Goal: Task Accomplishment & Management: Manage account settings

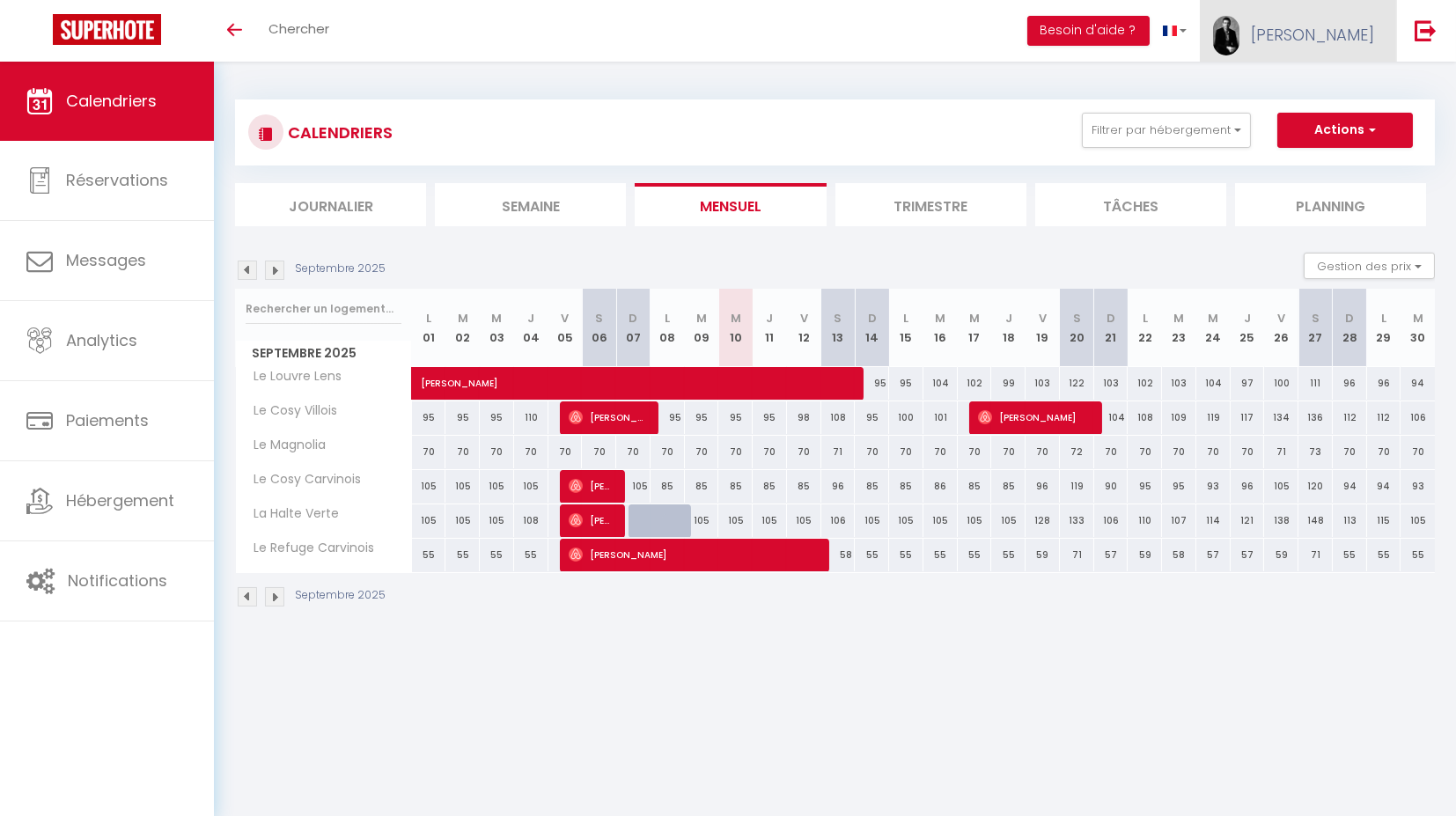
click at [1372, 41] on span "[PERSON_NAME]" at bounding box center [1313, 35] width 123 height 22
click at [1322, 86] on link "Paramètres" at bounding box center [1325, 88] width 130 height 30
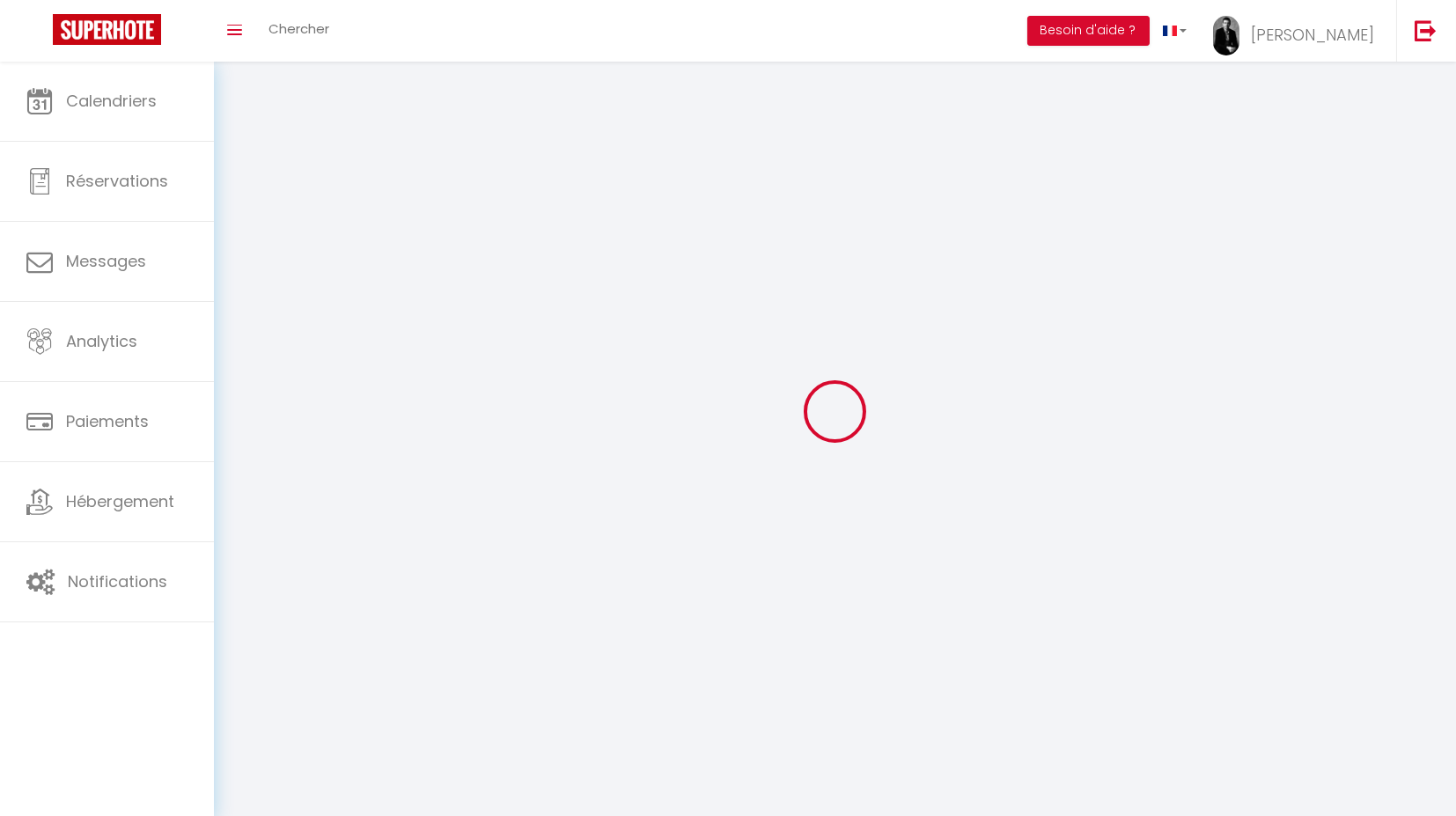
type input "[PERSON_NAME]"
type input "Hautcoeur"
type input "0745078414"
type input "[STREET_ADDRESS]"
type input "59155"
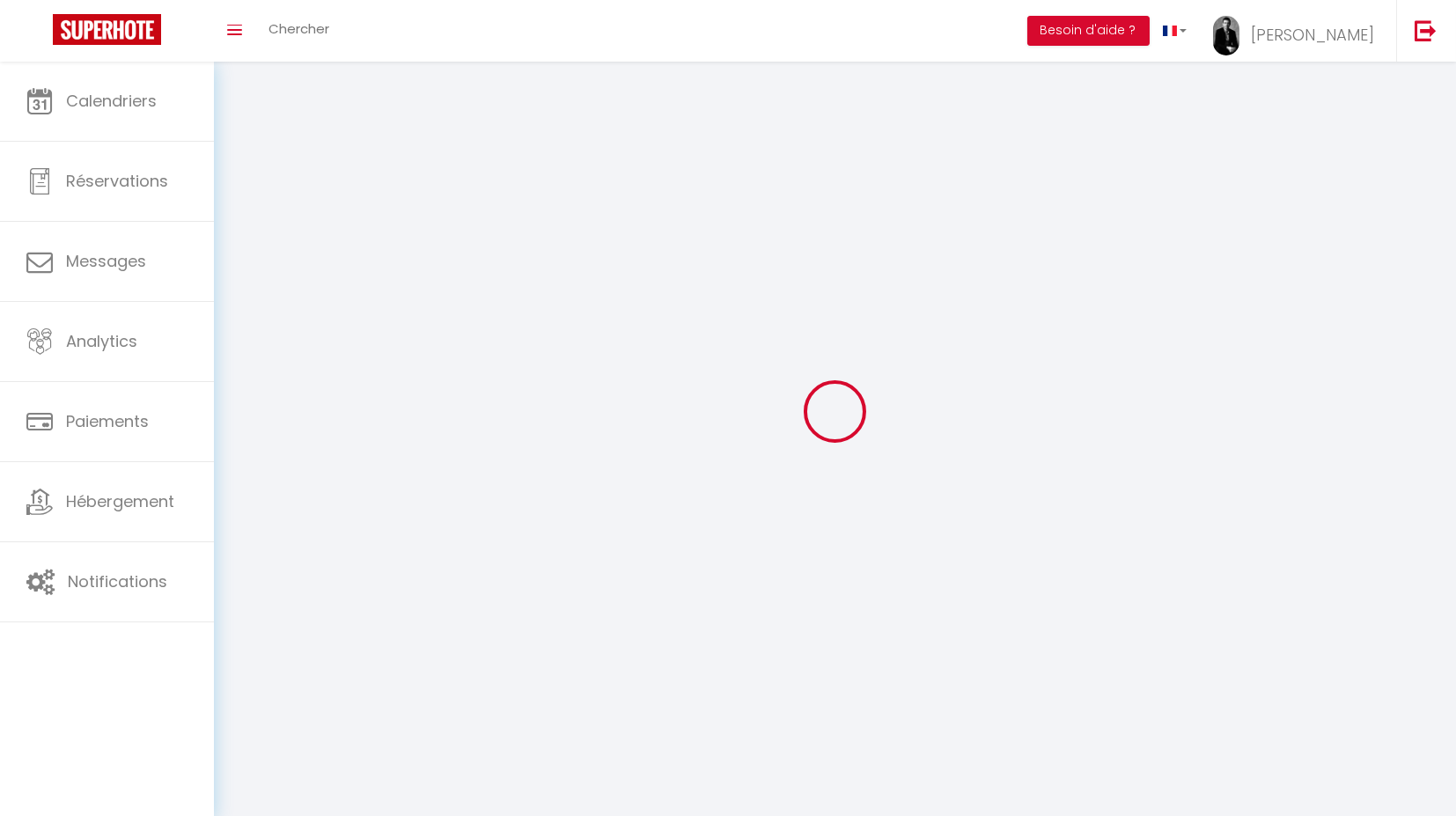
type input "Faches-Thumesnil"
type input "eRkWJ4UqjiteEvaSTqCxteumX"
type input "XEPFNtS3kgozIsj4w675hzECF"
select select "28"
select select "fr"
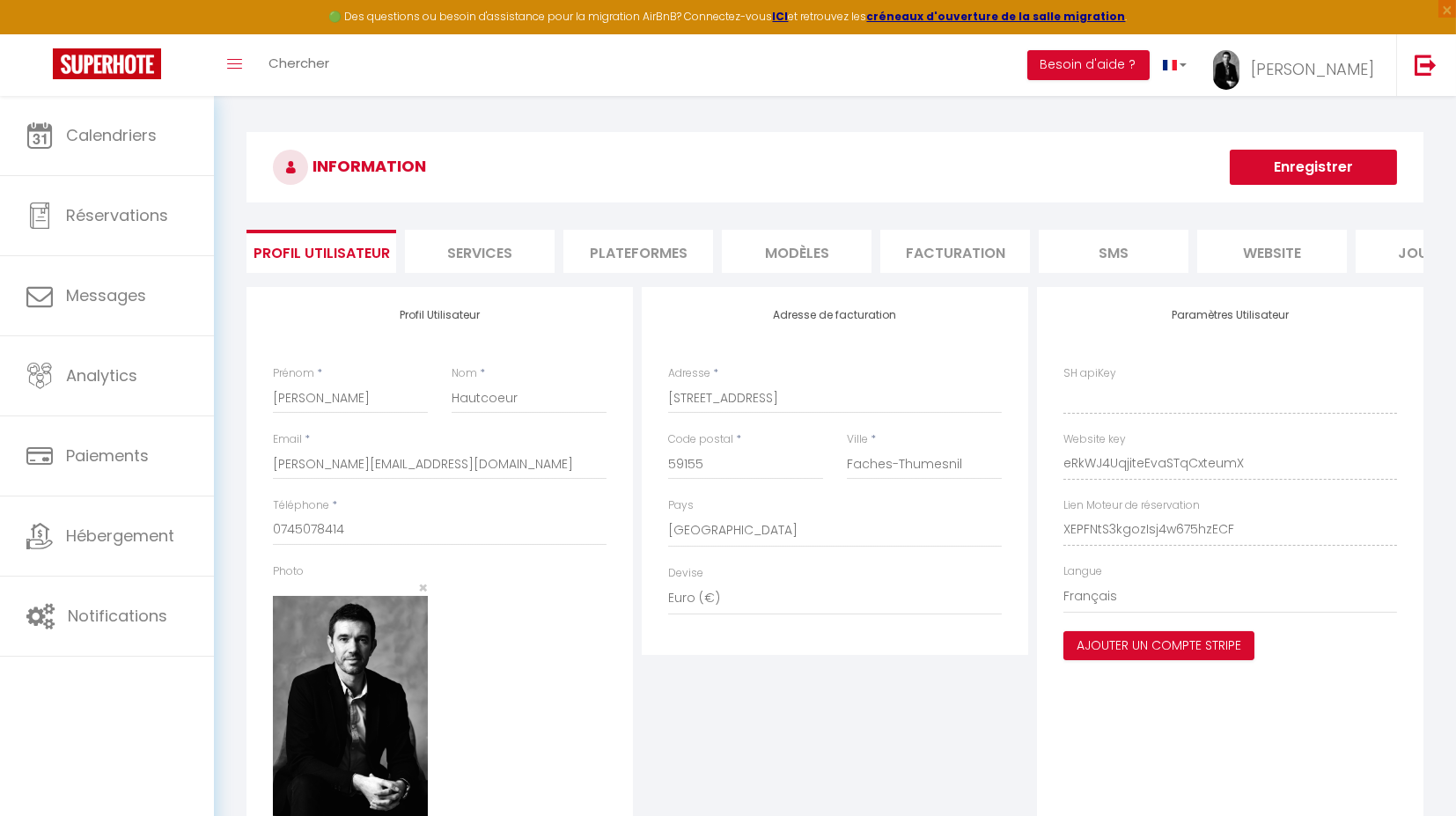
type input "eRkWJ4UqjiteEvaSTqCxteumX"
type input "XEPFNtS3kgozIsj4w675hzECF"
type input "[URL][DOMAIN_NAME]"
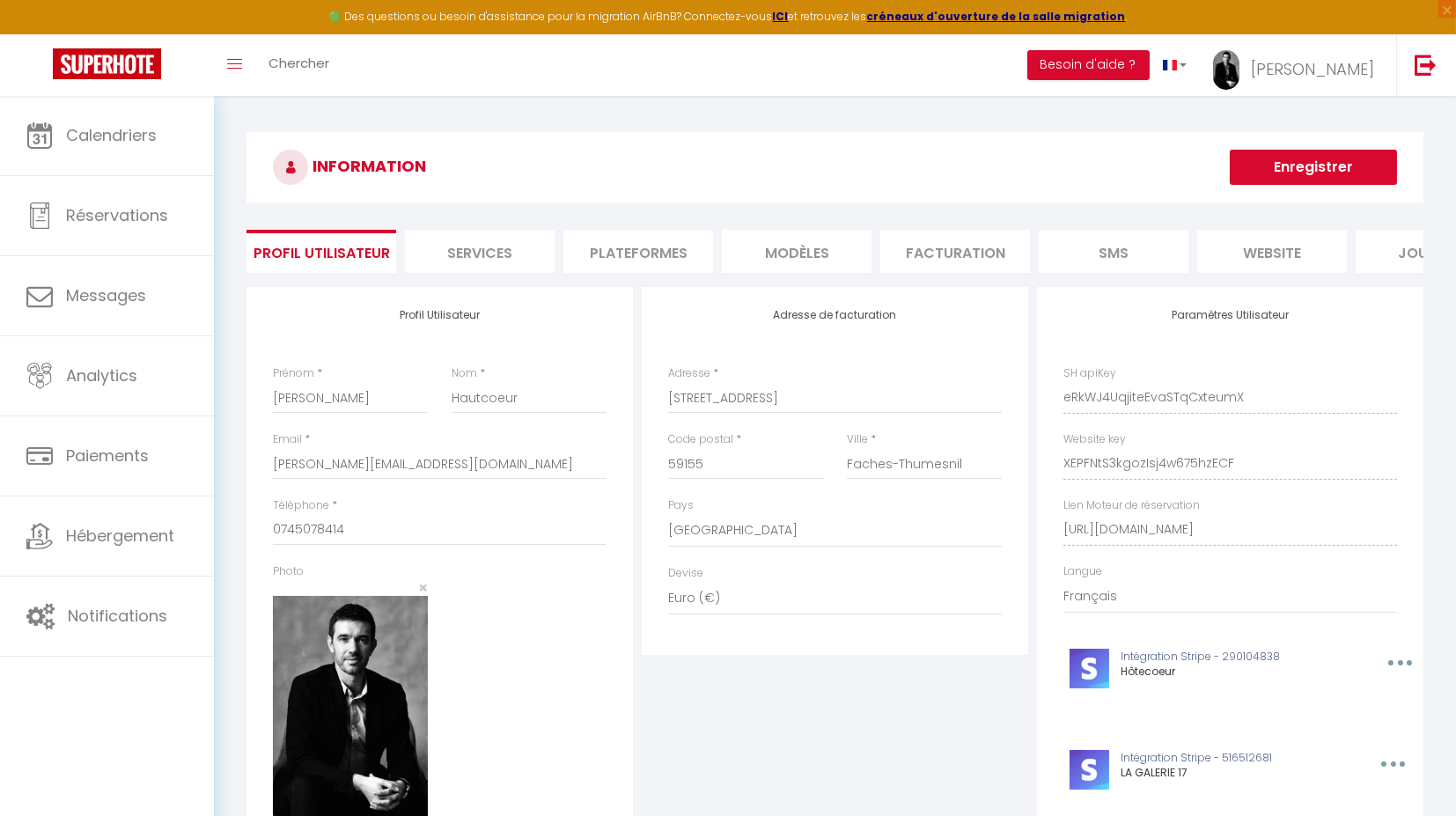
click at [595, 248] on li "Plateformes" at bounding box center [639, 251] width 150 height 43
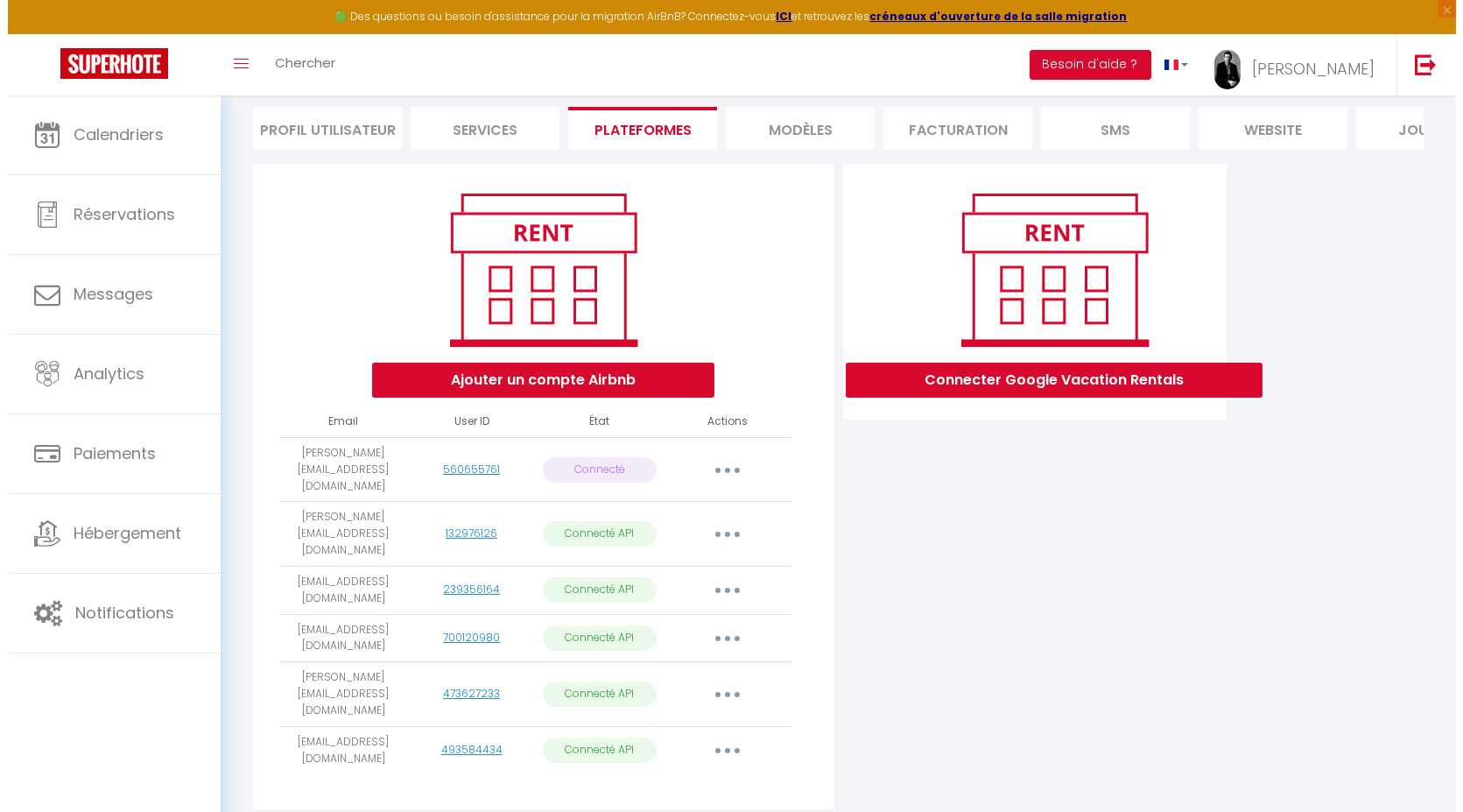
scroll to position [132, 0]
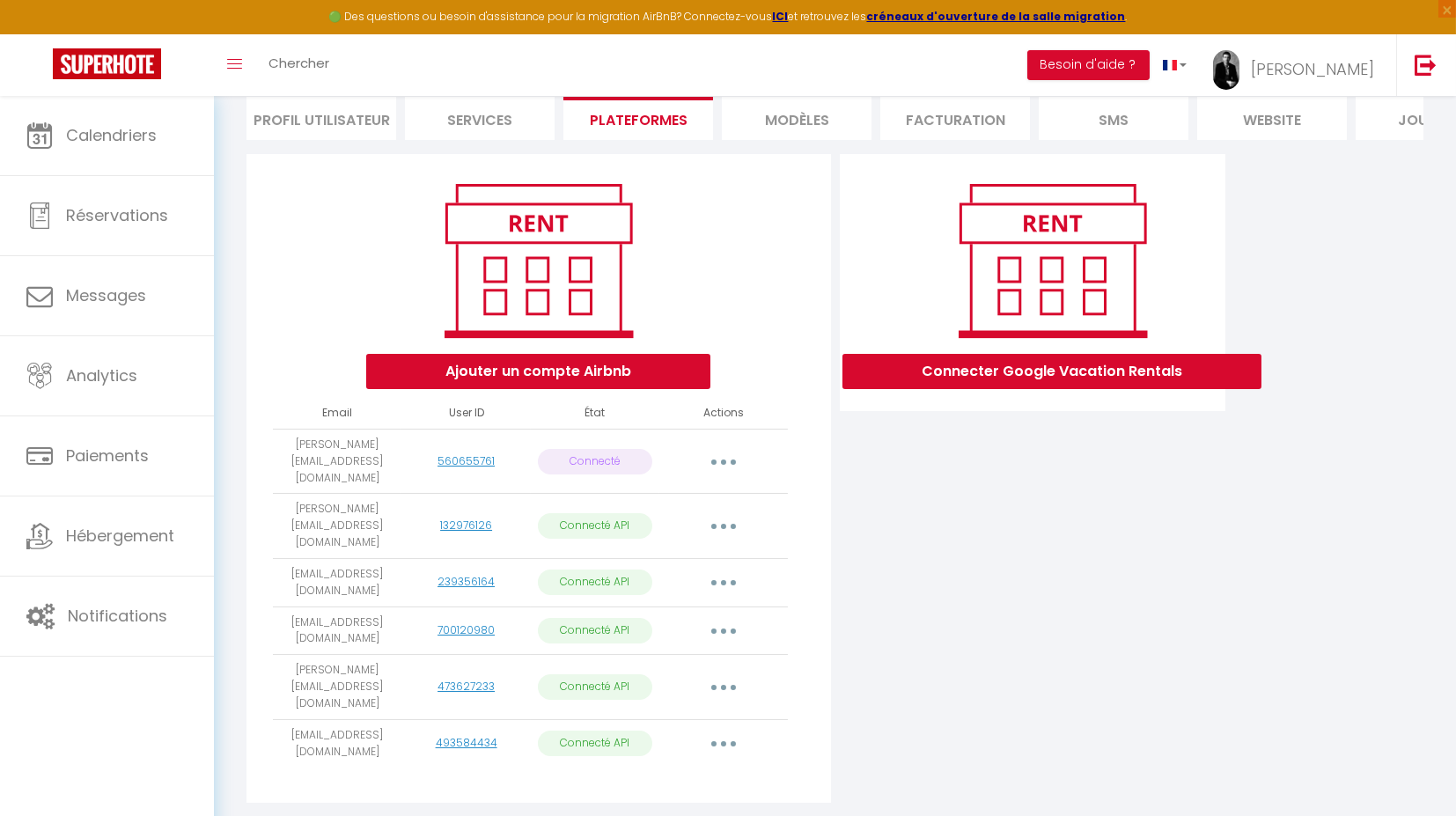
click at [724, 465] on icon "button" at bounding box center [724, 463] width 6 height 6
click at [653, 569] on link "Reconnecter le compte" at bounding box center [646, 565] width 195 height 30
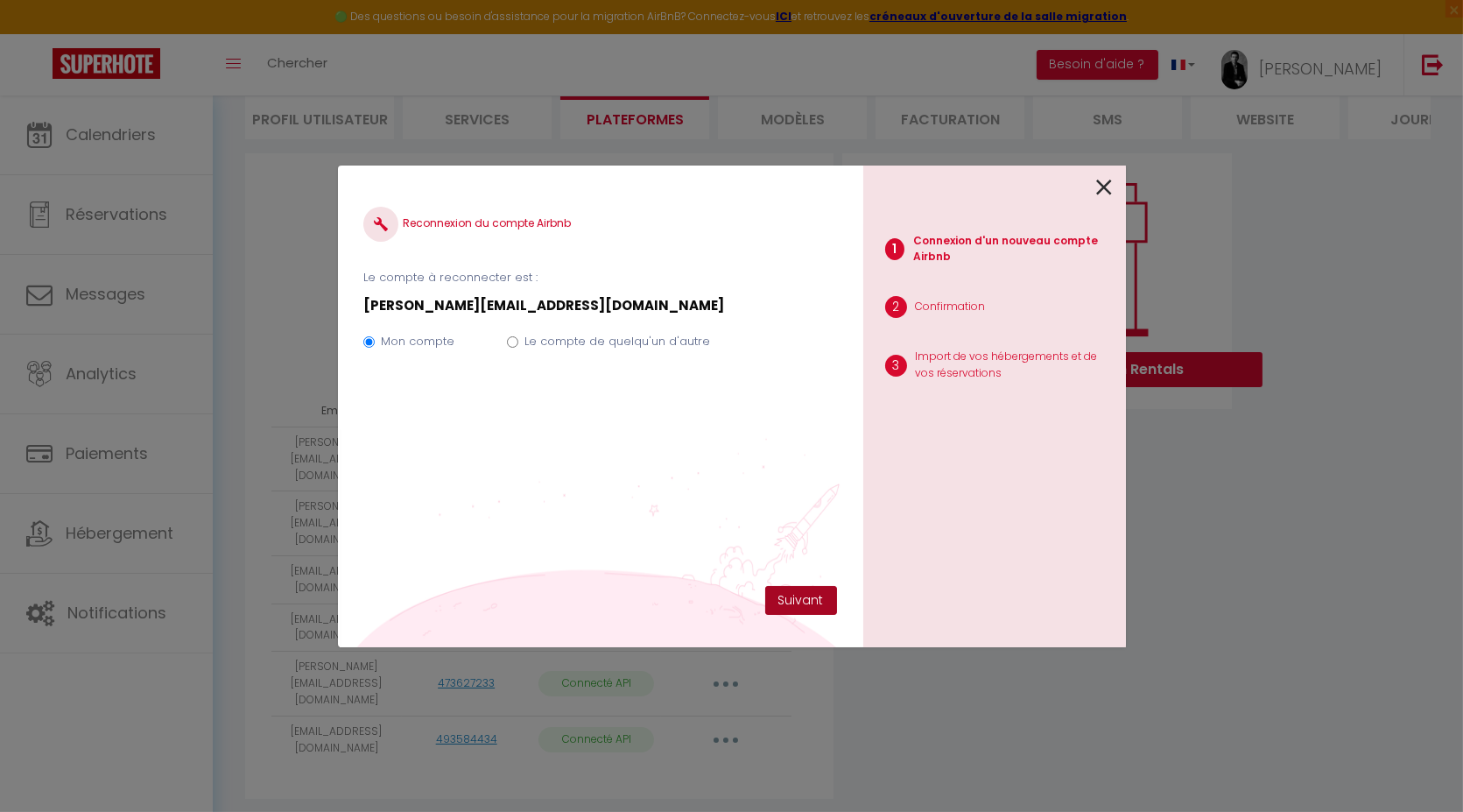
click at [801, 605] on button "Suivant" at bounding box center [801, 601] width 72 height 30
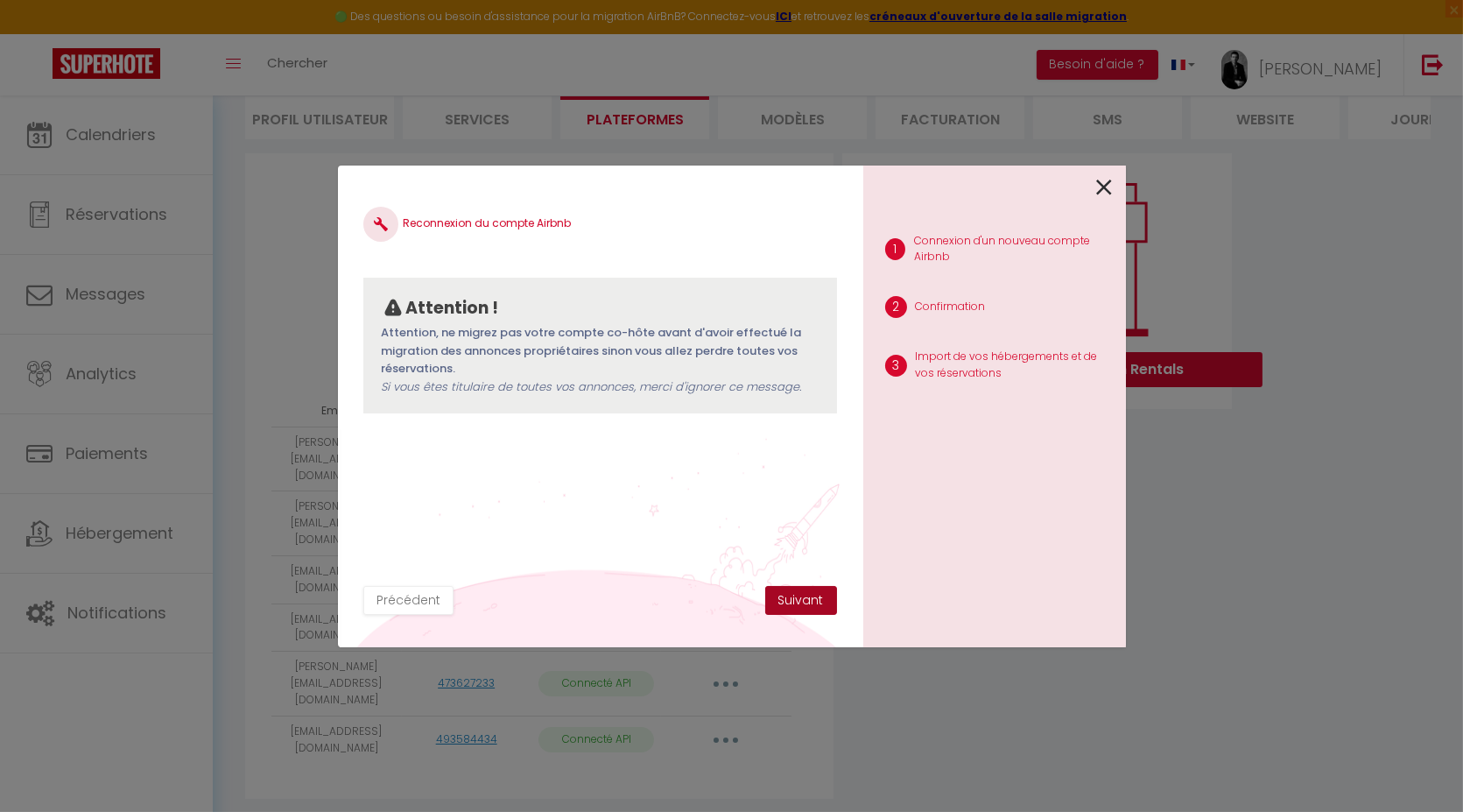
click at [809, 607] on button "Suivant" at bounding box center [801, 601] width 72 height 30
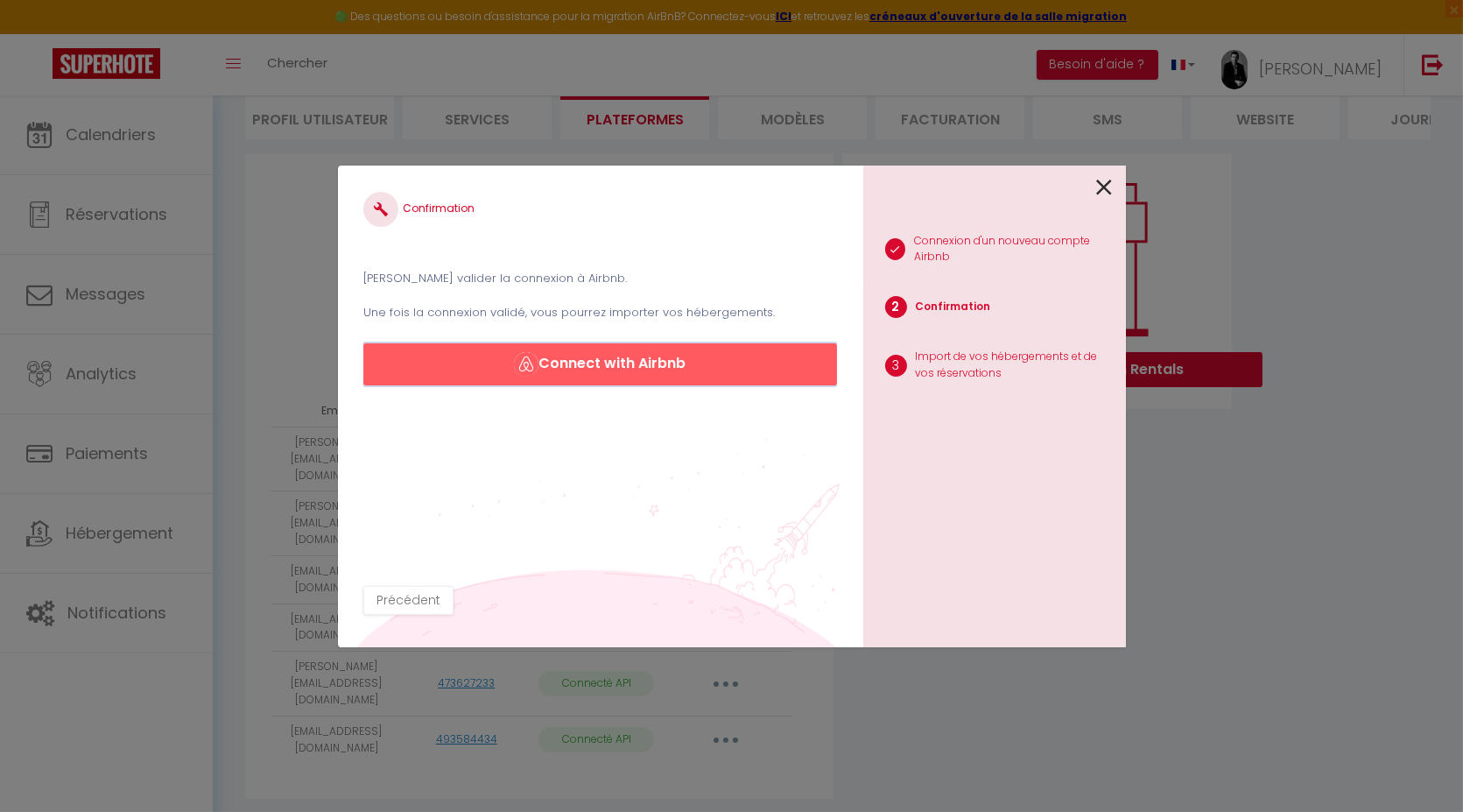
click at [610, 366] on button "Connect with Airbnb" at bounding box center [600, 364] width 472 height 42
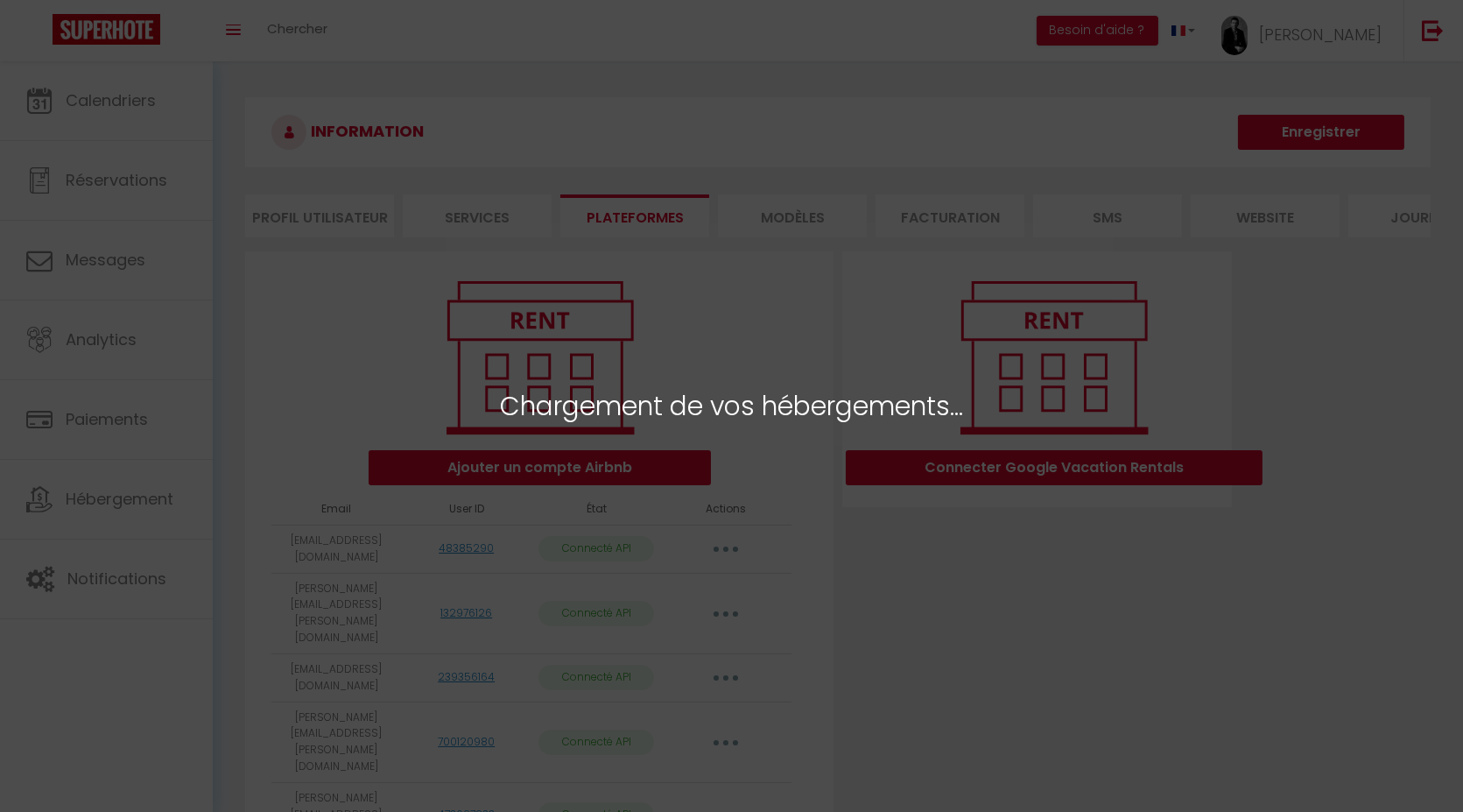
select select "45791"
select select "58591"
select select "70485"
select select "74403"
select select
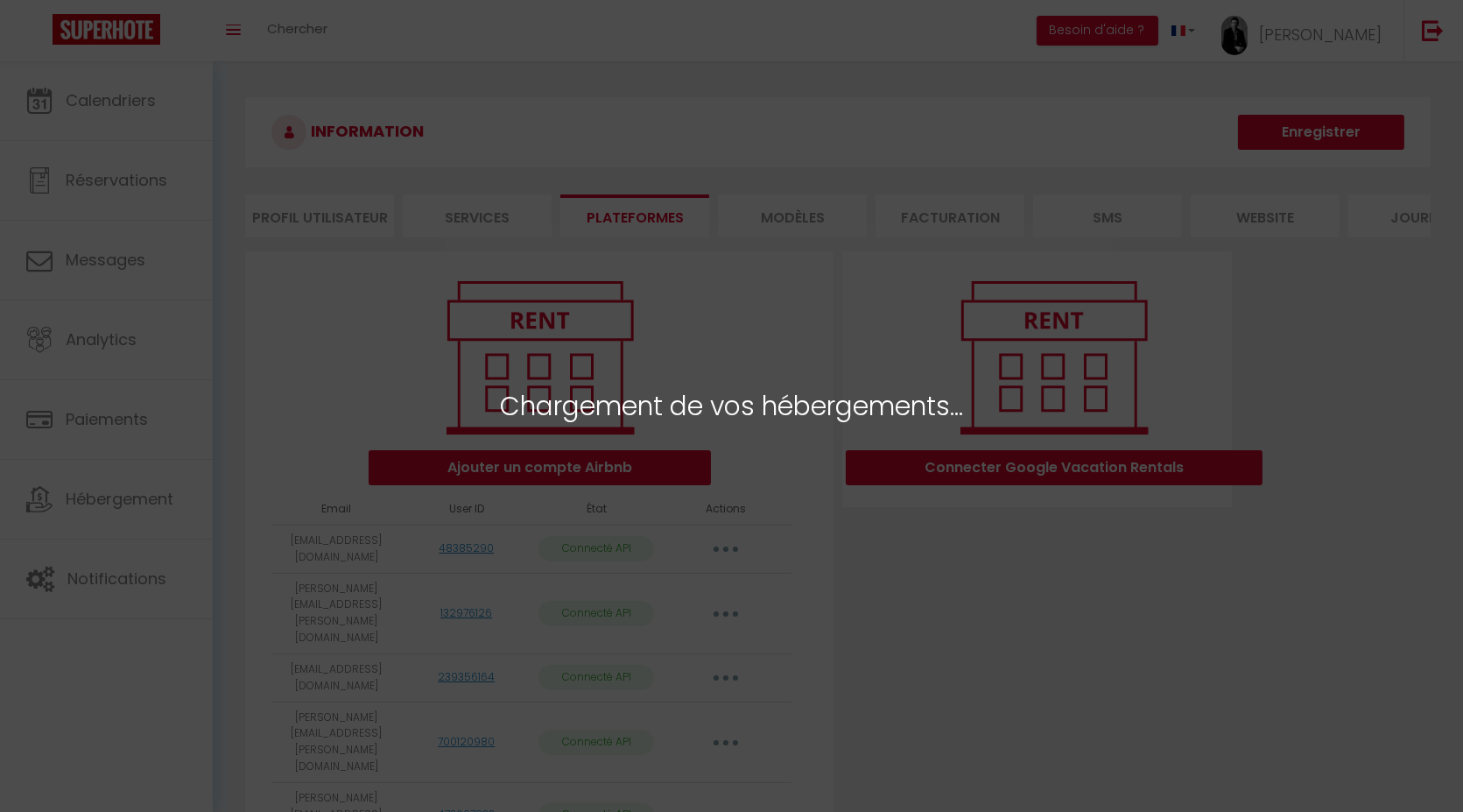
select select "71890"
select select "69278"
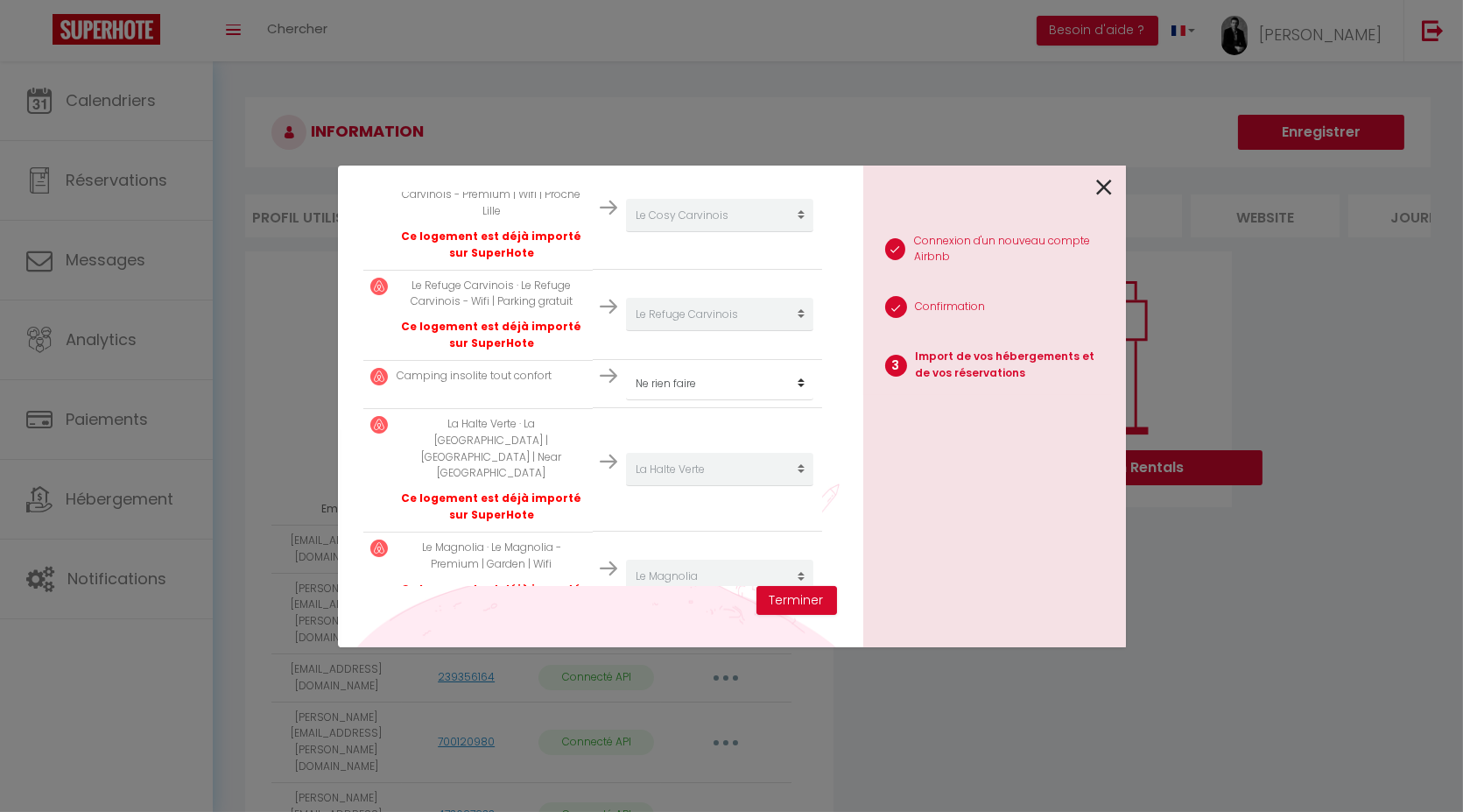
scroll to position [582, 0]
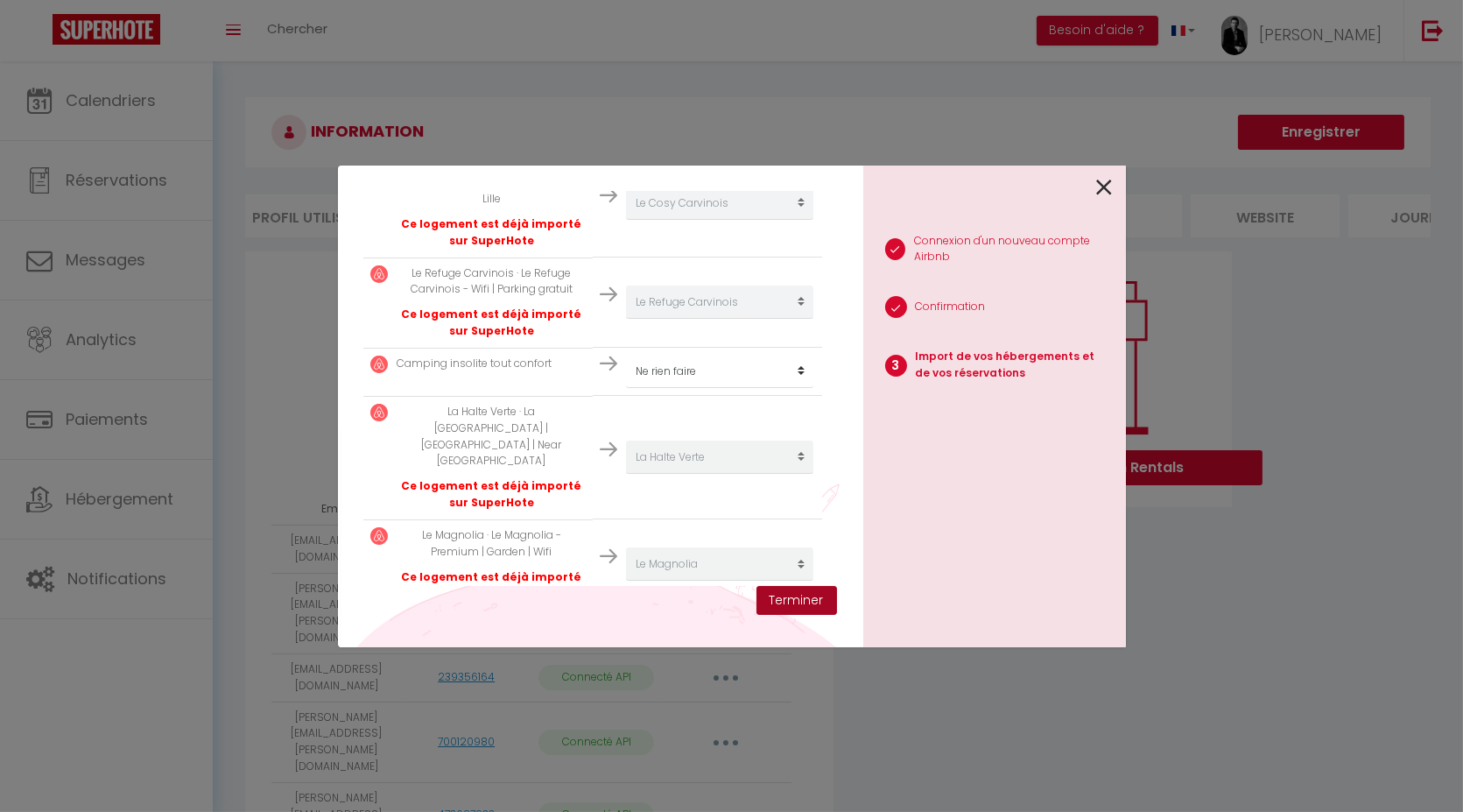
click at [799, 599] on button "Terminer" at bounding box center [797, 601] width 81 height 30
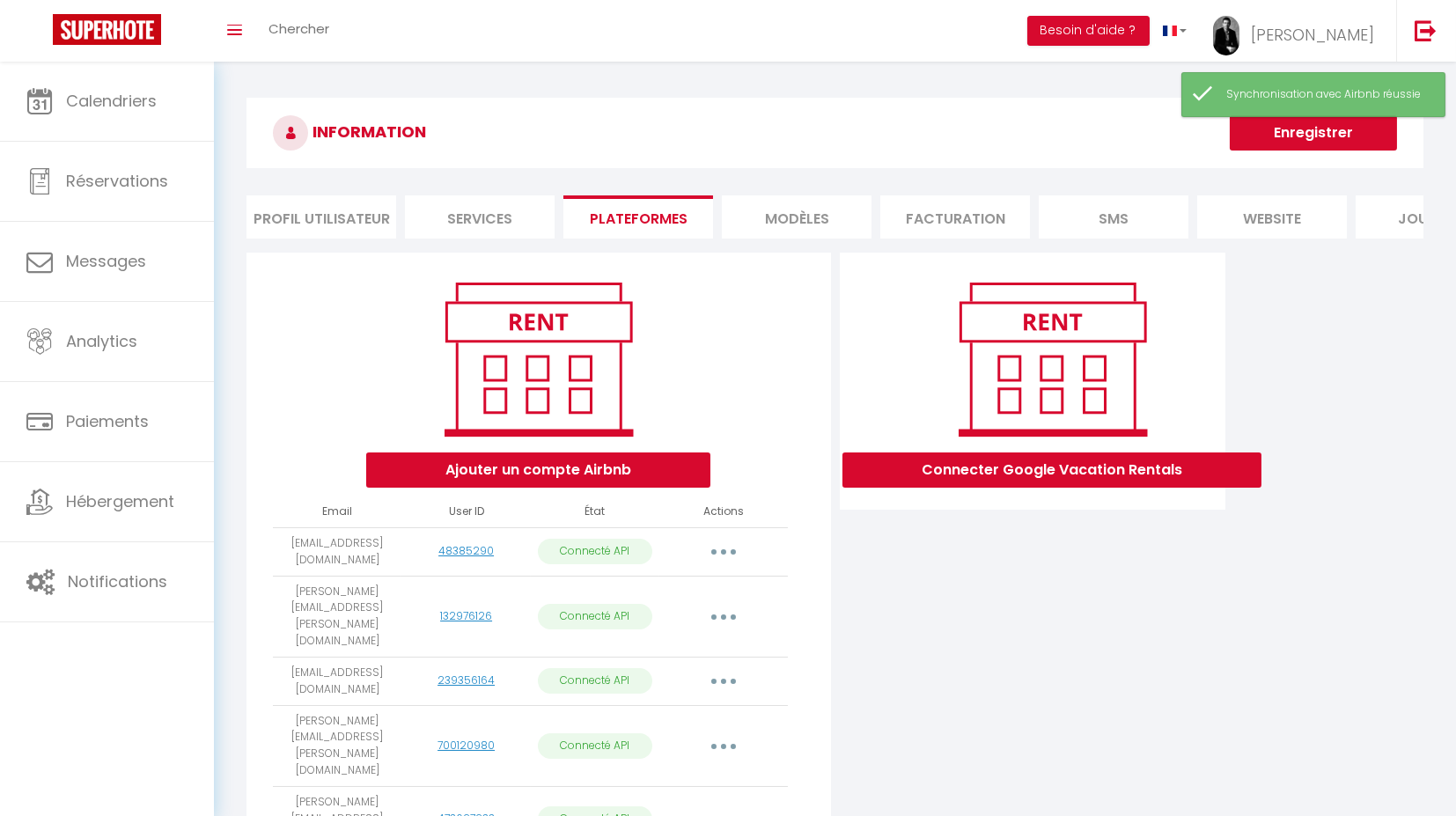
scroll to position [107, 0]
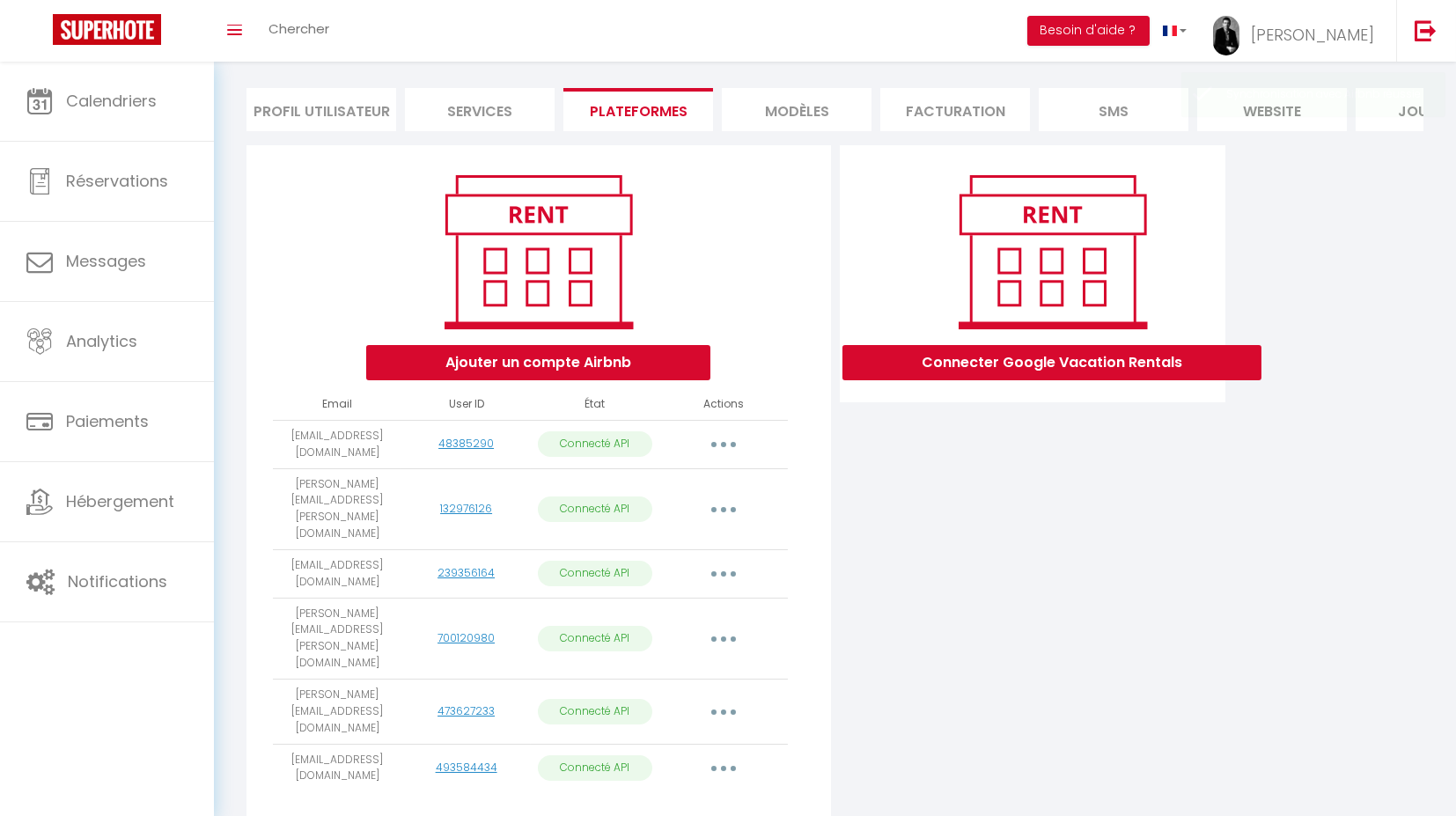
click at [726, 510] on button "button" at bounding box center [724, 508] width 50 height 28
click at [908, 562] on div "Connecter Google Vacation Rentals" at bounding box center [1033, 491] width 396 height 692
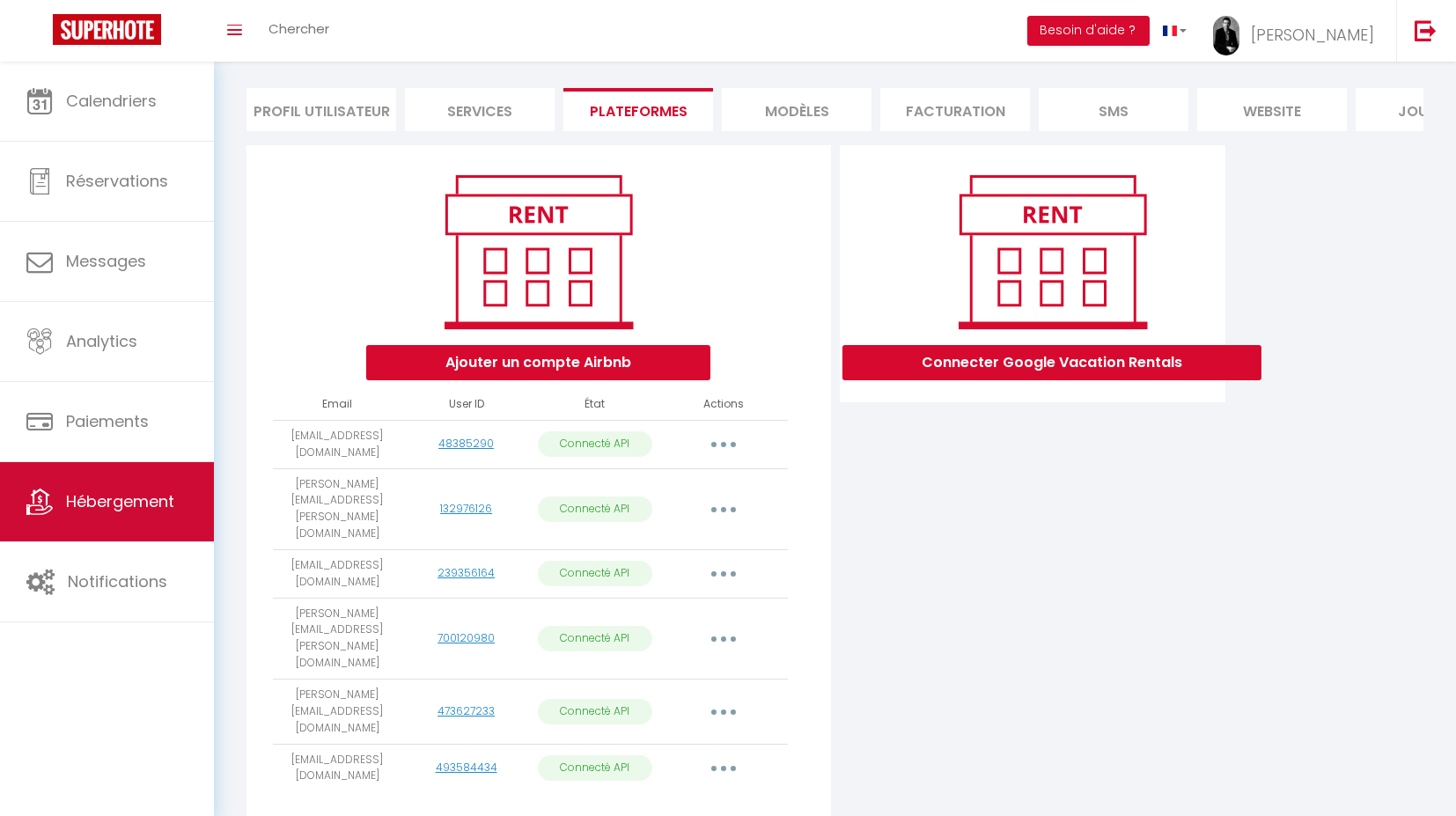
click at [145, 498] on span "Hébergement" at bounding box center [121, 501] width 108 height 22
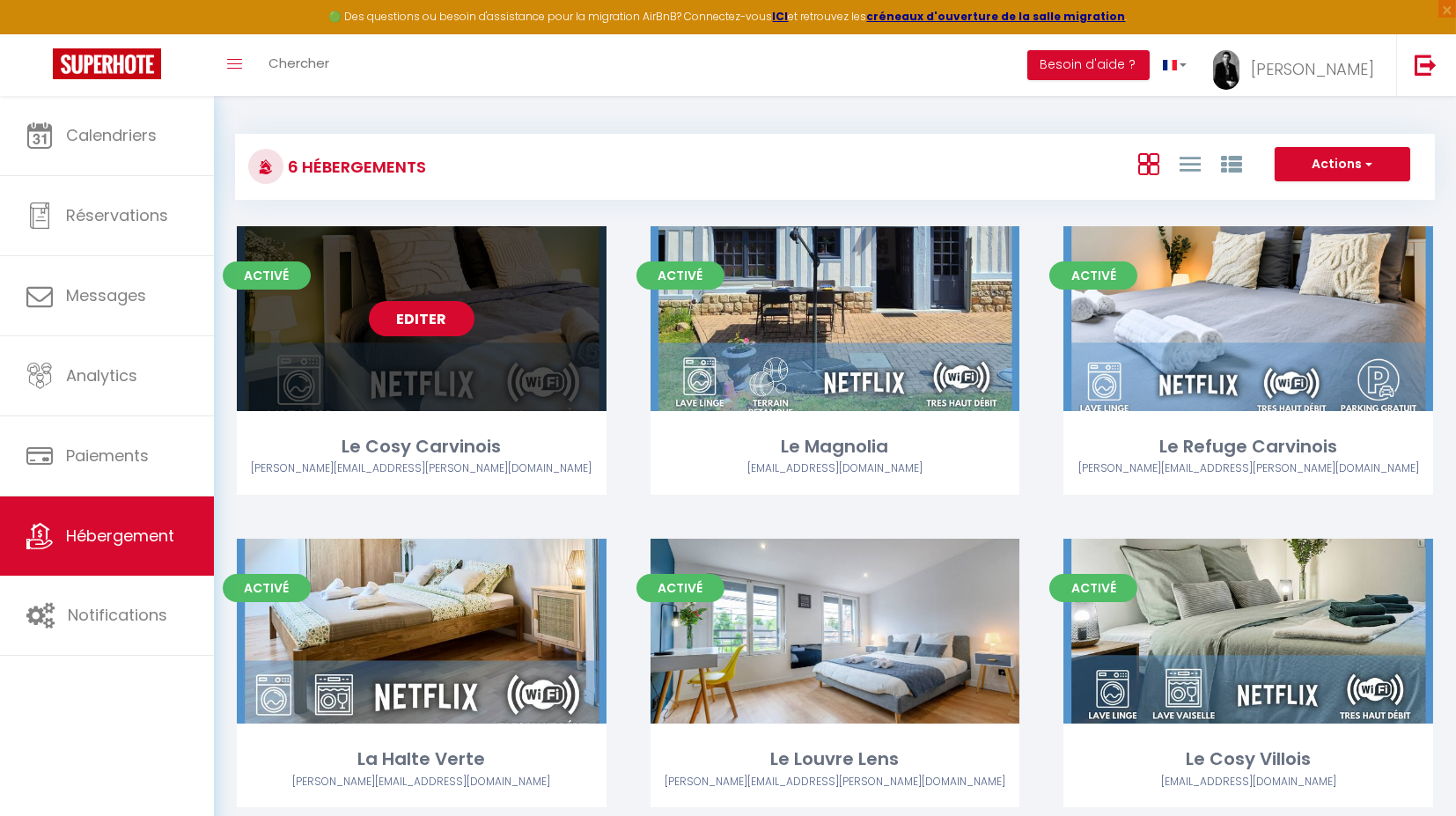
click at [426, 324] on link "Editer" at bounding box center [422, 319] width 106 height 36
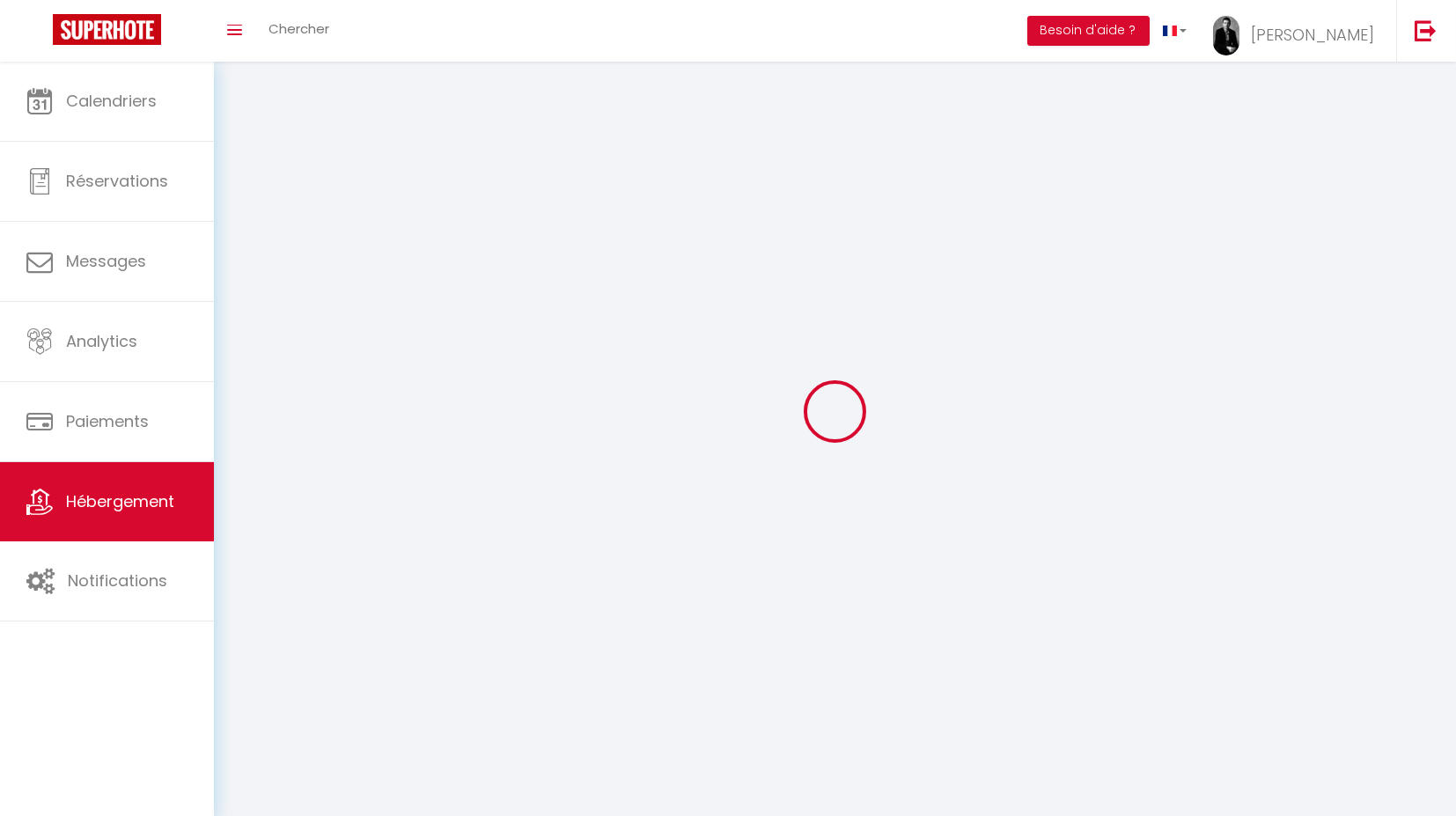
select select "1"
select select
select select "28"
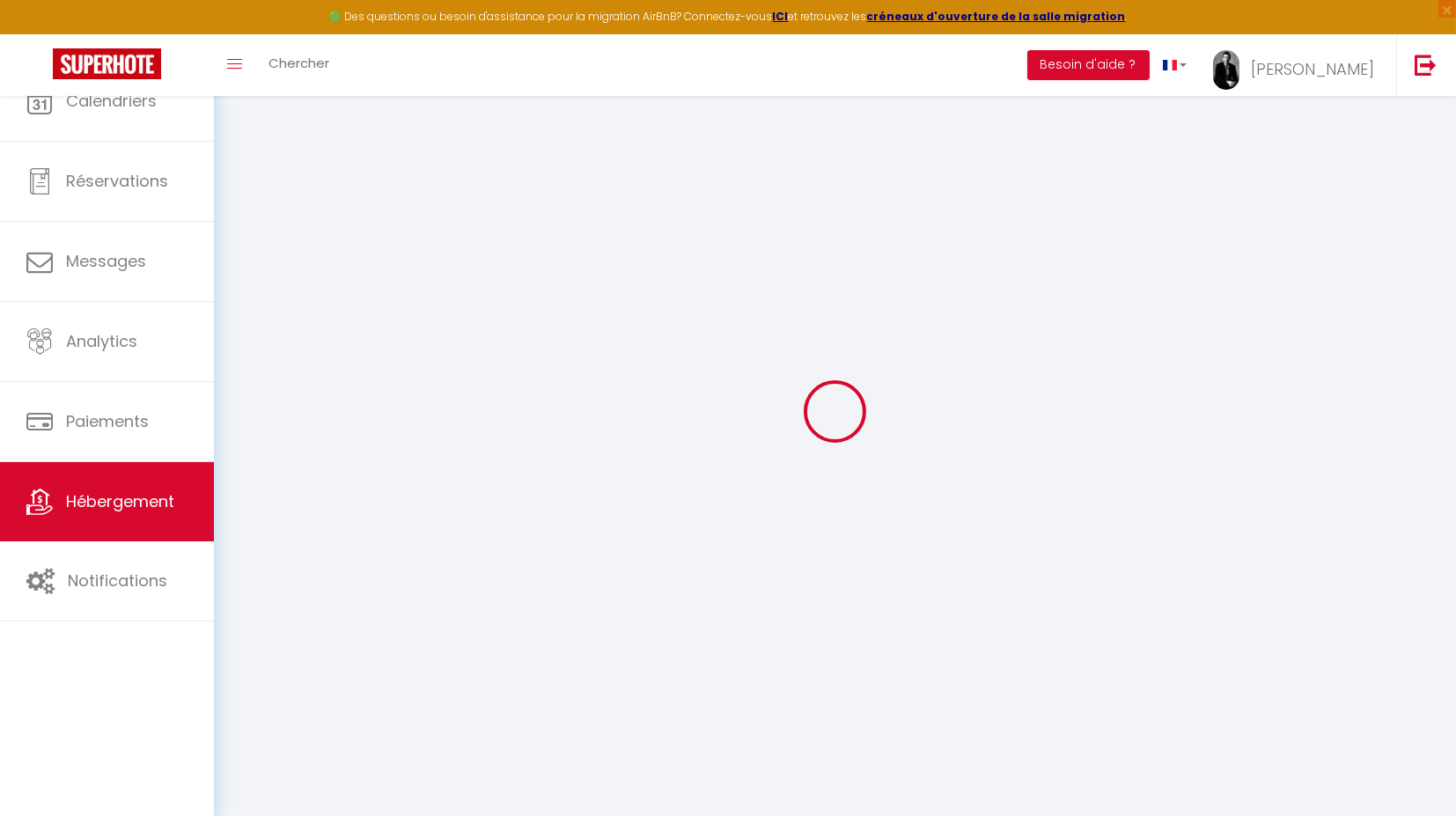
select select
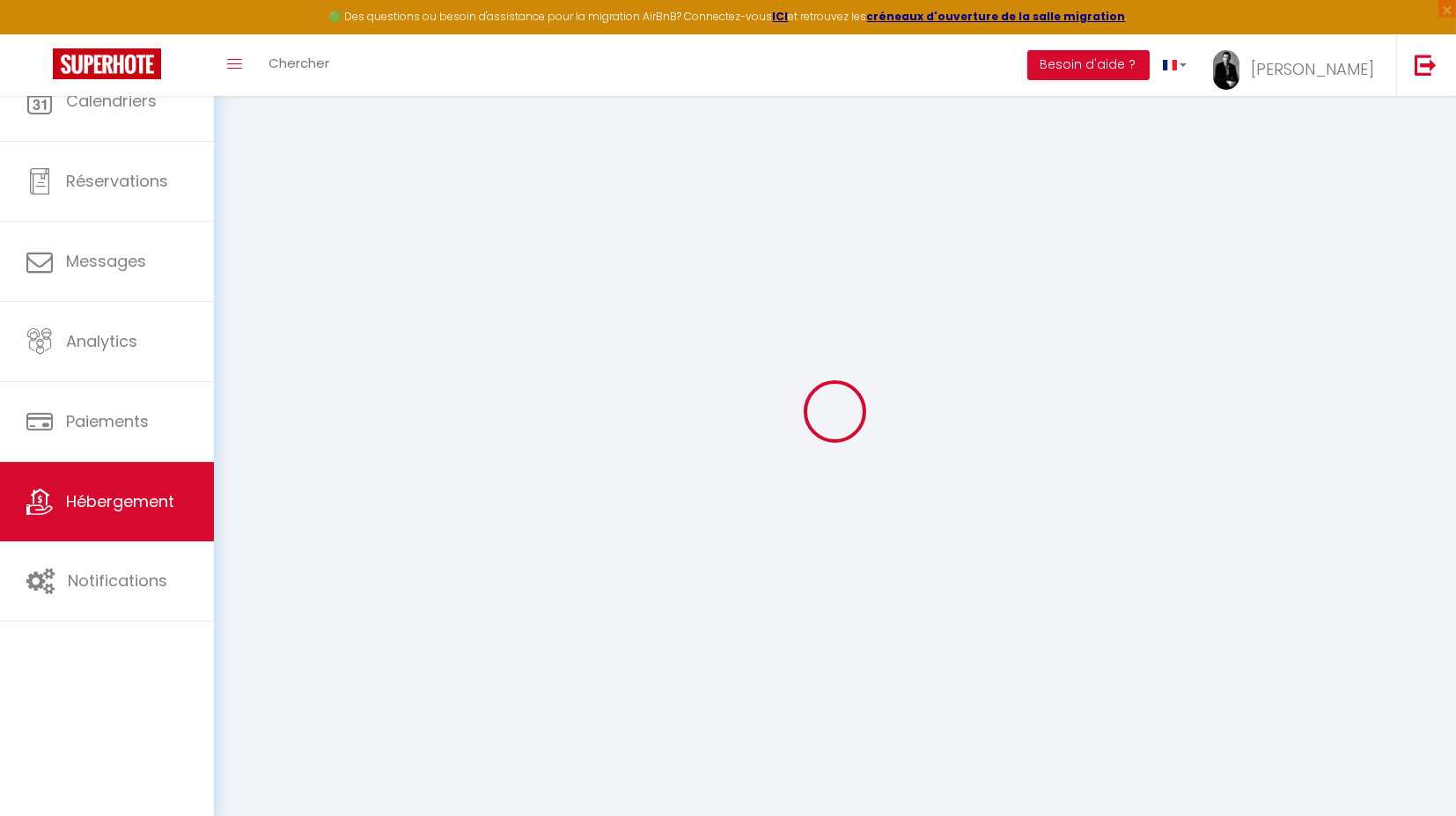
select select
checkbox input "false"
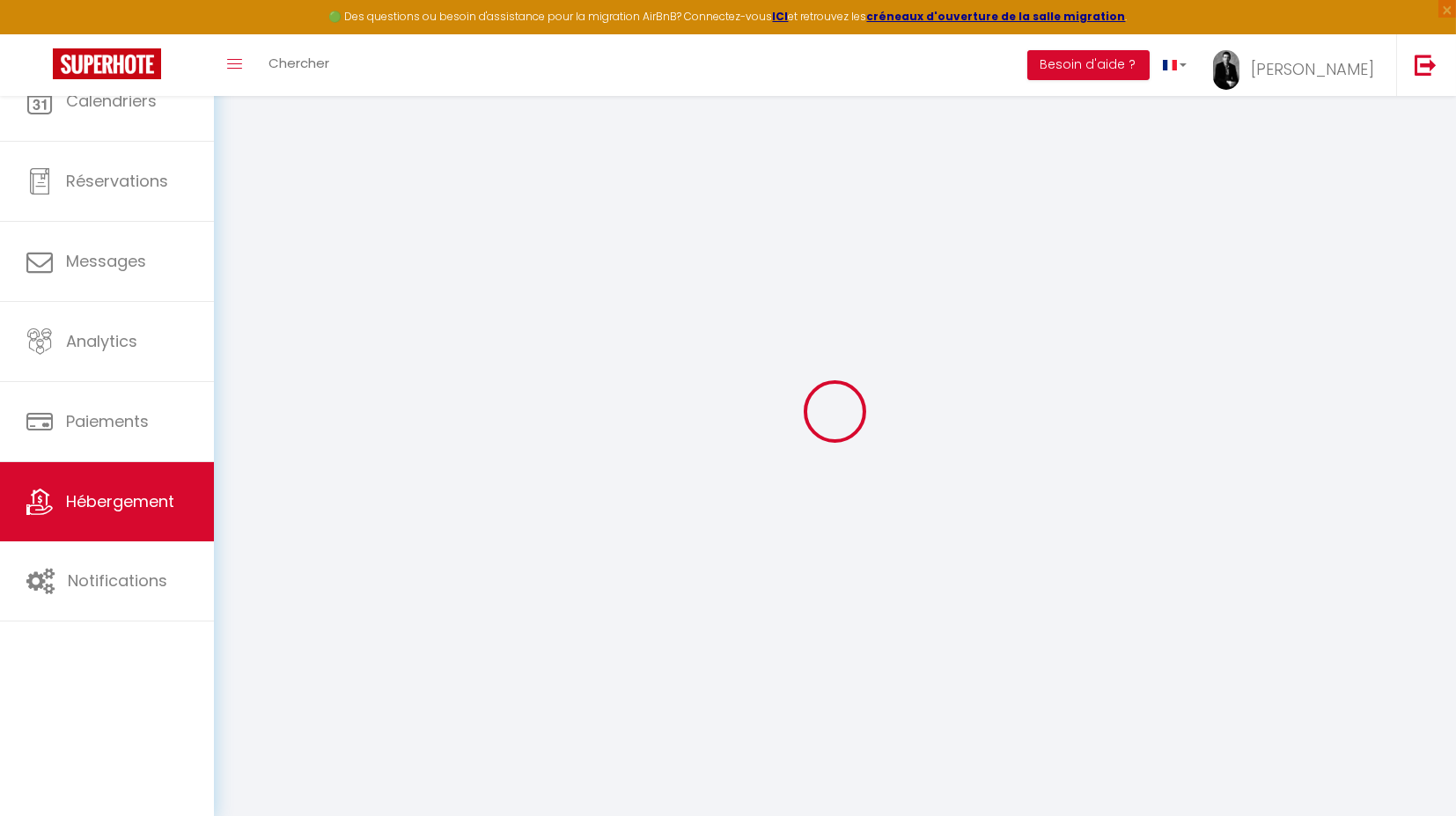
select select
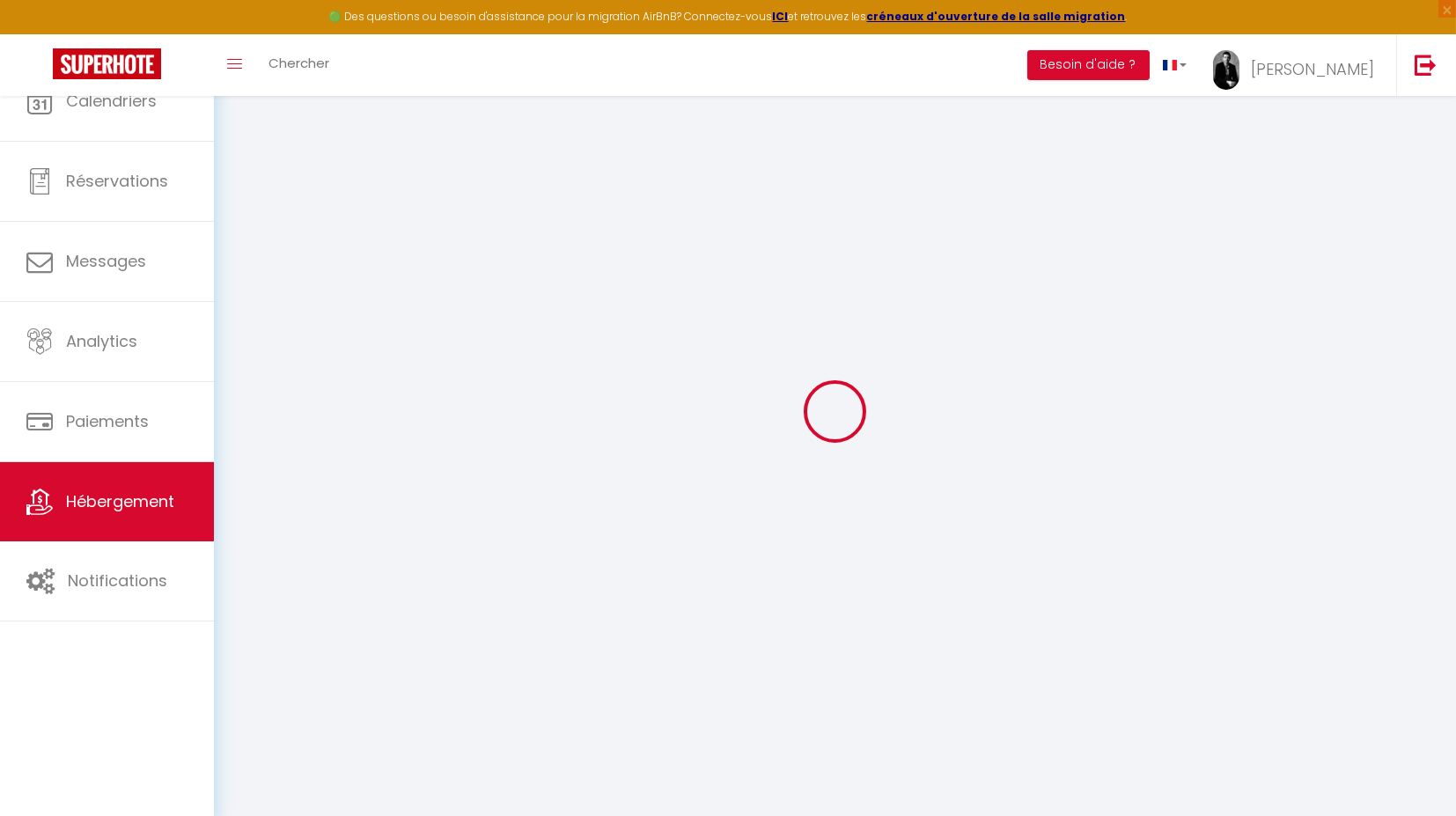
select select
checkbox input "false"
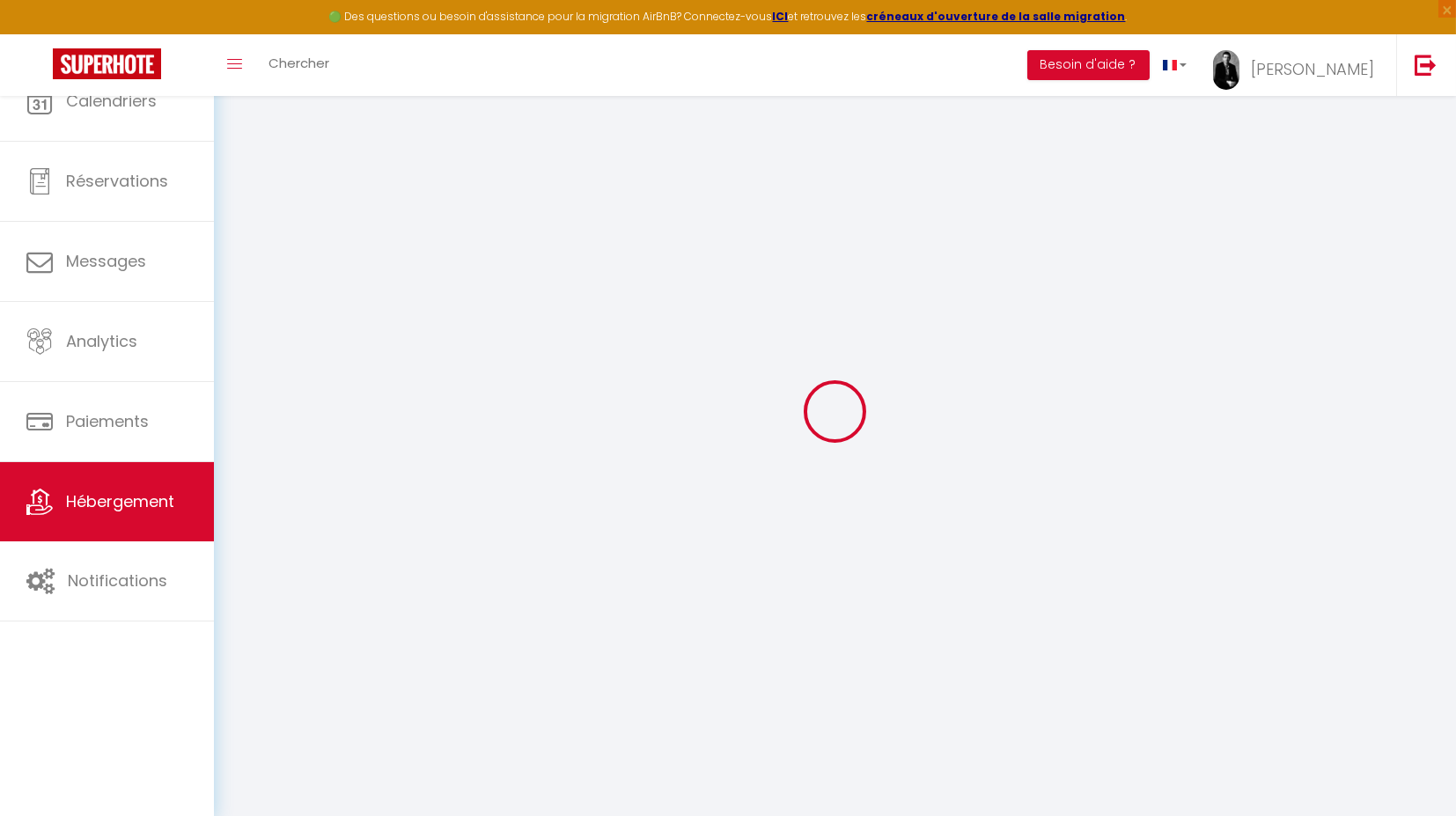
checkbox input "false"
select select
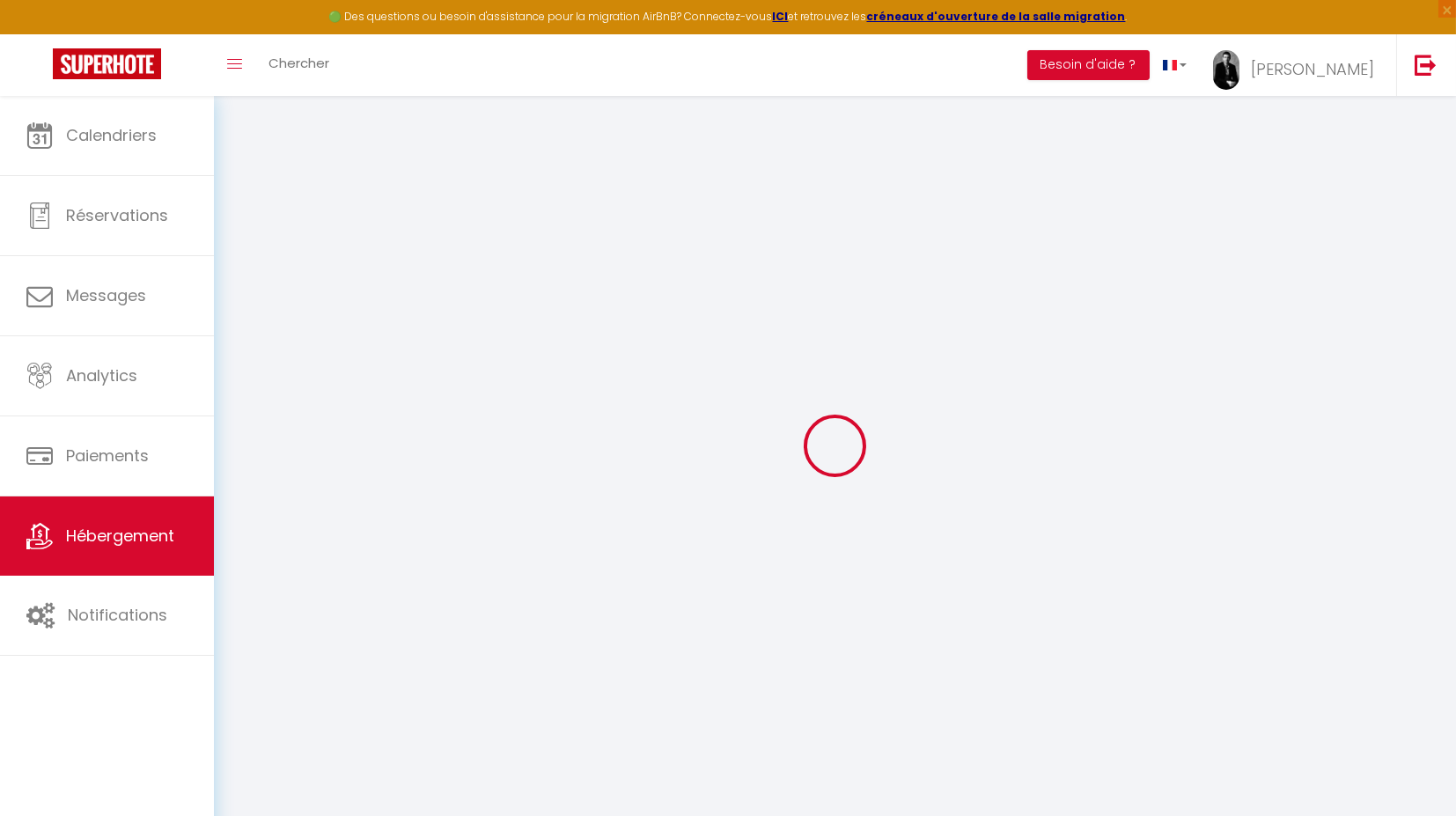
select select
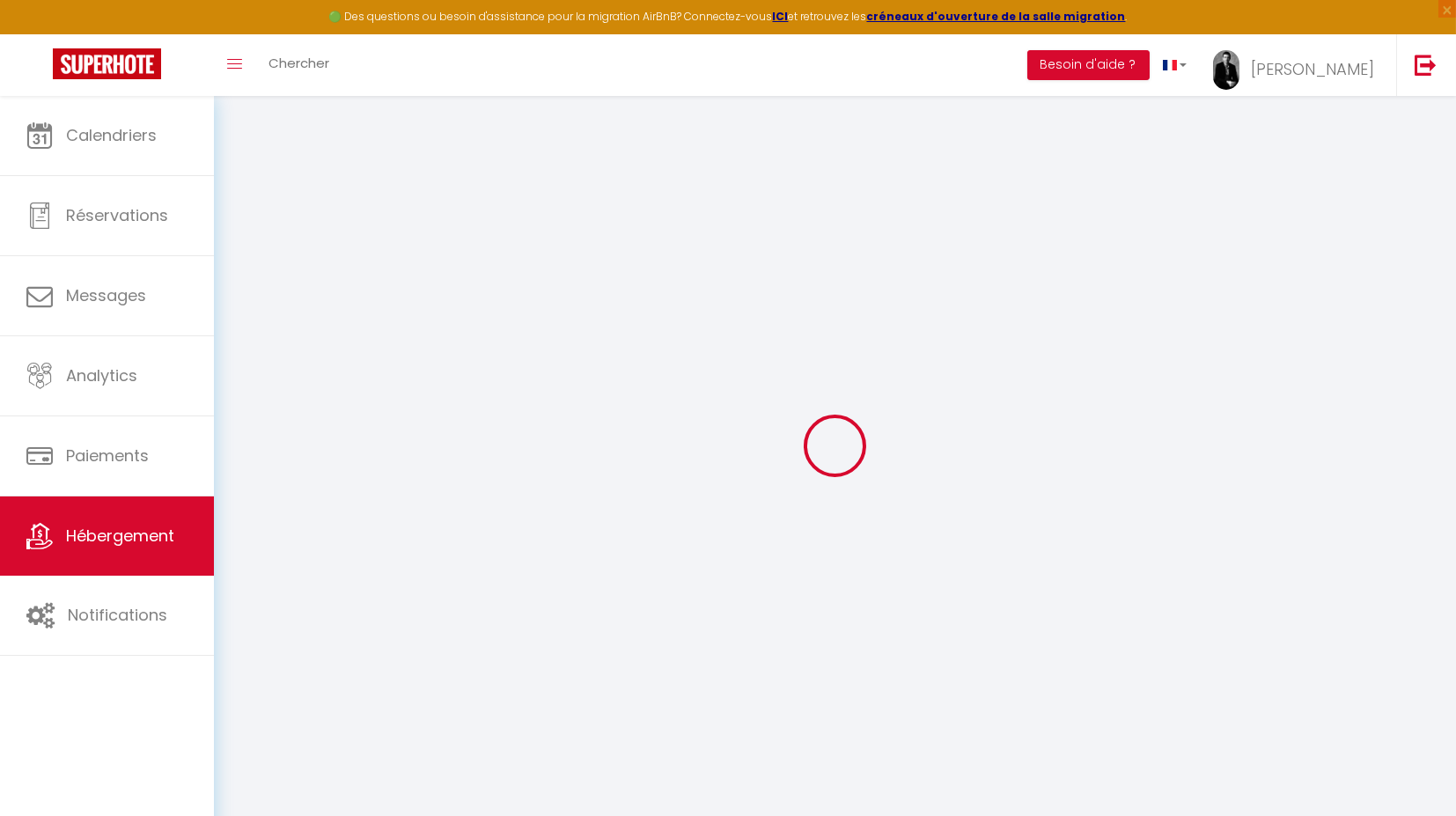
select select
checkbox input "false"
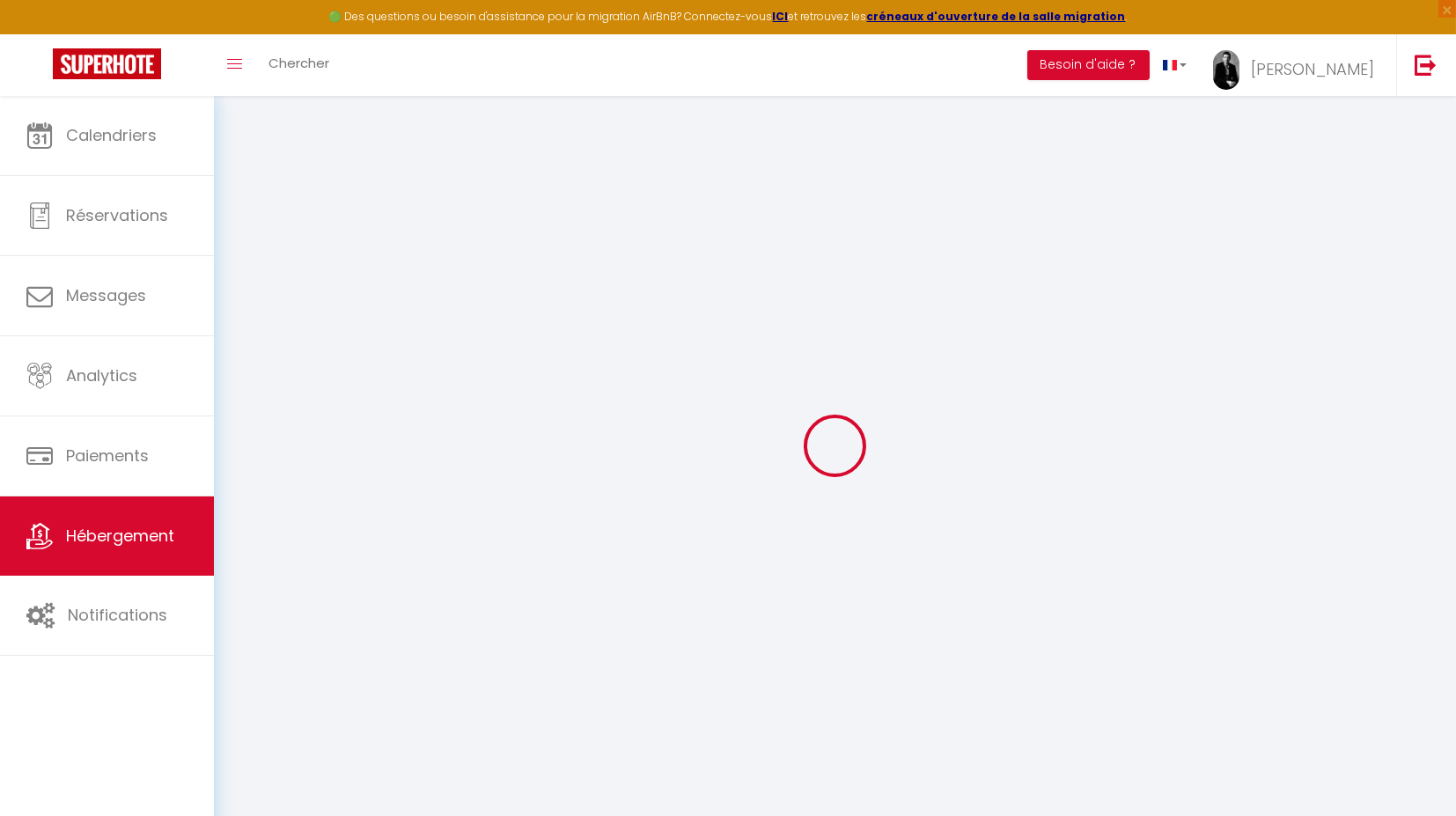
select select
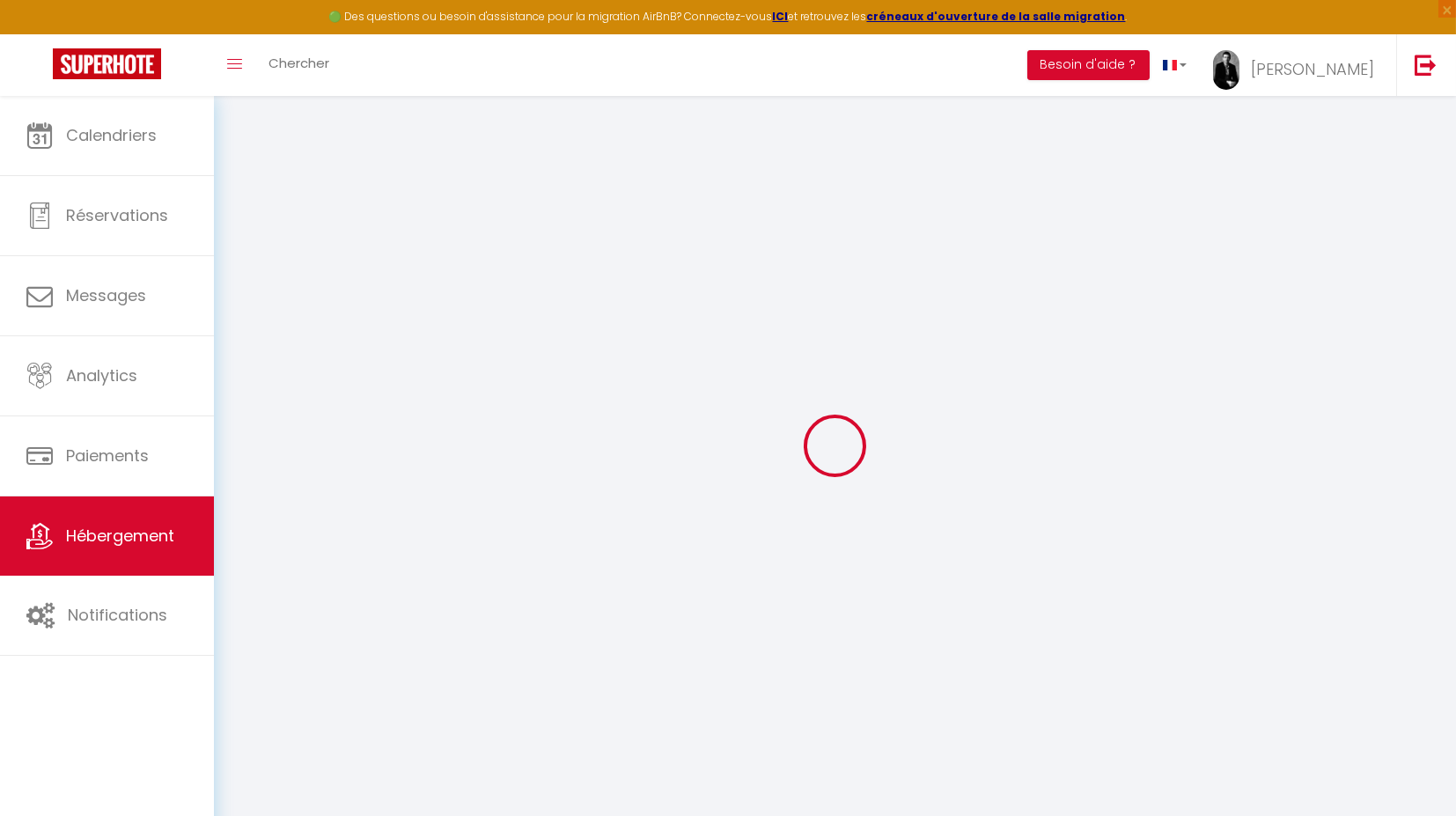
select select
checkbox input "false"
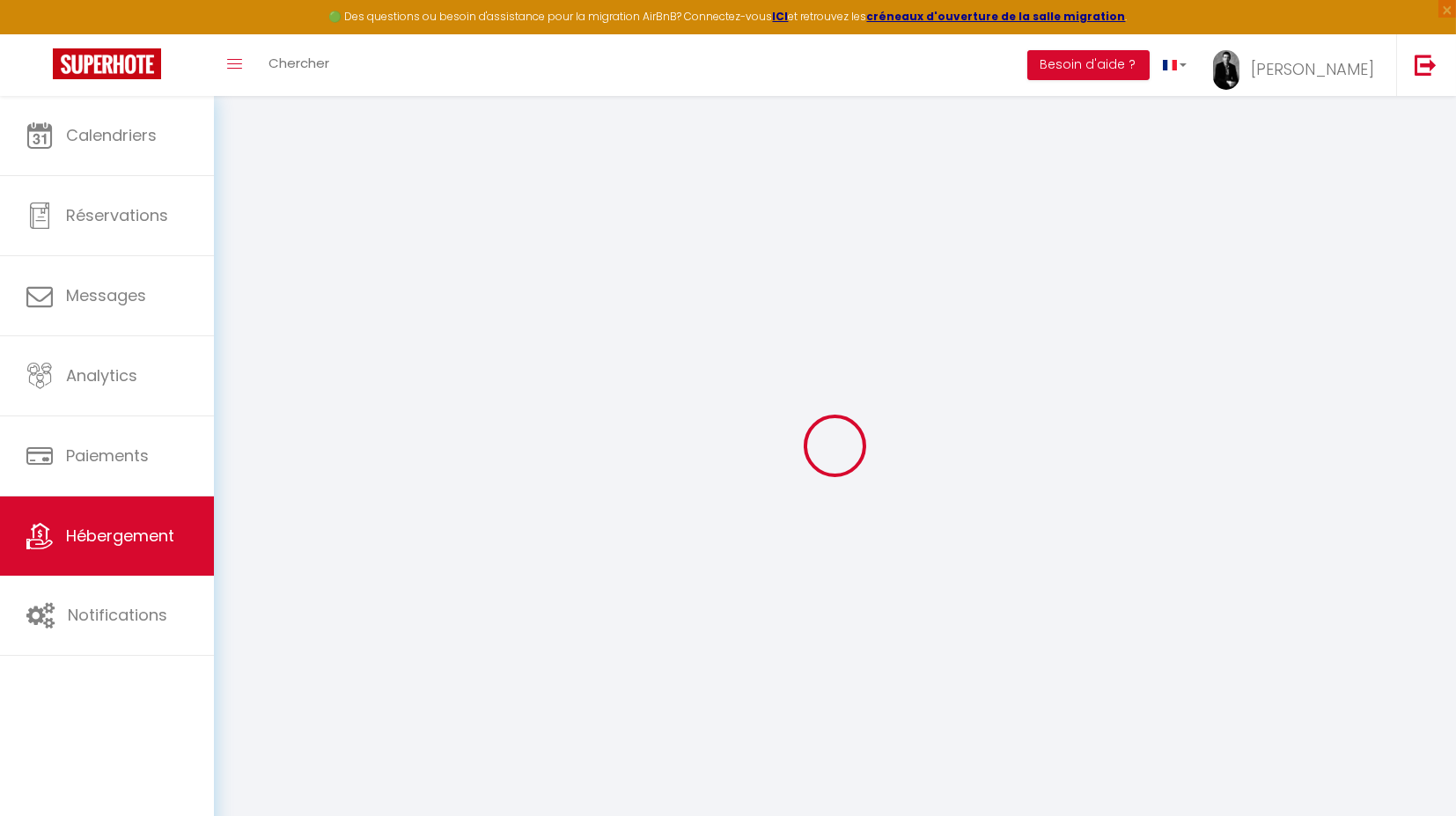
checkbox input "false"
select select
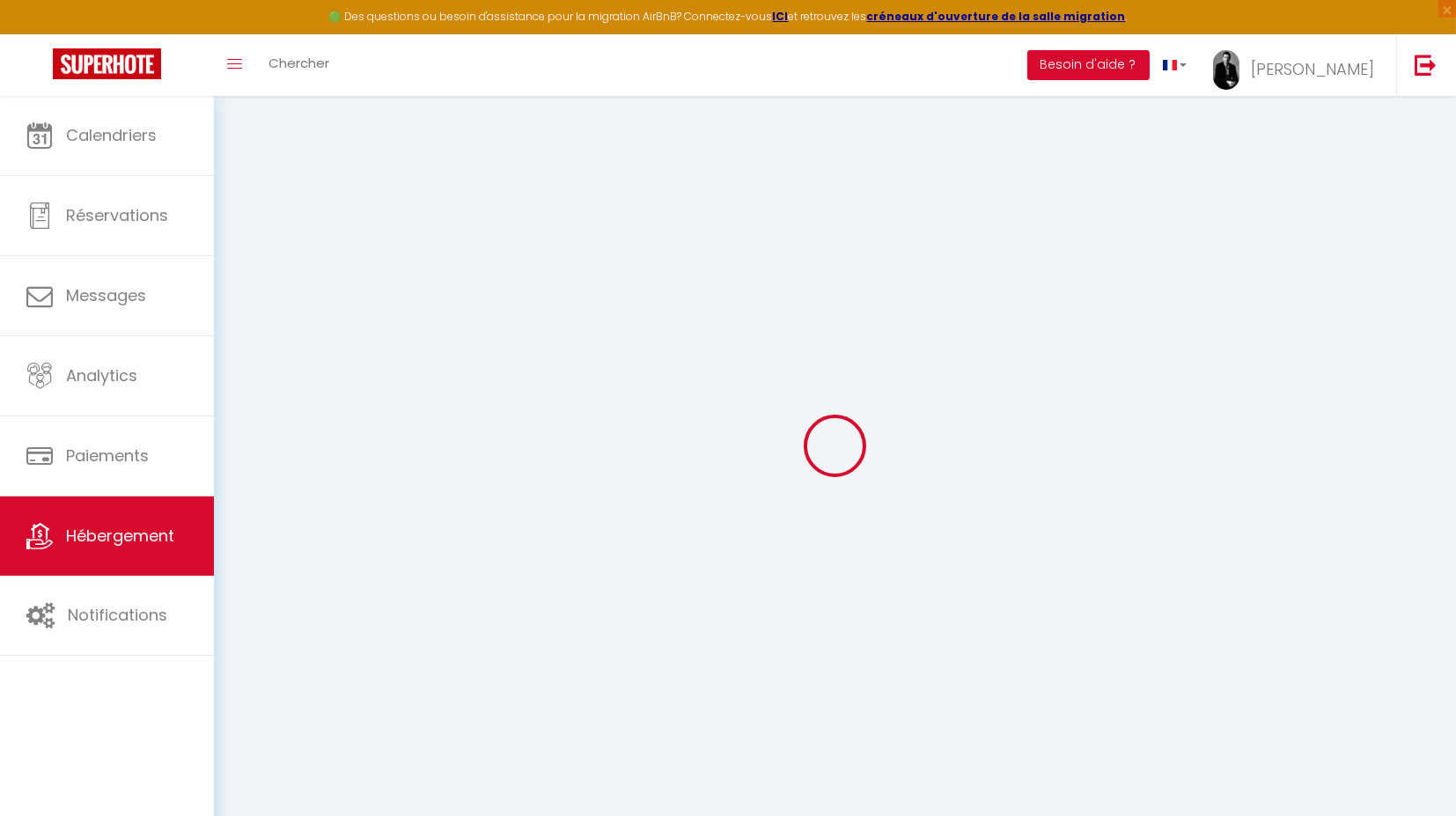
select select
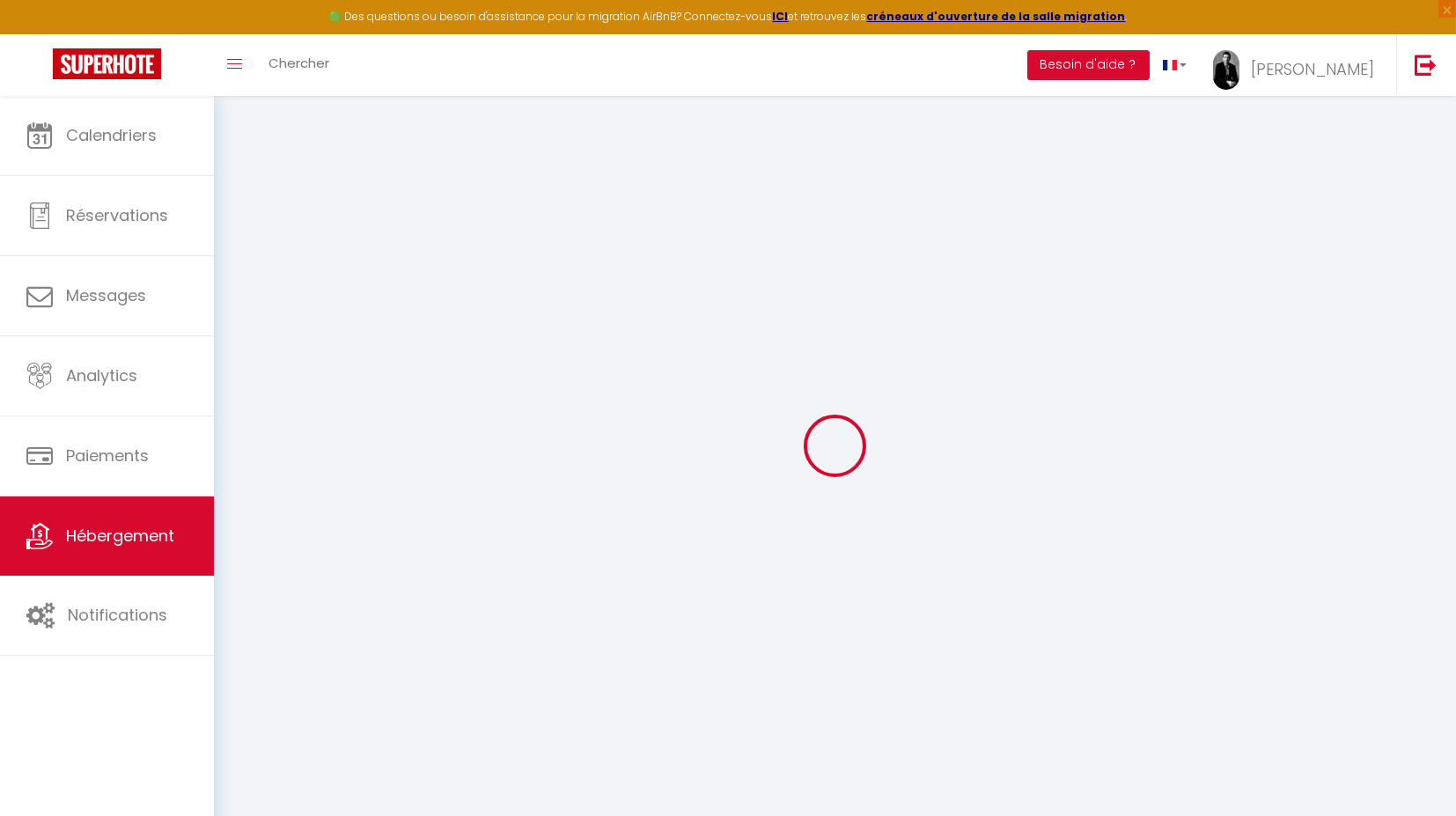
checkbox input "false"
select select
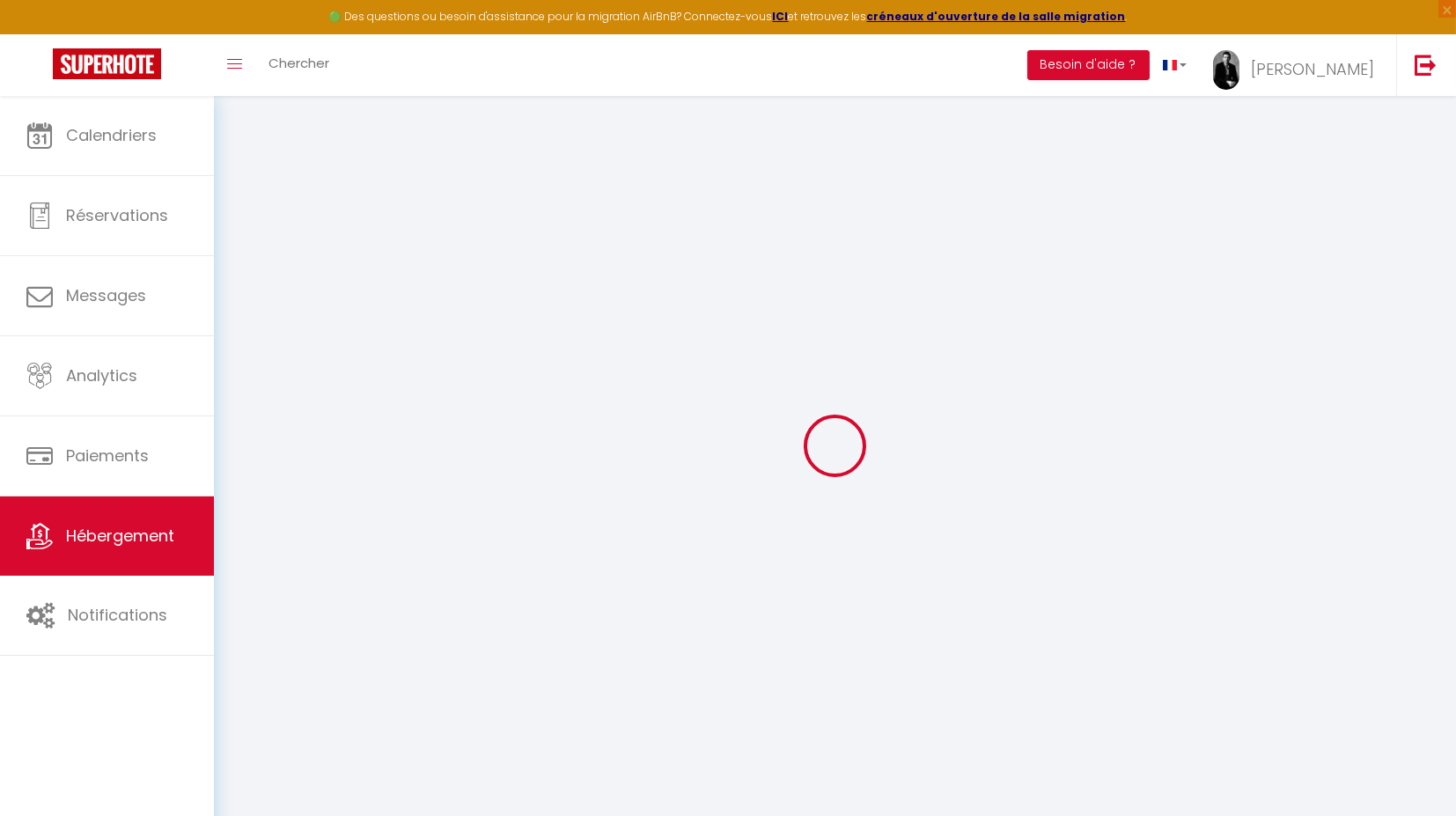
select select
type input "Le Cosy Carvinois"
type input "[PERSON_NAME]"
type input "[PERSON_NAME][EMAIL_ADDRESS][PERSON_NAME][DOMAIN_NAME]"
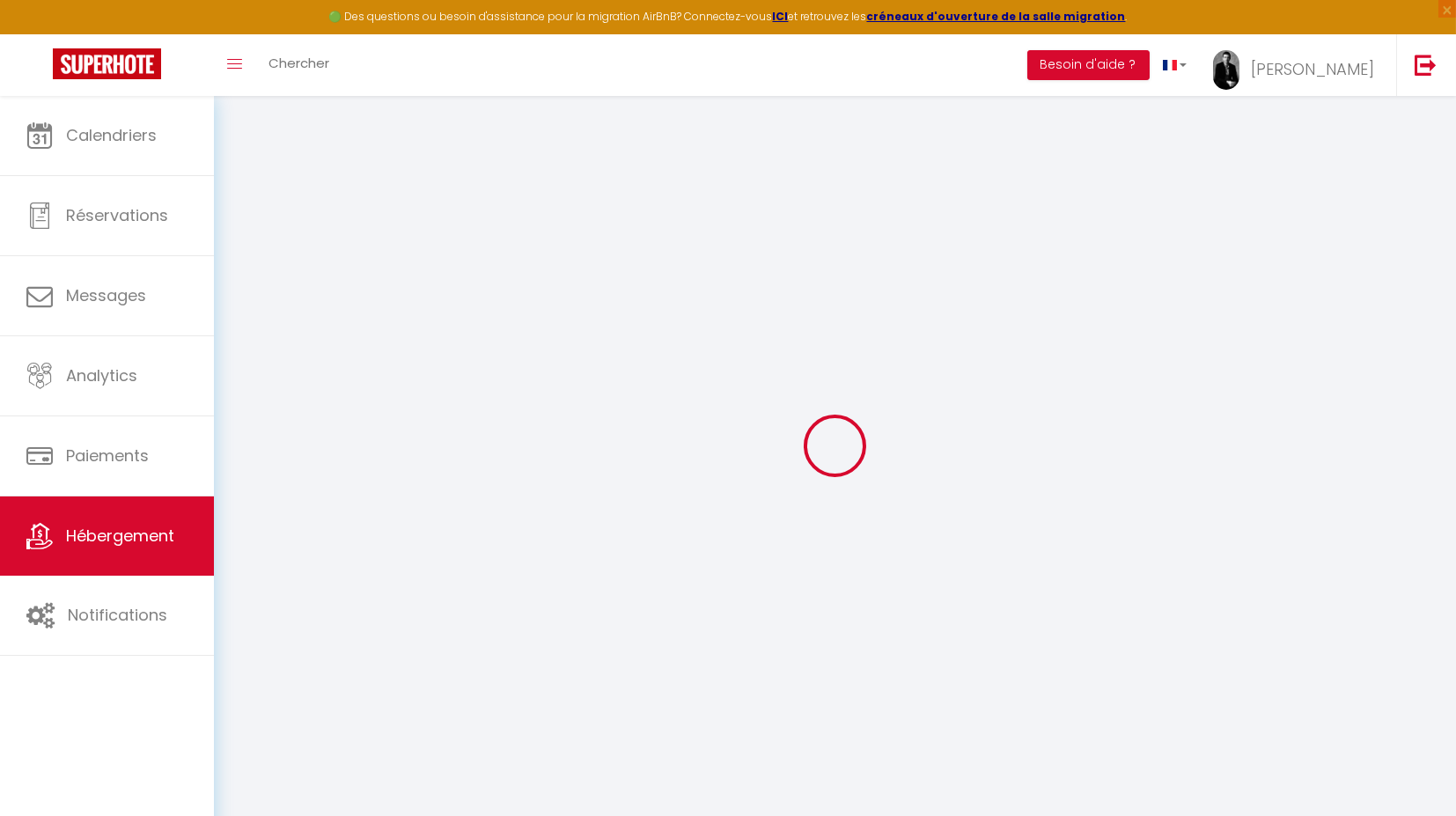
type input "59155"
type input "Faches Thumesnil"
select select "8"
select select "6"
select select "3"
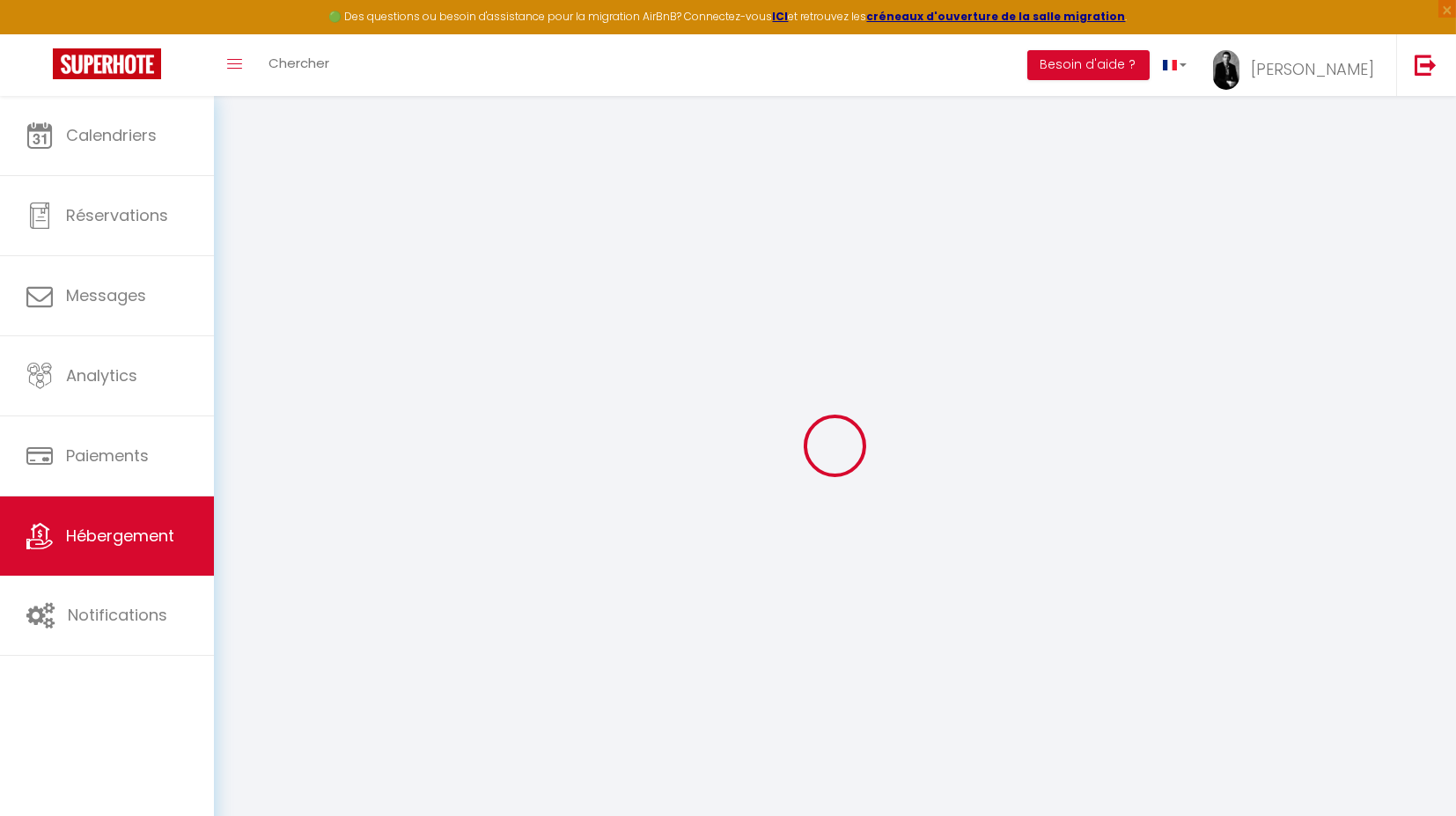
type input "150"
type input "20"
type input "100"
select select
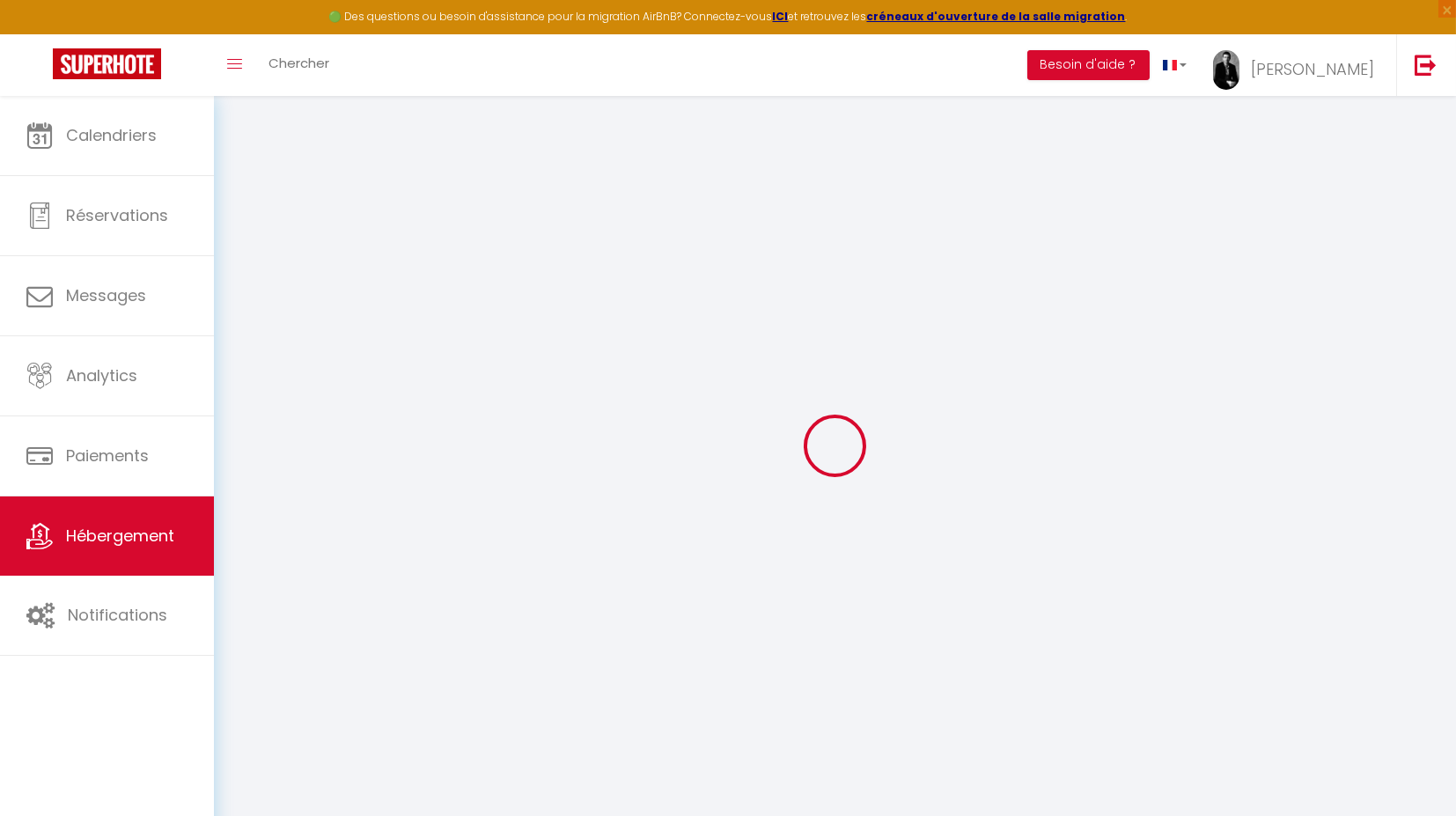
select select
type input "[STREET_ADDRESS]"
type input "62220"
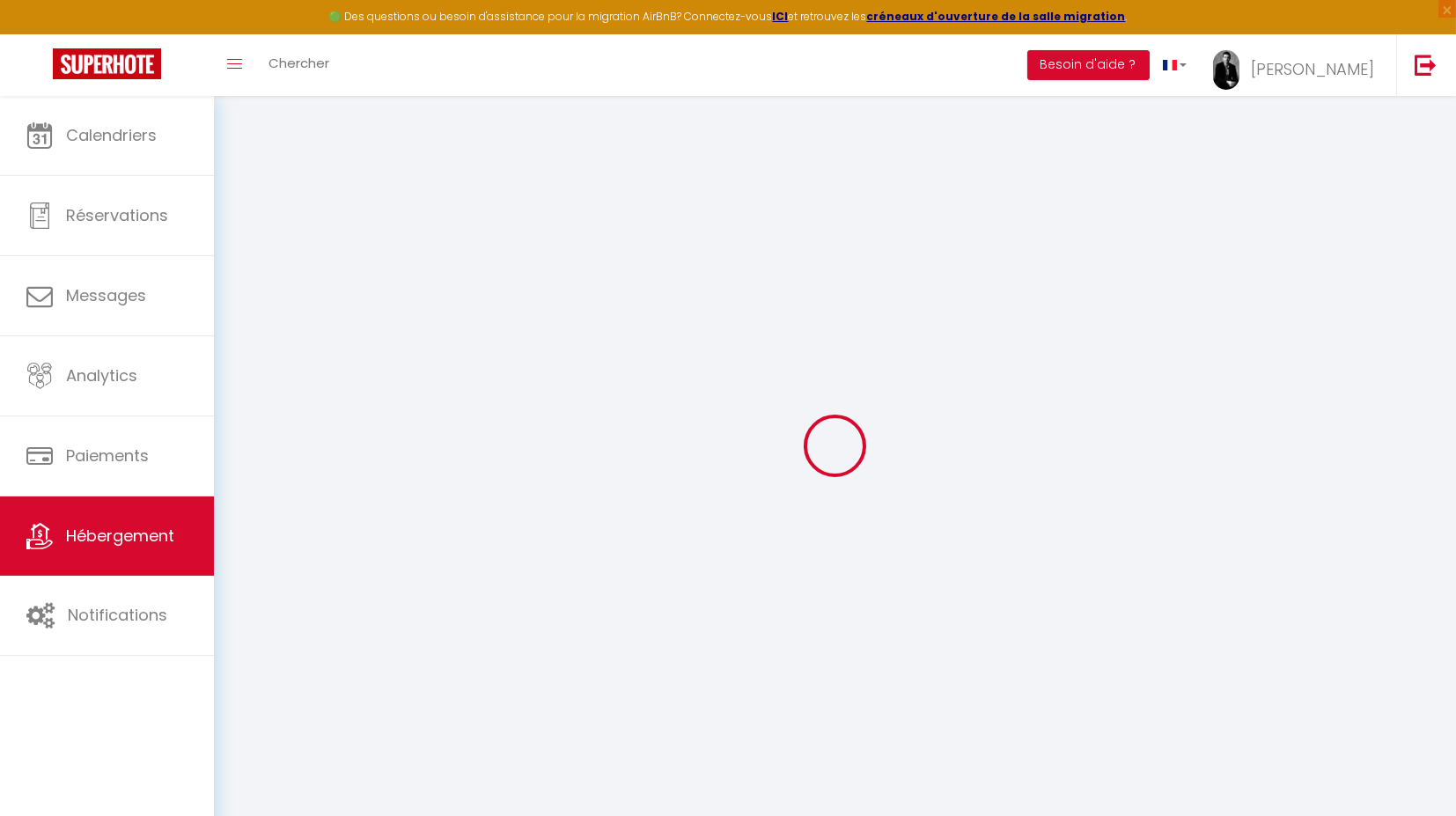
type input "Carvin"
type input "[EMAIL_ADDRESS][DOMAIN_NAME]"
select select
checkbox input "false"
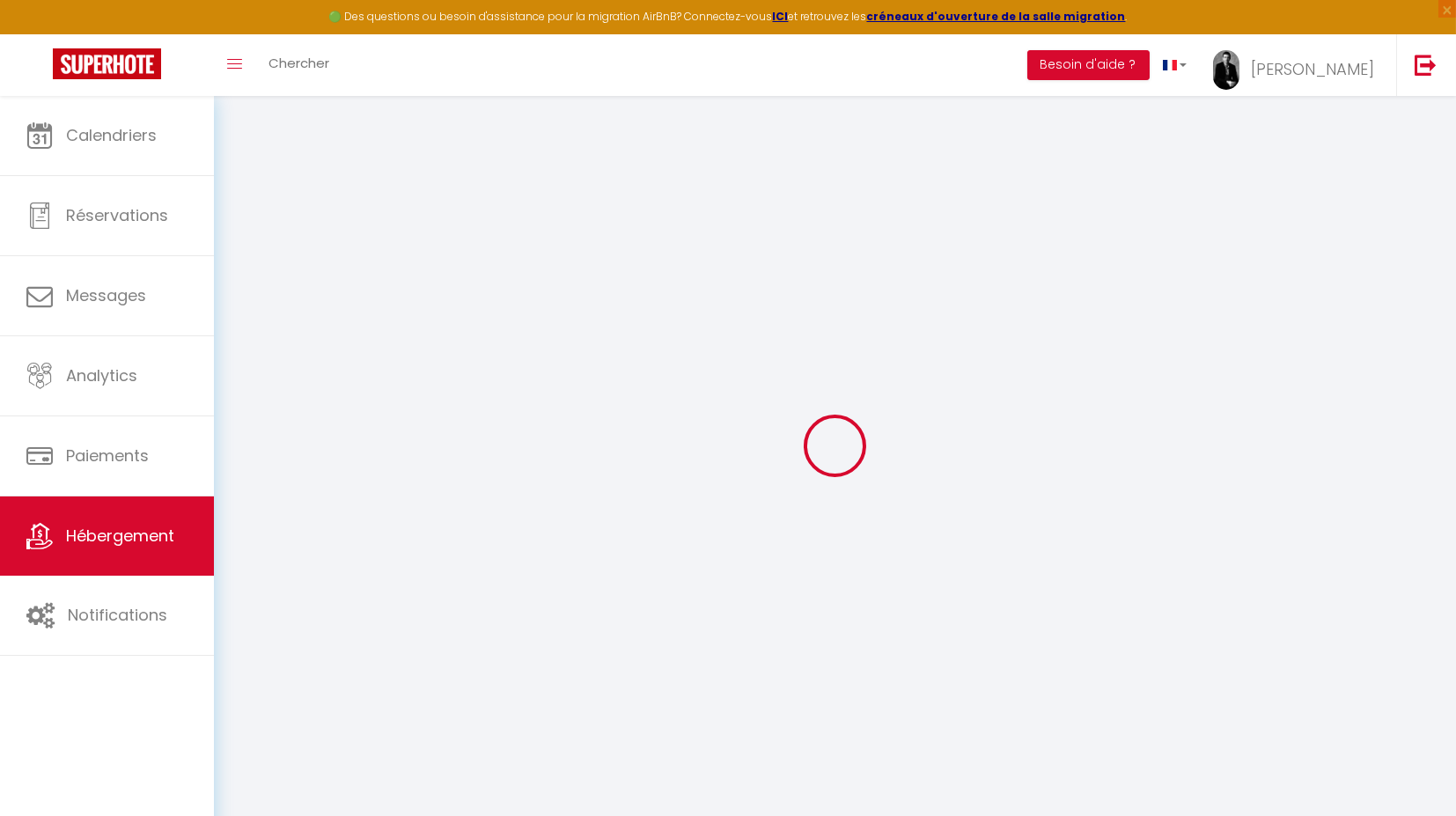
checkbox input "false"
type input "0"
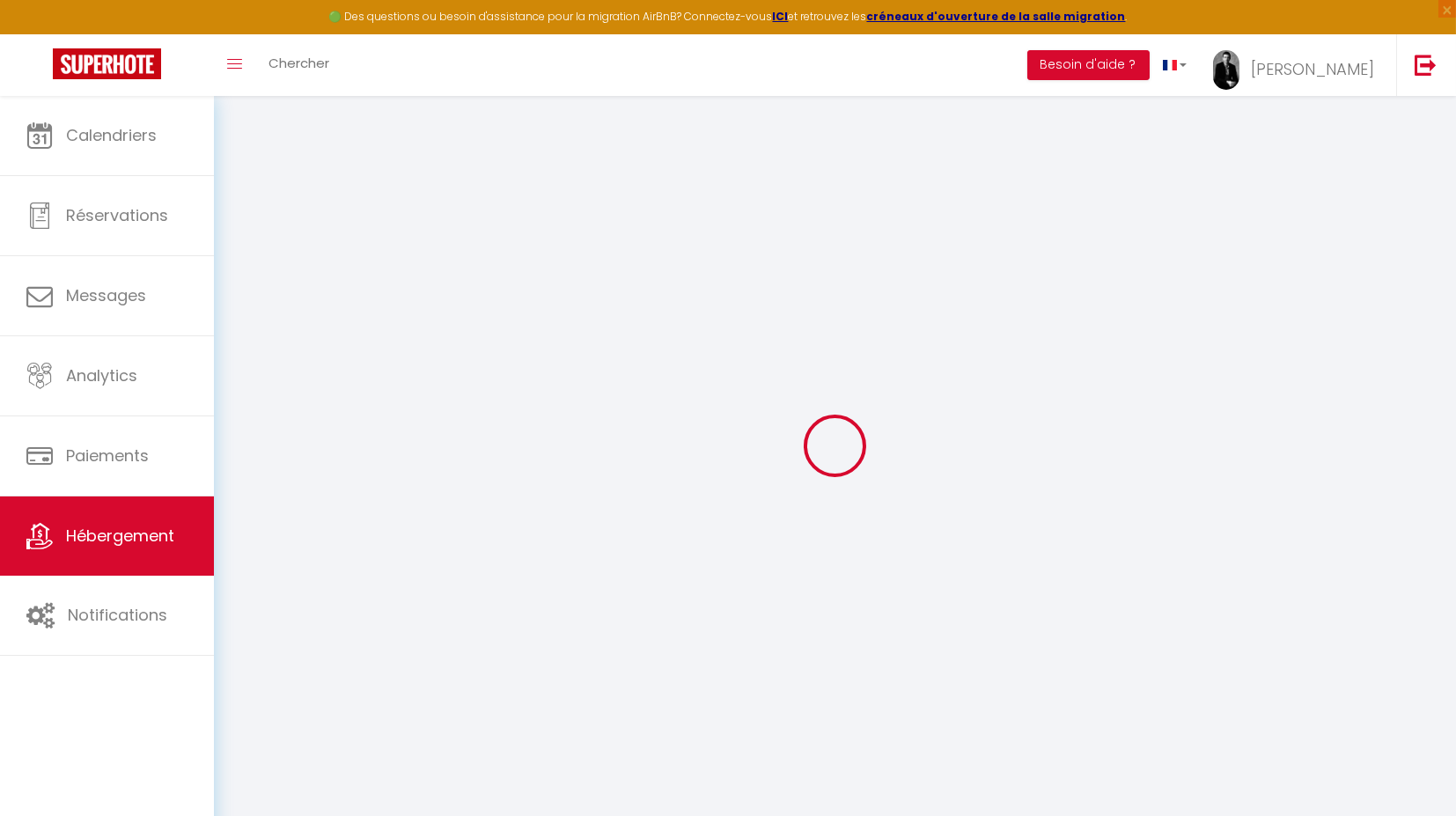
type input "0"
select select "+ 18 %"
select select "+ 21 %"
select select
checkbox input "false"
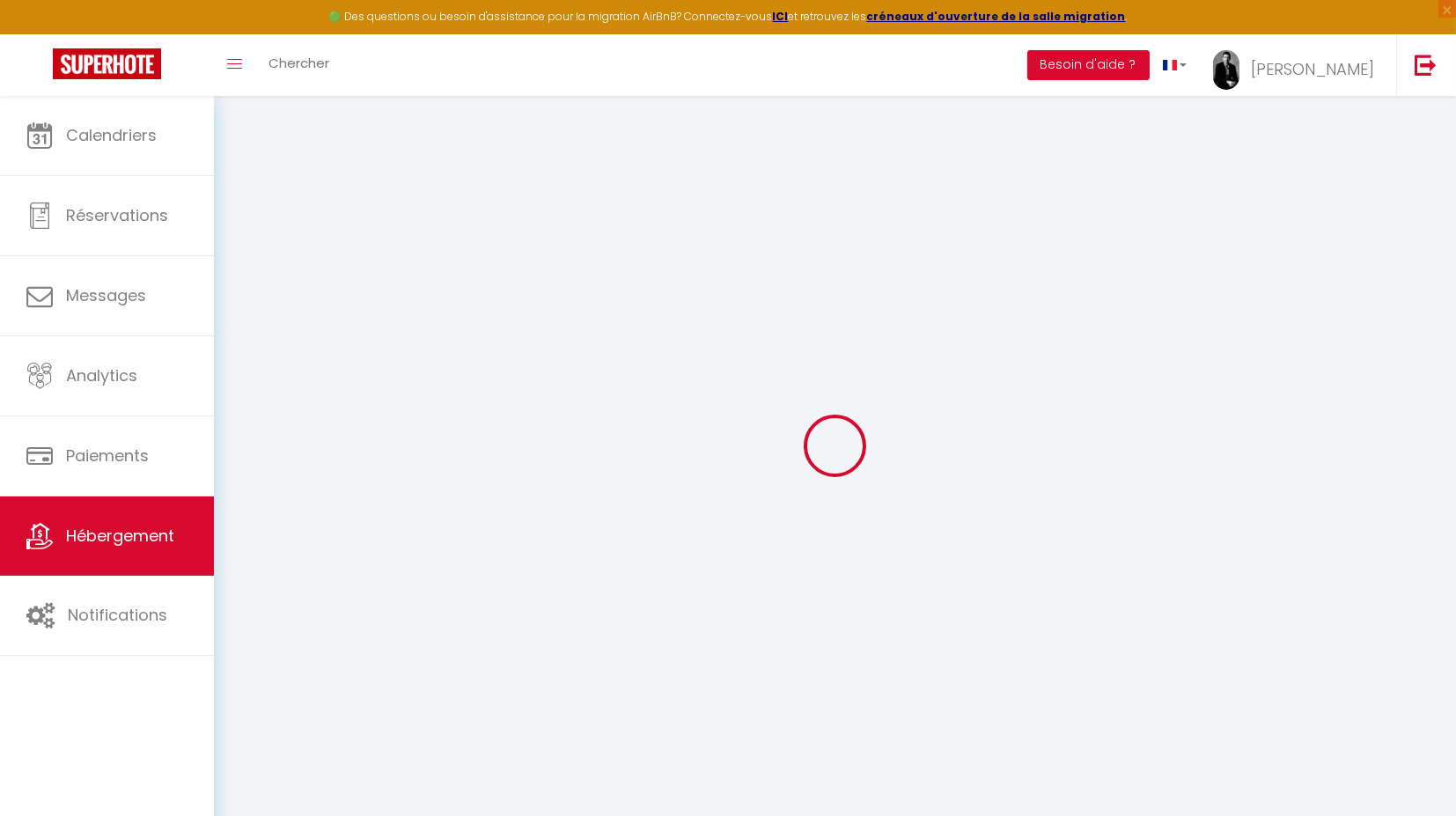
checkbox input "false"
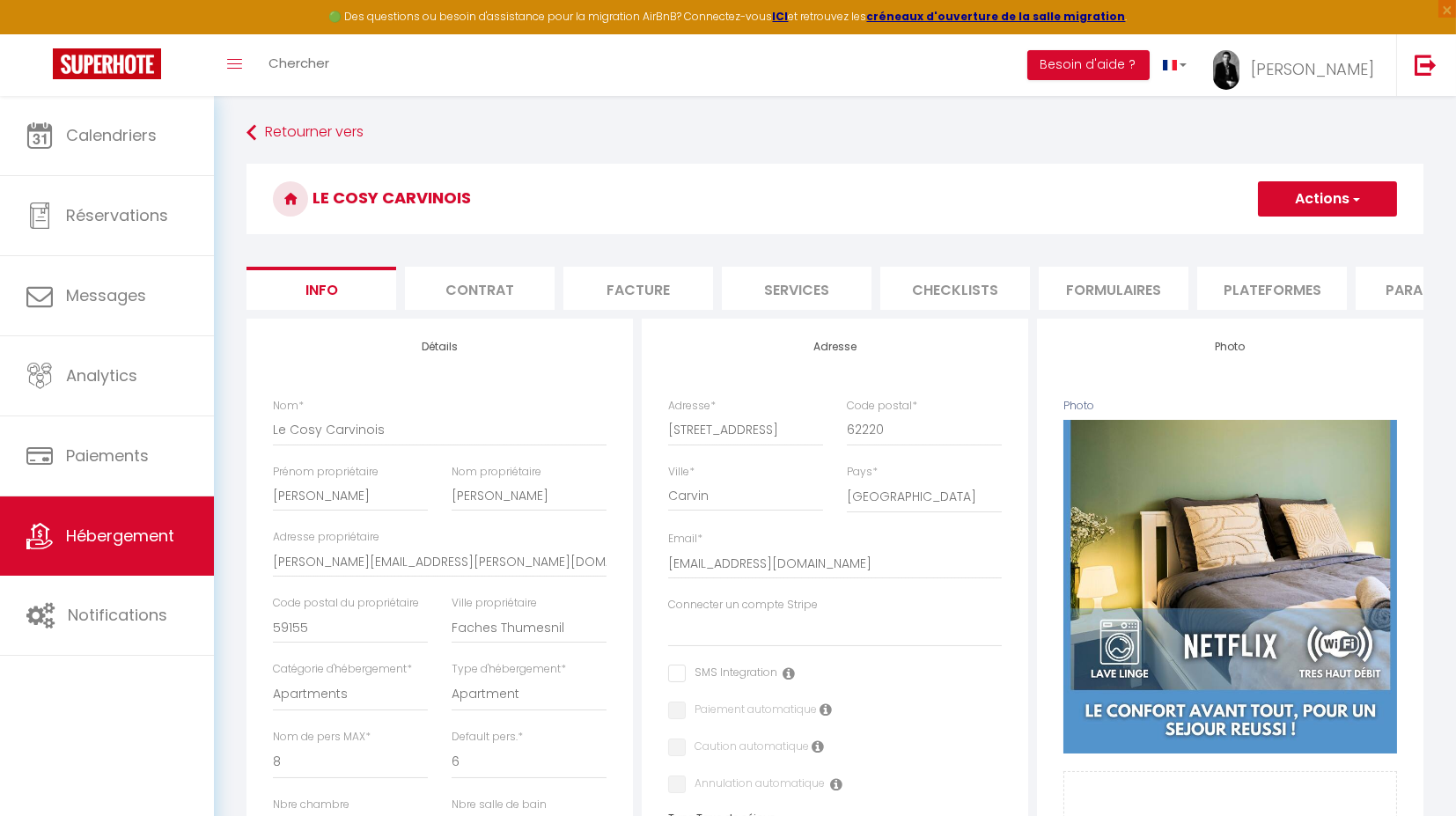
click at [1265, 291] on li "Plateformes" at bounding box center [1273, 288] width 150 height 43
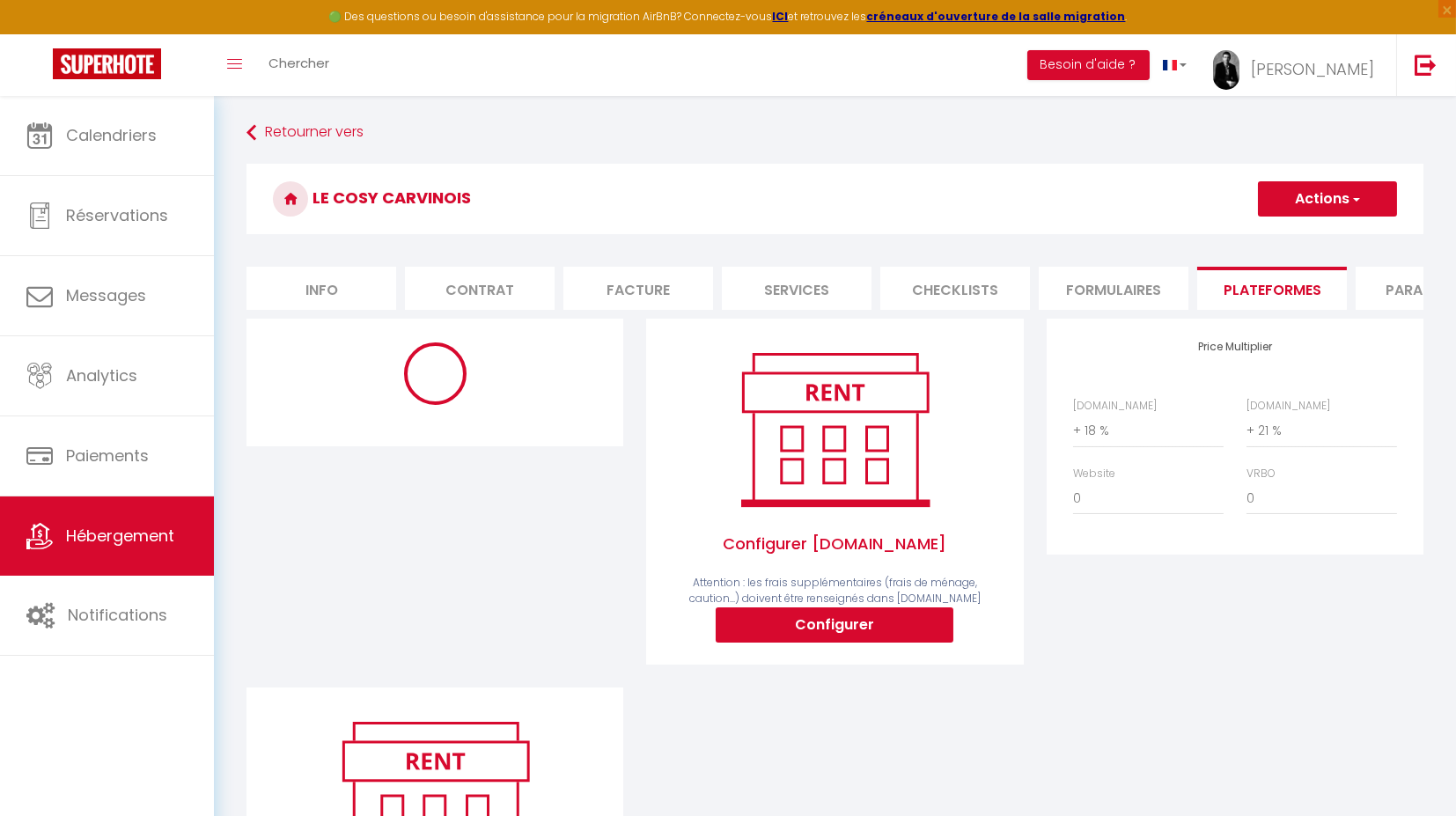
select select "365"
select select "EUR"
select select "13788"
select select "13788-1439793639239711570"
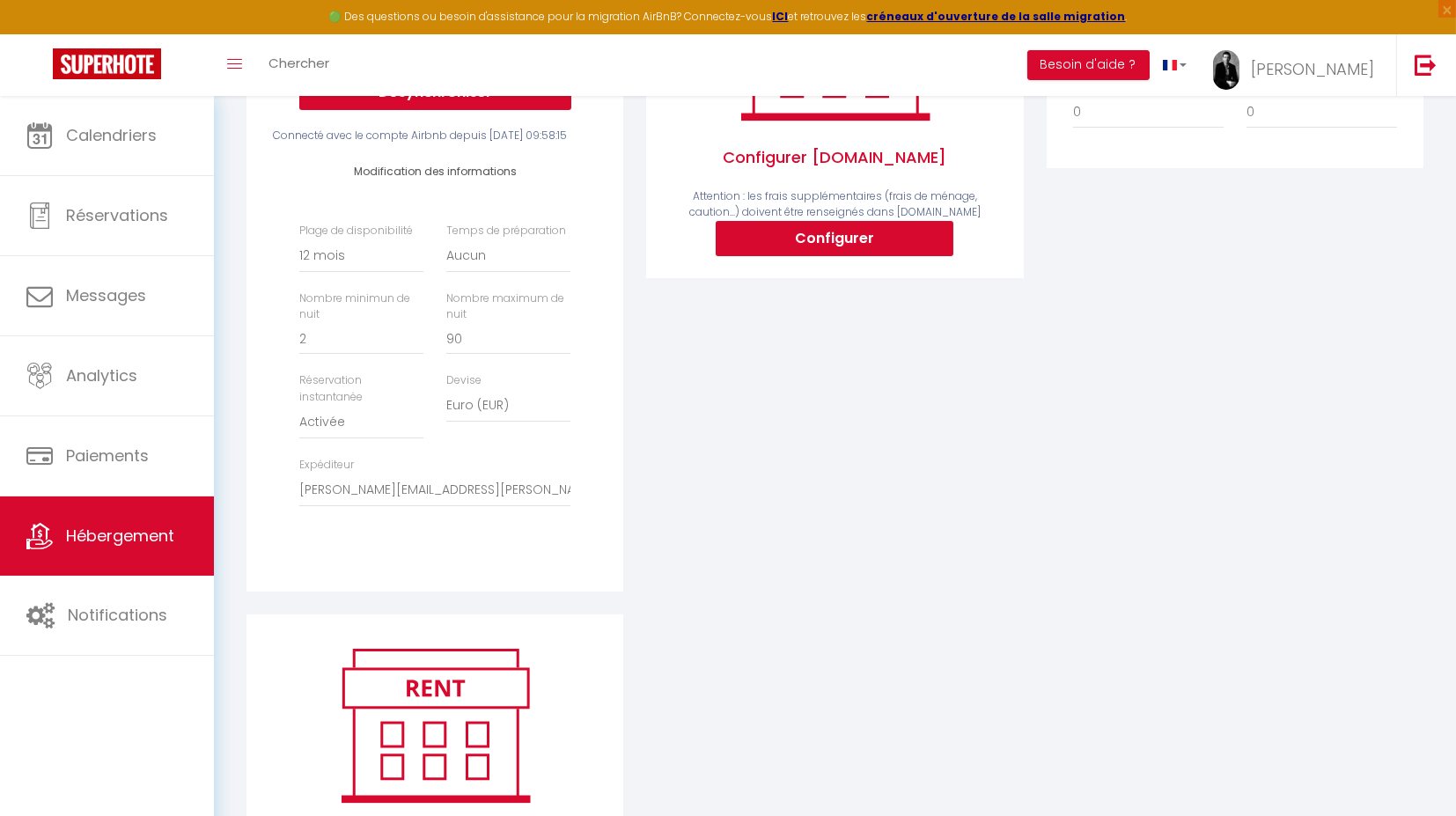
scroll to position [387, 0]
click at [565, 506] on select "[EMAIL_ADDRESS][DOMAIN_NAME] [PERSON_NAME][EMAIL_ADDRESS][PERSON_NAME][DOMAIN_N…" at bounding box center [435, 490] width 271 height 34
select select "4885"
click at [299, 504] on select "[EMAIL_ADDRESS][DOMAIN_NAME] [PERSON_NAME][EMAIL_ADDRESS][PERSON_NAME][DOMAIN_N…" at bounding box center [435, 490] width 271 height 34
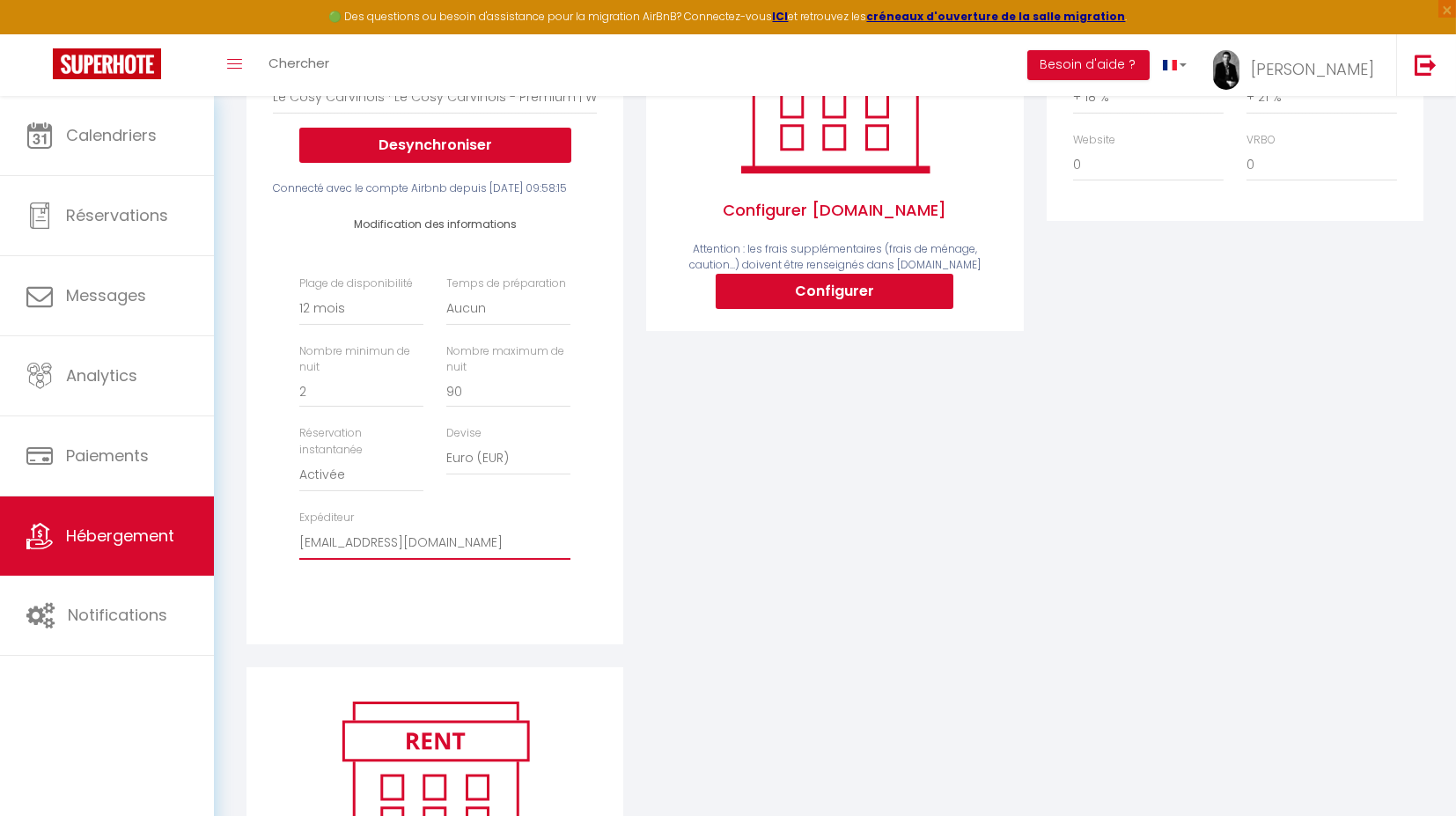
scroll to position [0, 0]
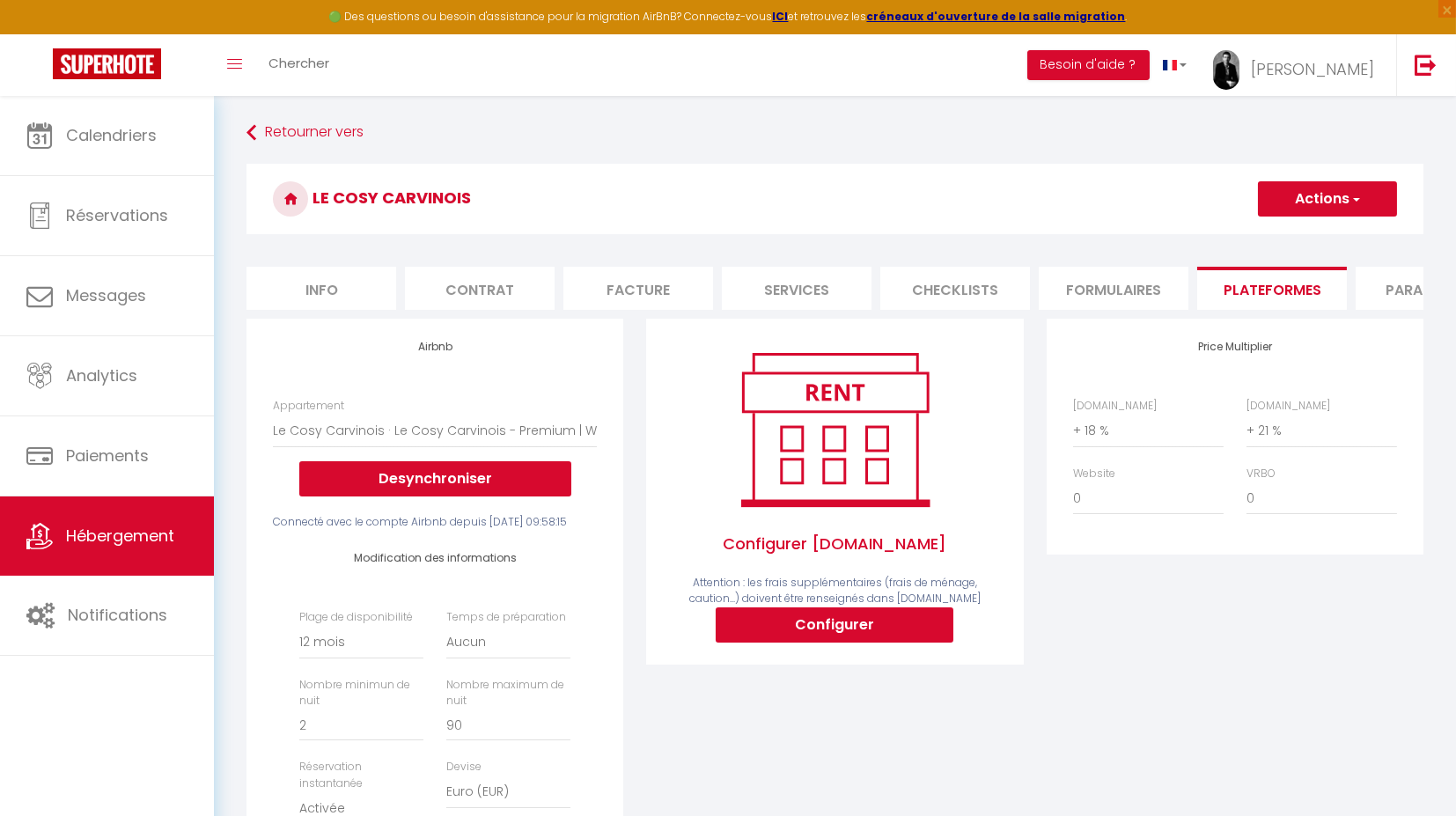
click at [1362, 194] on button "Actions" at bounding box center [1328, 199] width 139 height 36
click at [1315, 228] on link "Enregistrer" at bounding box center [1327, 237] width 139 height 22
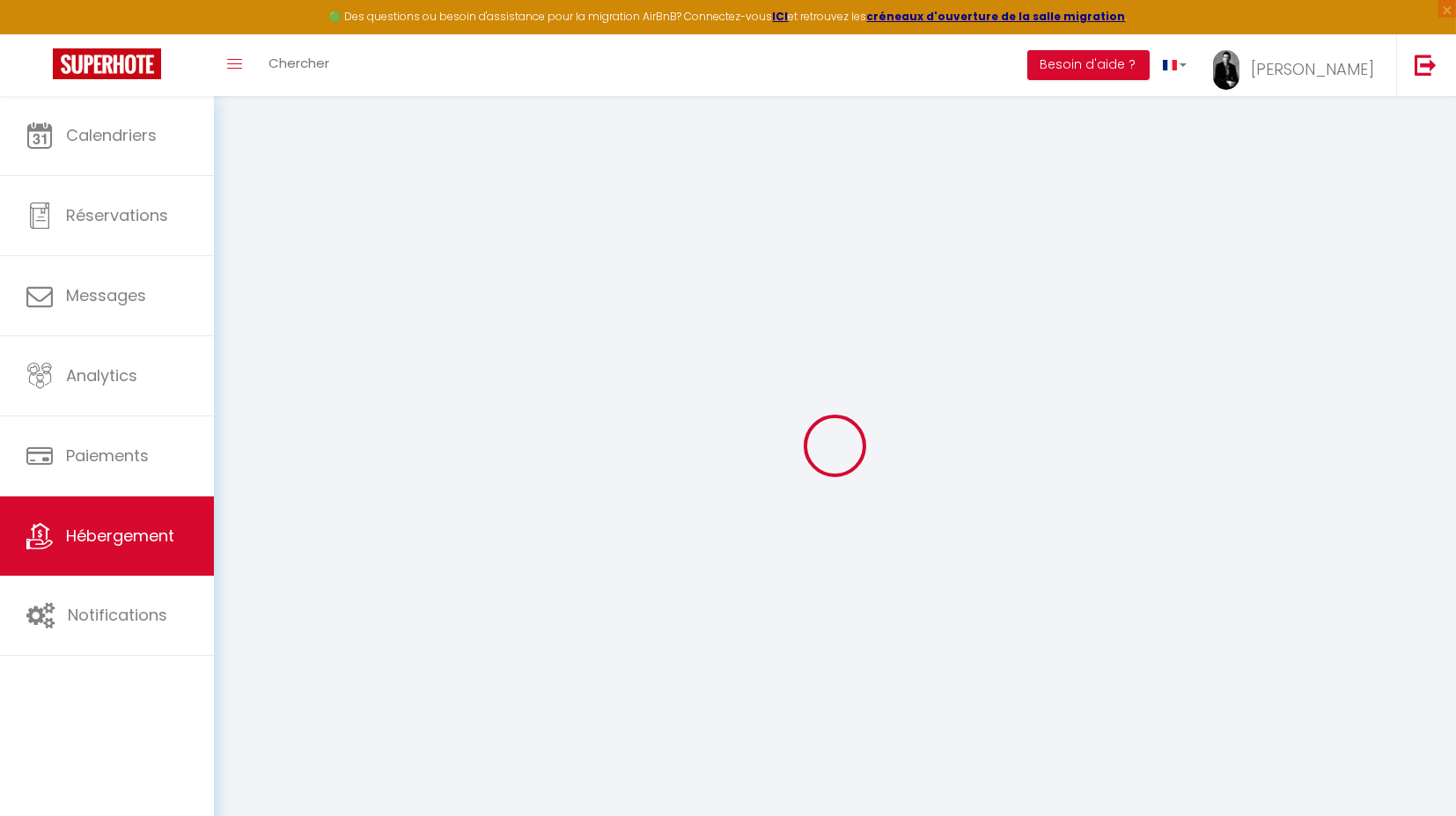
select select "365"
select select "EUR"
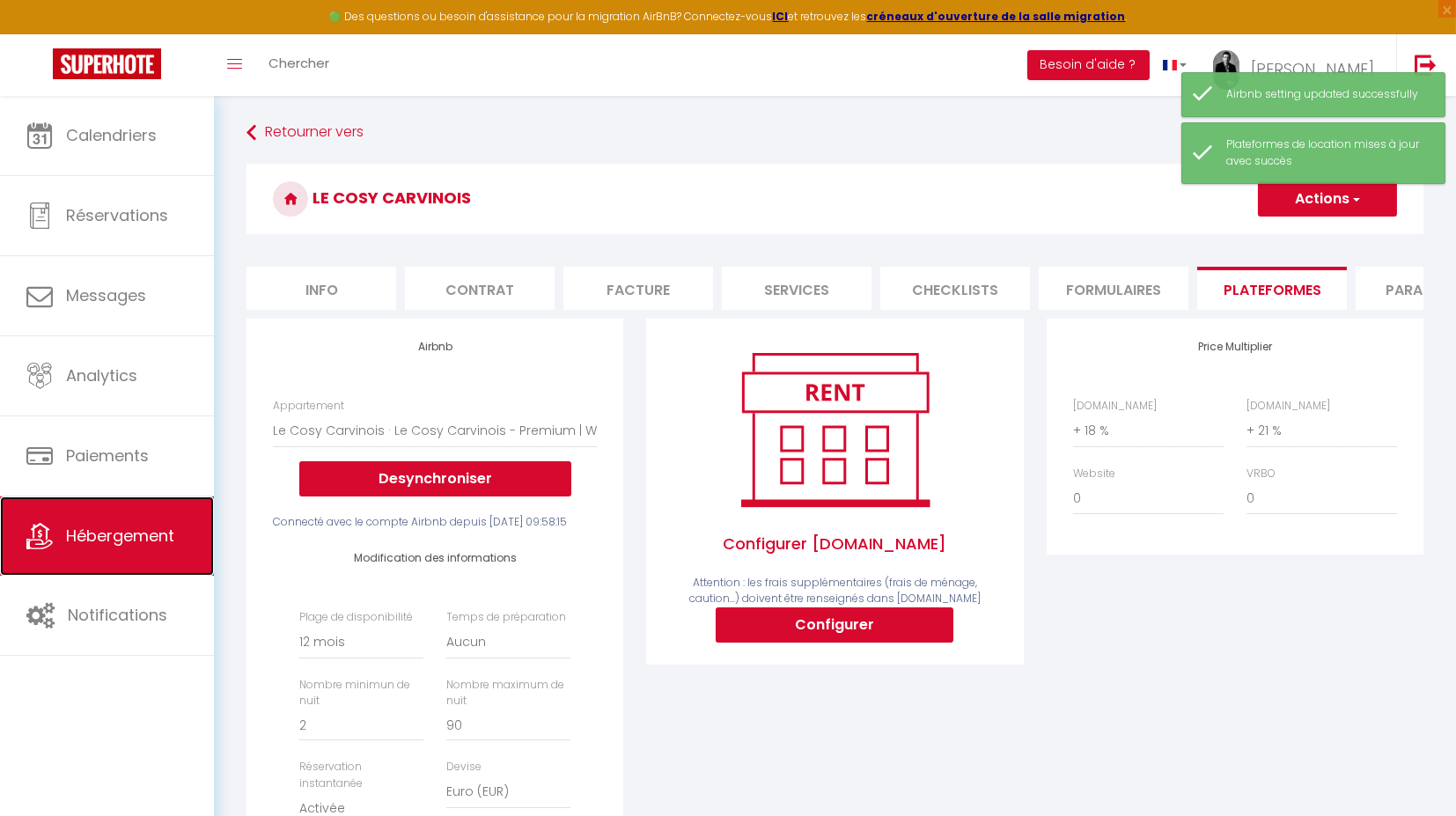
click at [99, 521] on link "Hébergement" at bounding box center [107, 536] width 214 height 79
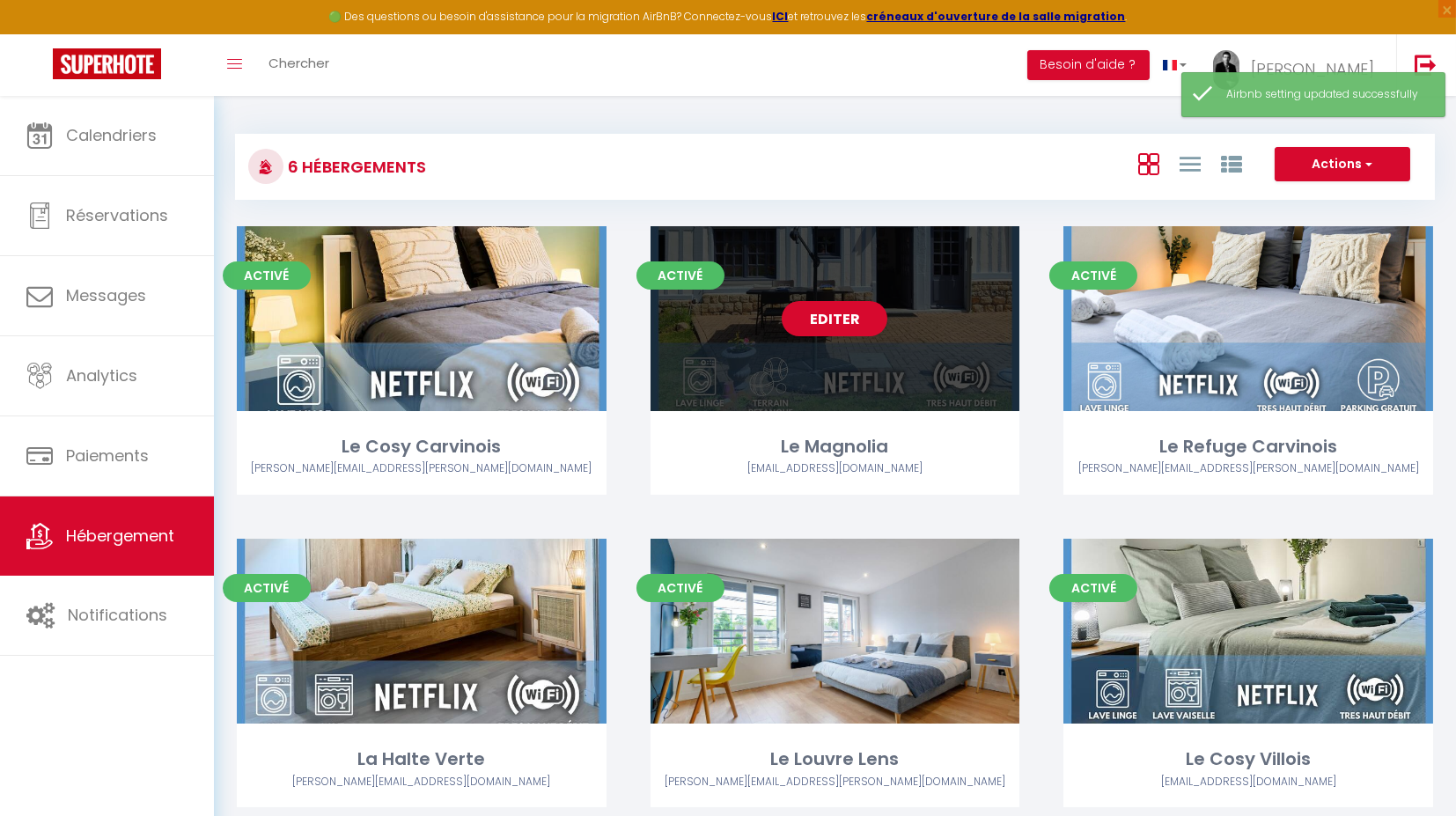
click at [829, 312] on link "Editer" at bounding box center [834, 319] width 106 height 36
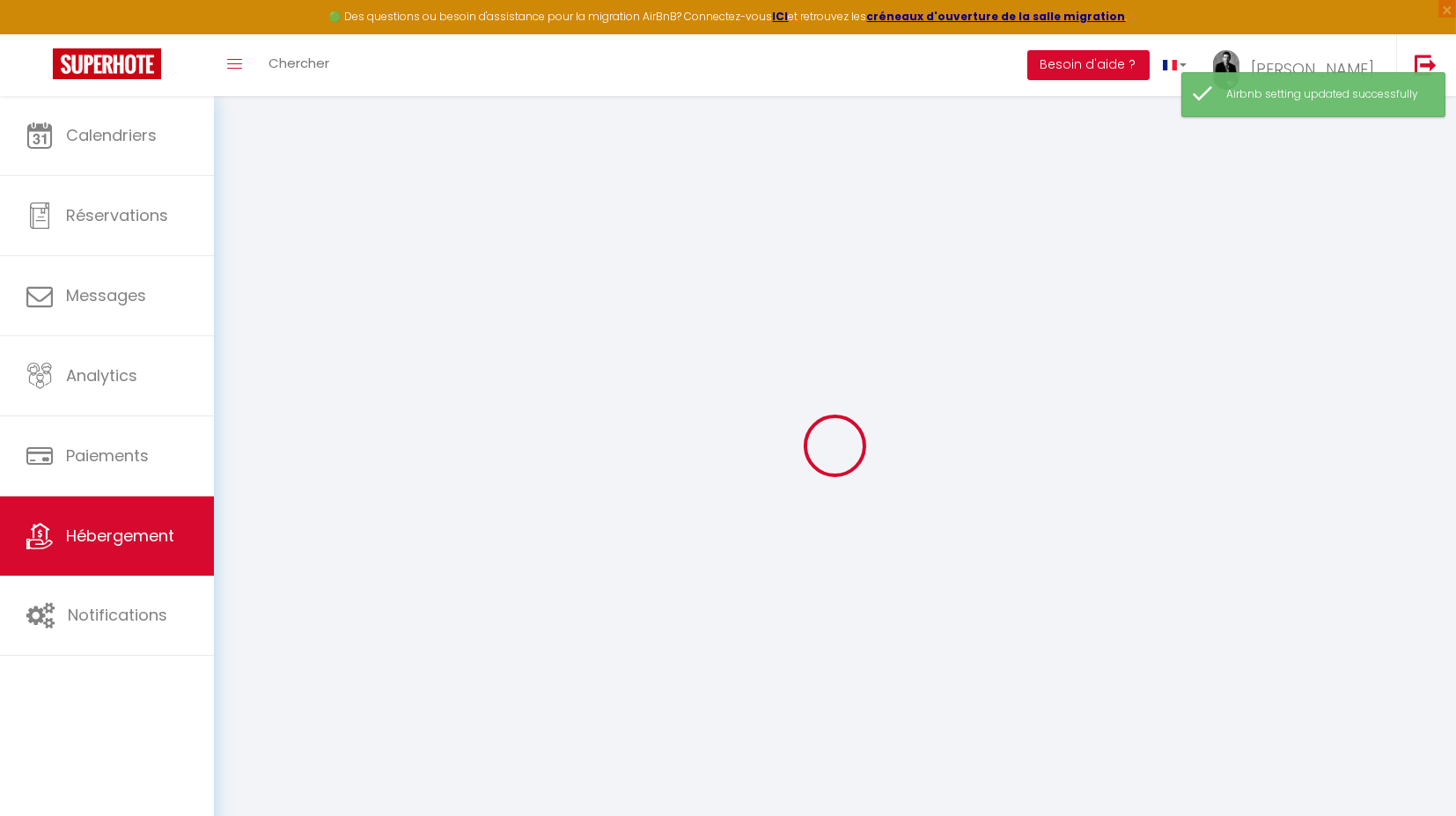
select select
checkbox input "false"
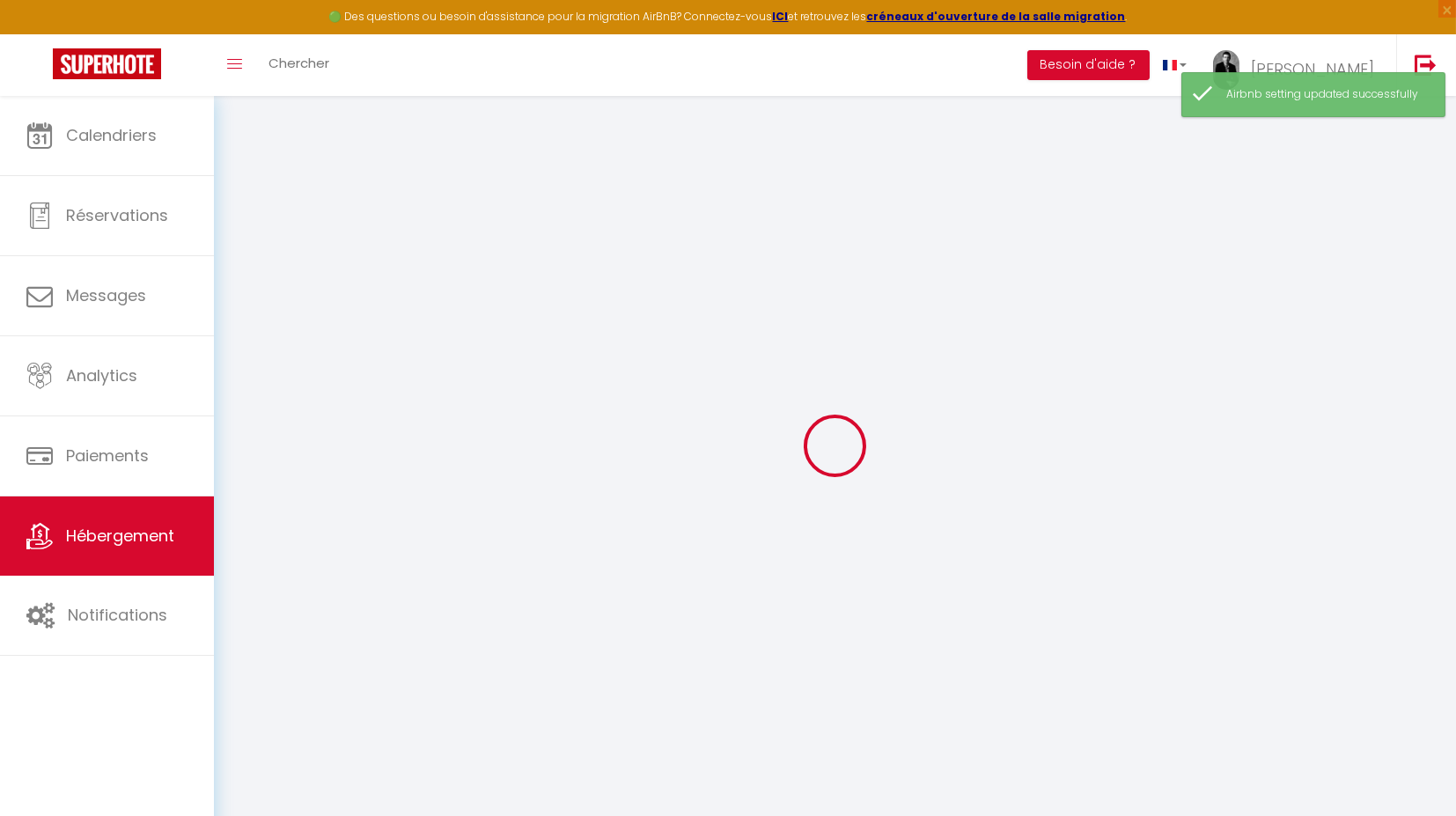
select select "14:00"
select select
select select "11:00"
select select "30"
select select "120"
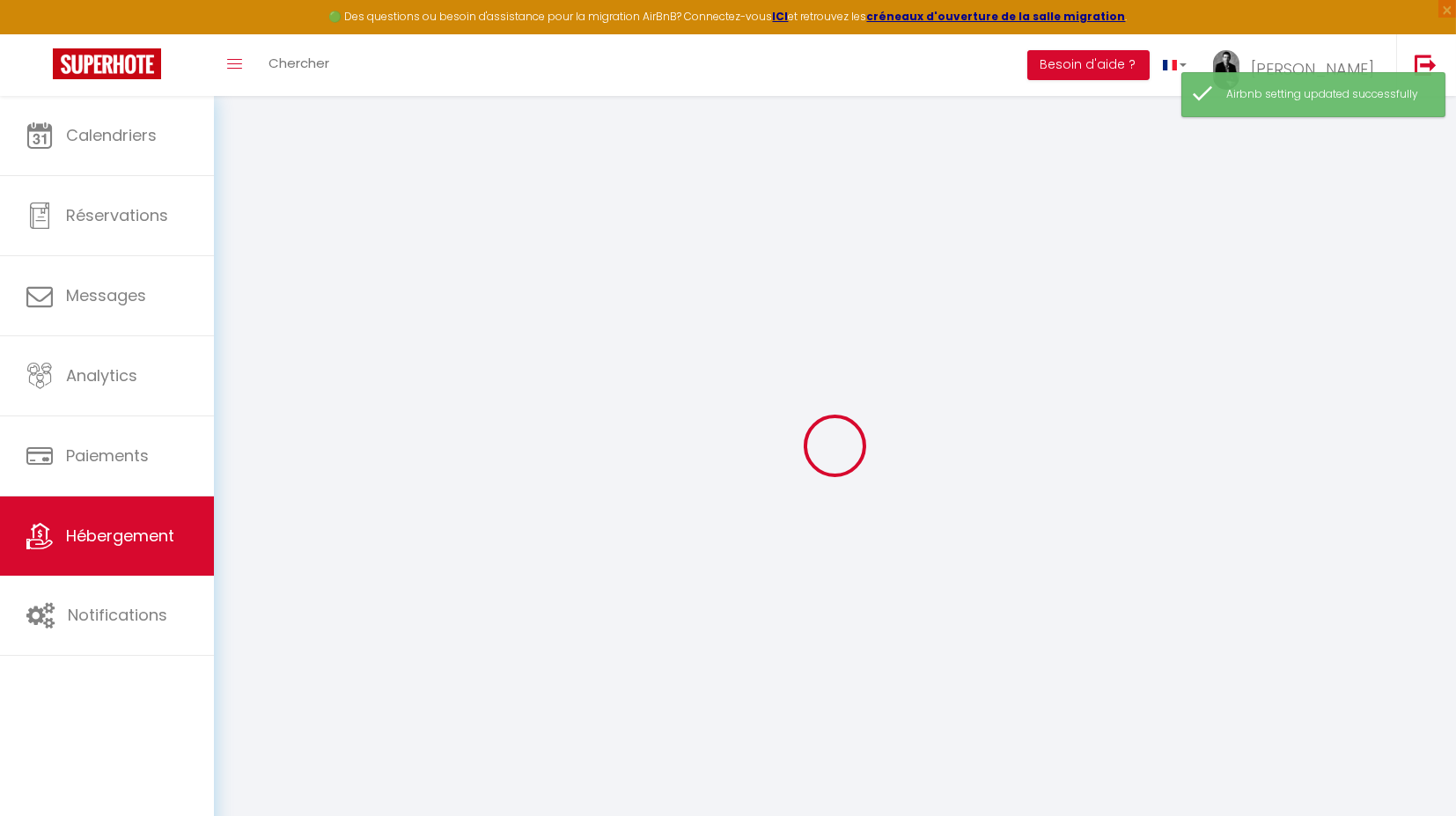
select select "46788"
select select "+ 18 %"
select select "+ 21 %"
select select
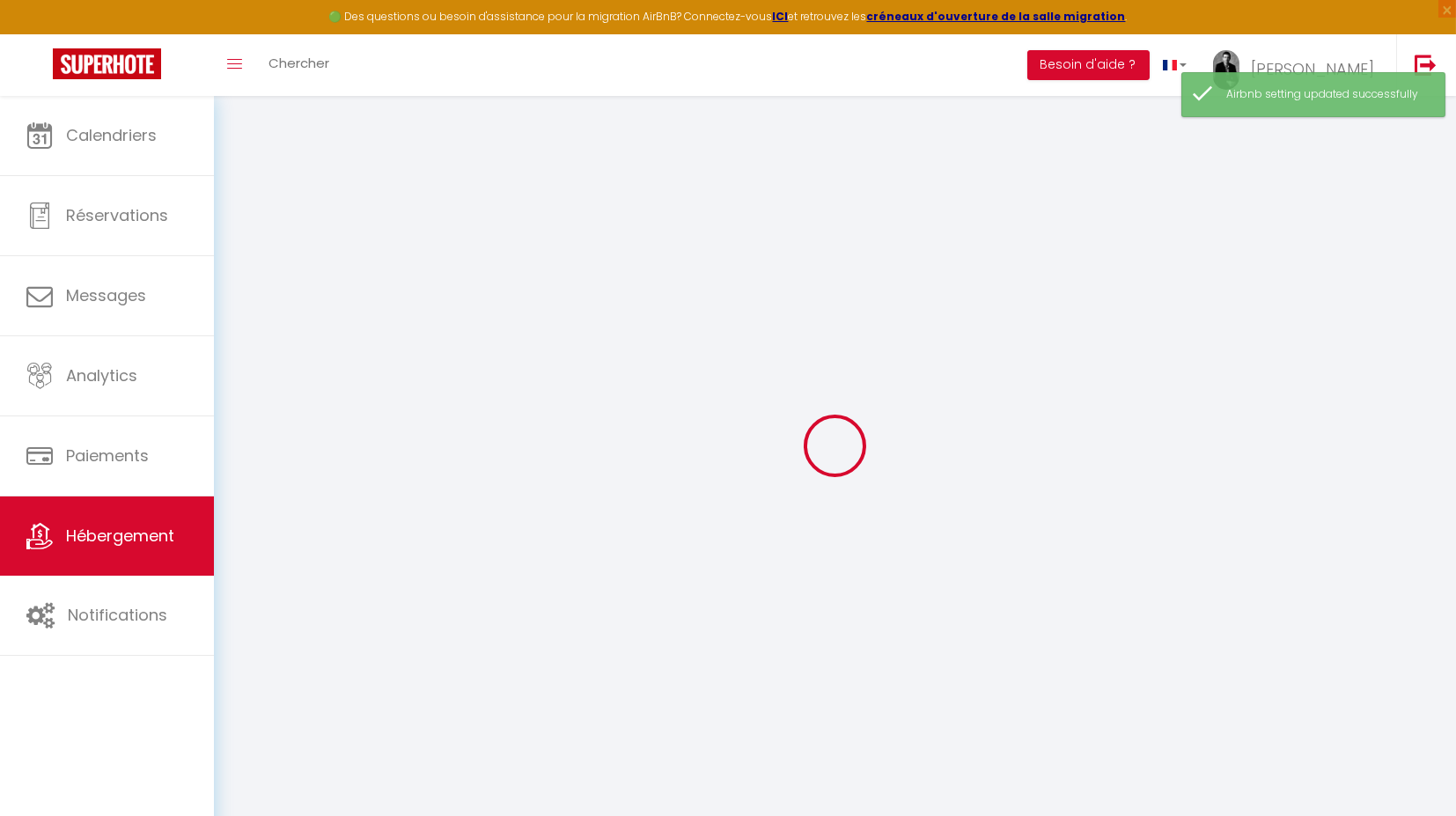
checkbox input "false"
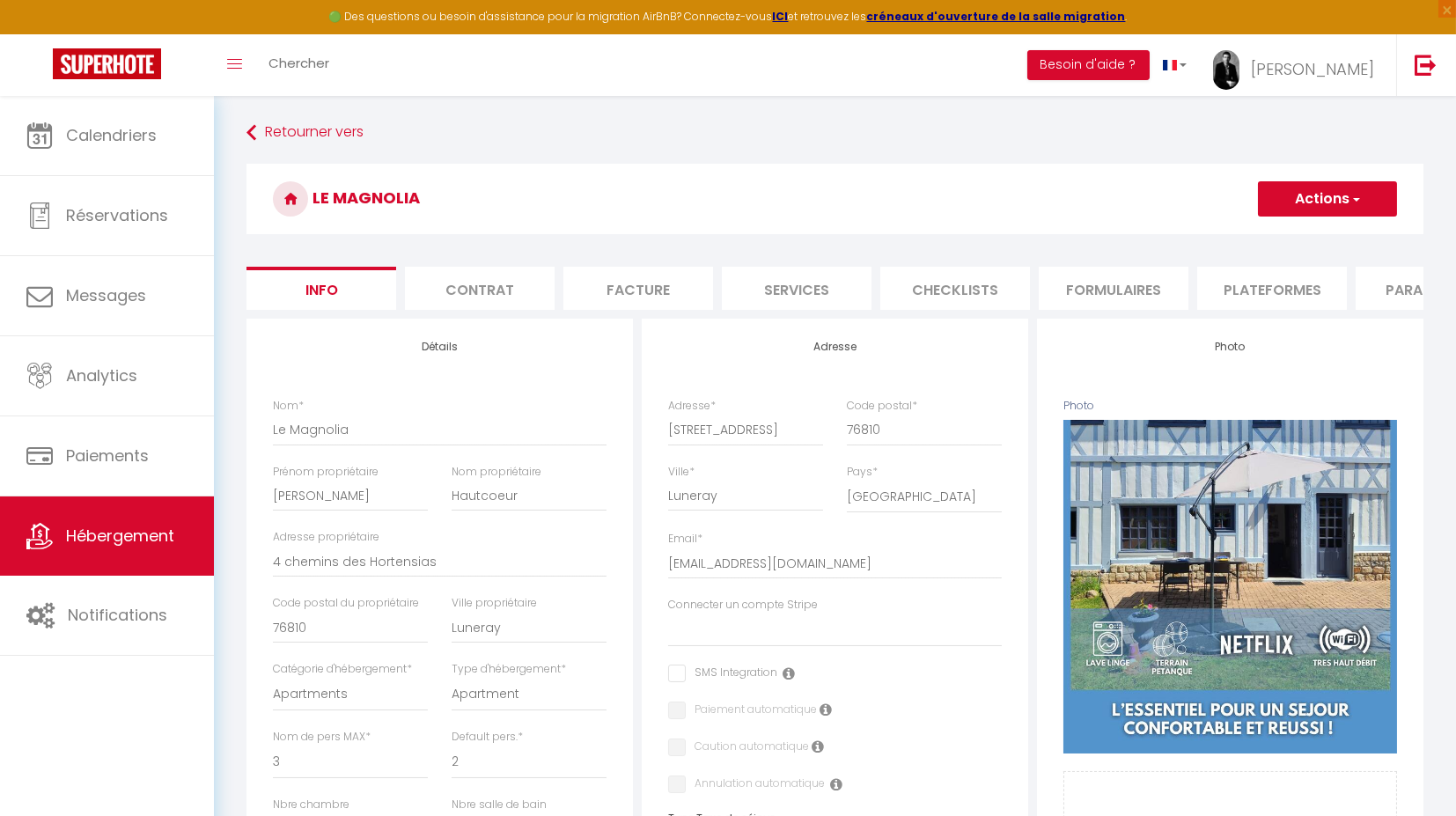
click at [1300, 279] on li "Plateformes" at bounding box center [1273, 288] width 150 height 43
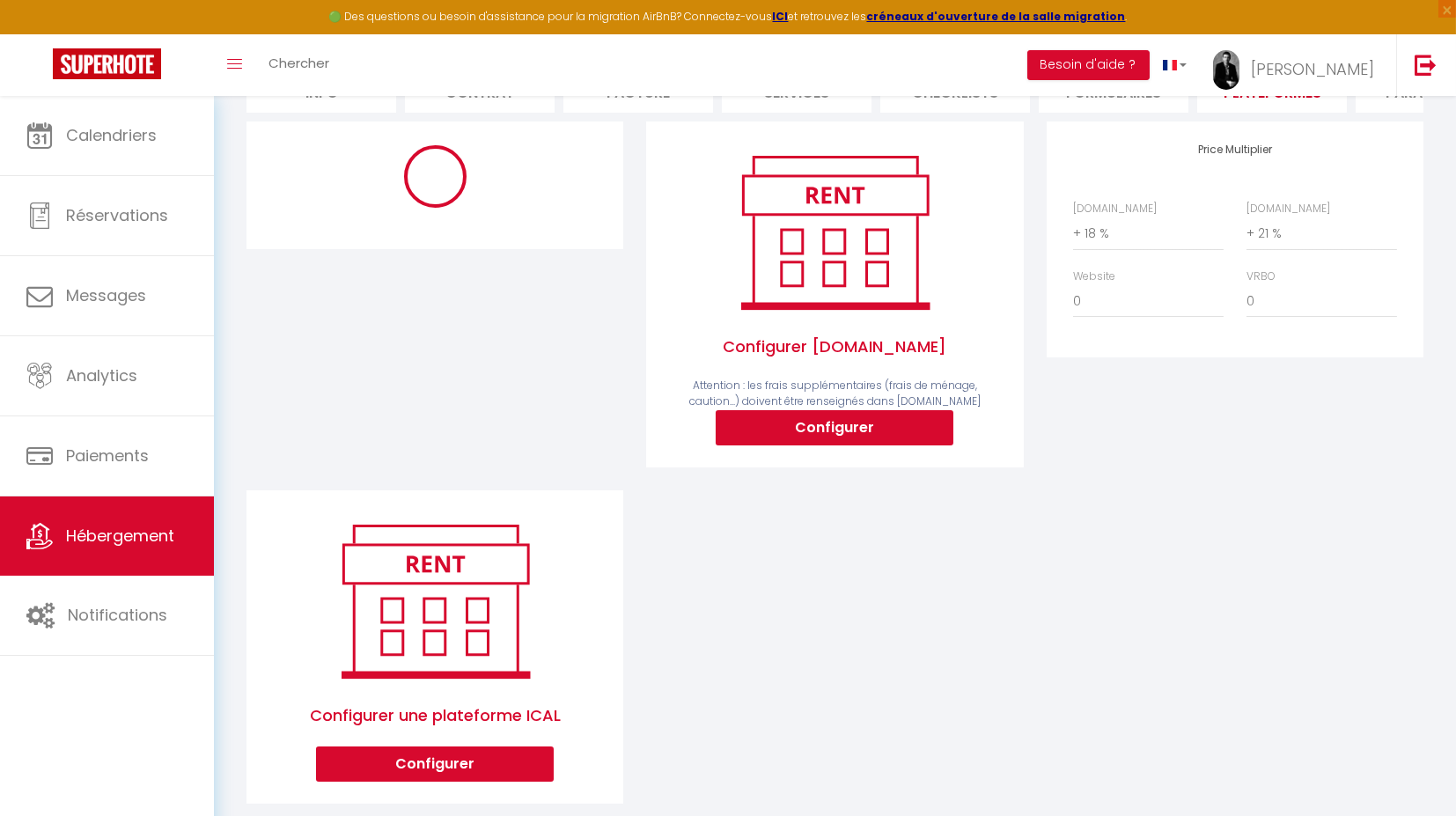
scroll to position [199, 0]
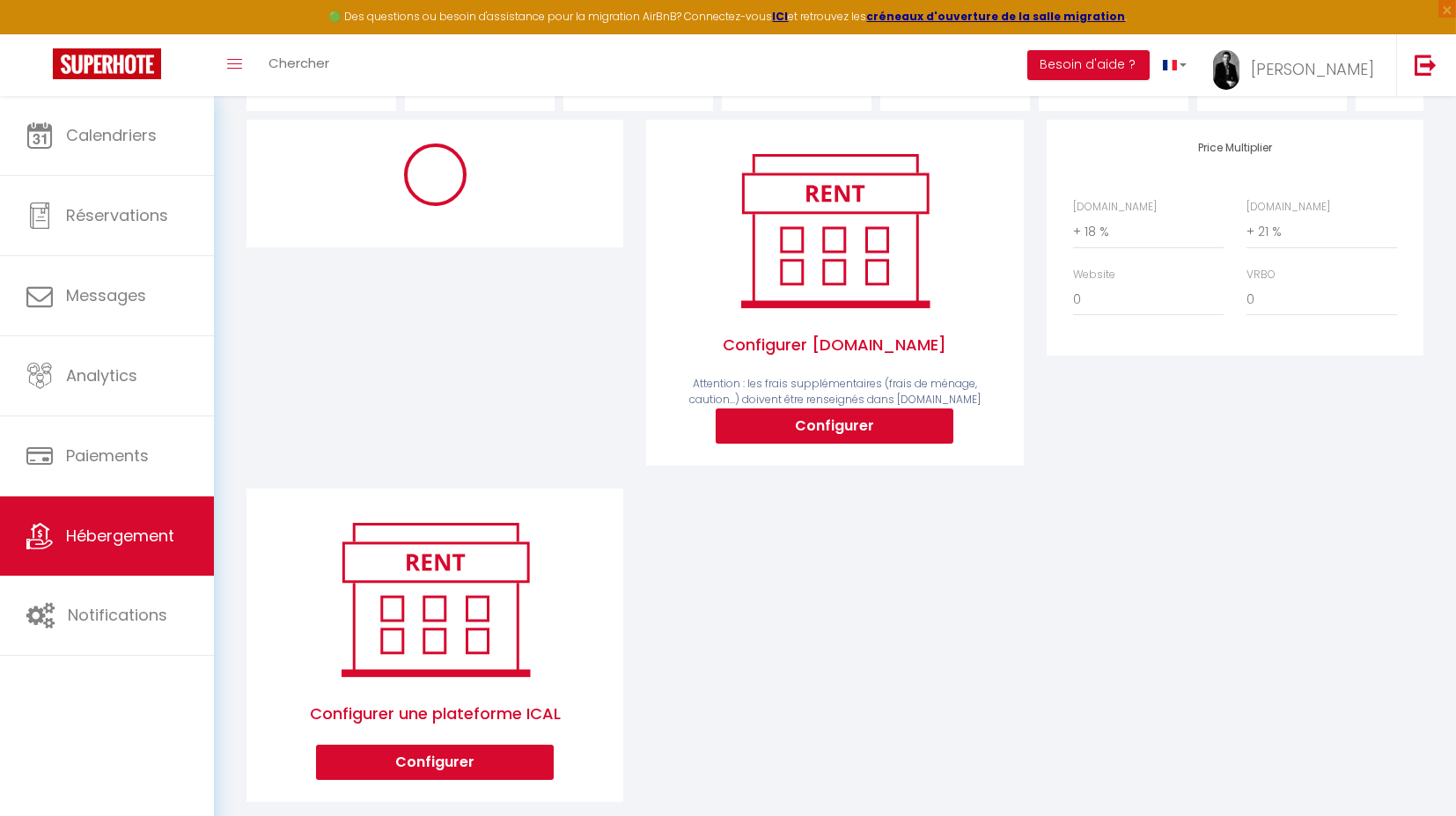
select select "180"
select select "1"
select select "EUR"
select select "13790"
select select "13790-1429056333785146596"
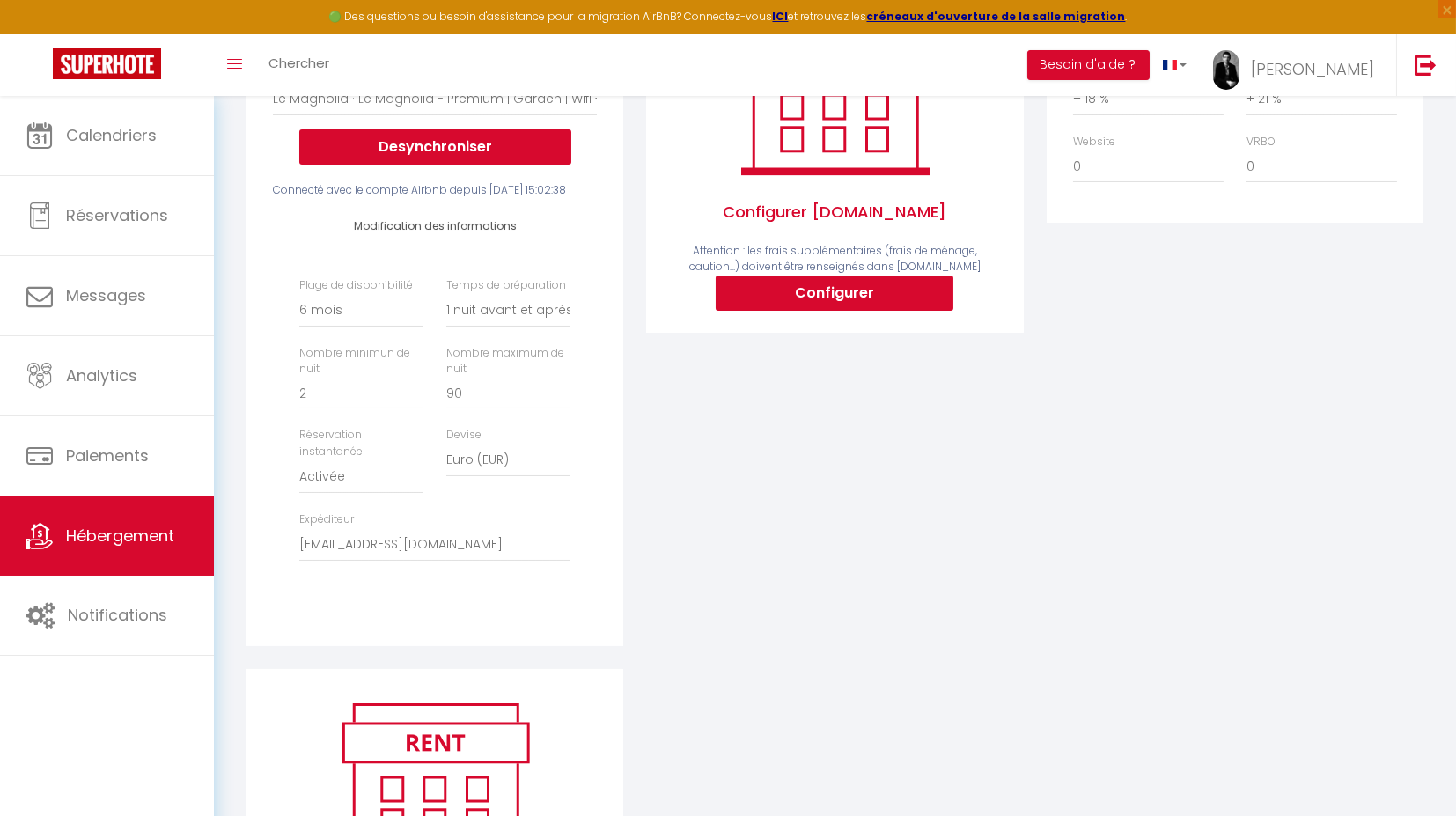
scroll to position [338, 0]
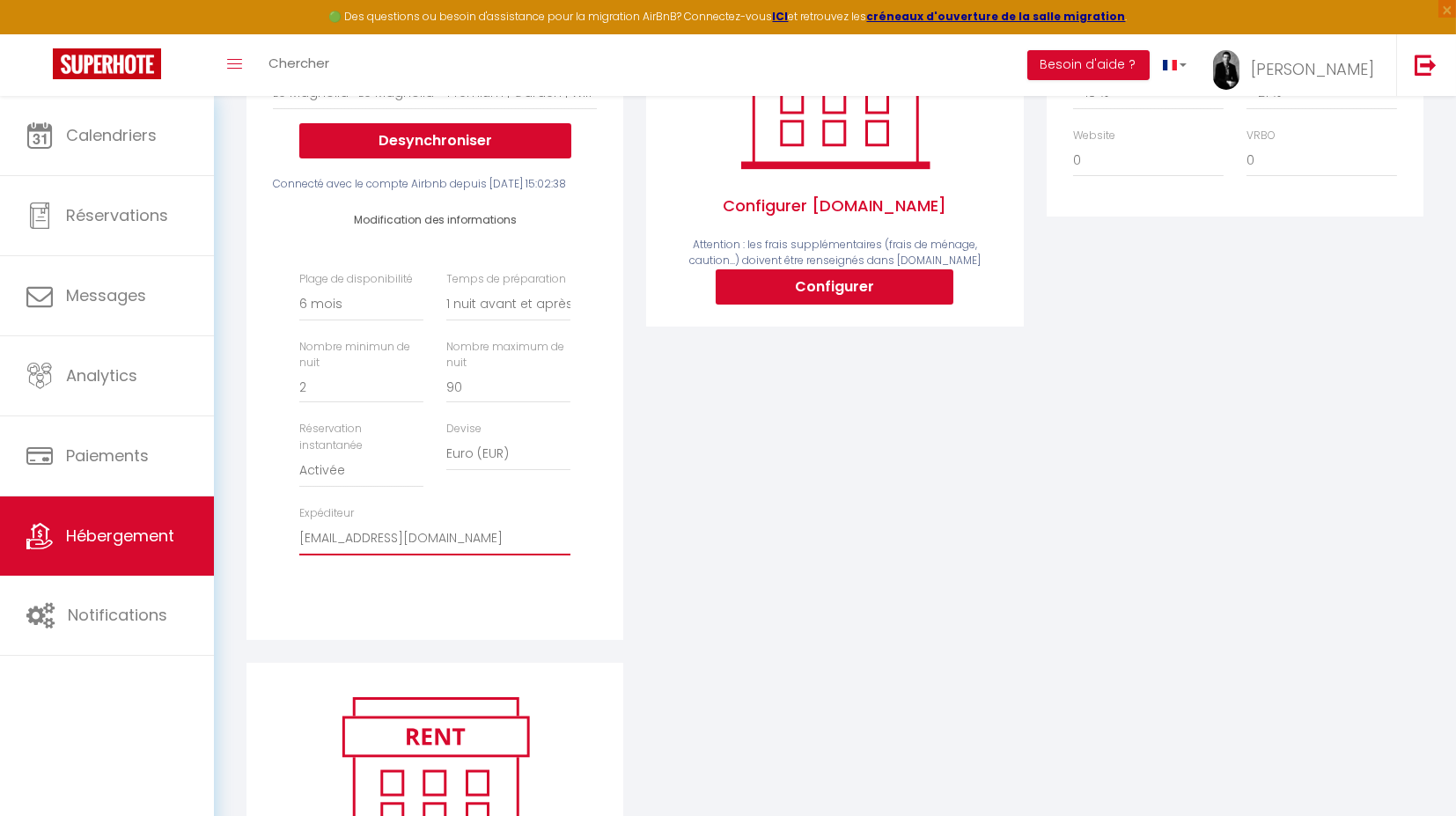
click at [541, 555] on select "[EMAIL_ADDRESS][DOMAIN_NAME] [PERSON_NAME][EMAIL_ADDRESS][PERSON_NAME][DOMAIN_N…" at bounding box center [435, 538] width 271 height 34
select select "4885"
click at [299, 551] on select "[EMAIL_ADDRESS][DOMAIN_NAME] [PERSON_NAME][EMAIL_ADDRESS][PERSON_NAME][DOMAIN_N…" at bounding box center [435, 538] width 271 height 34
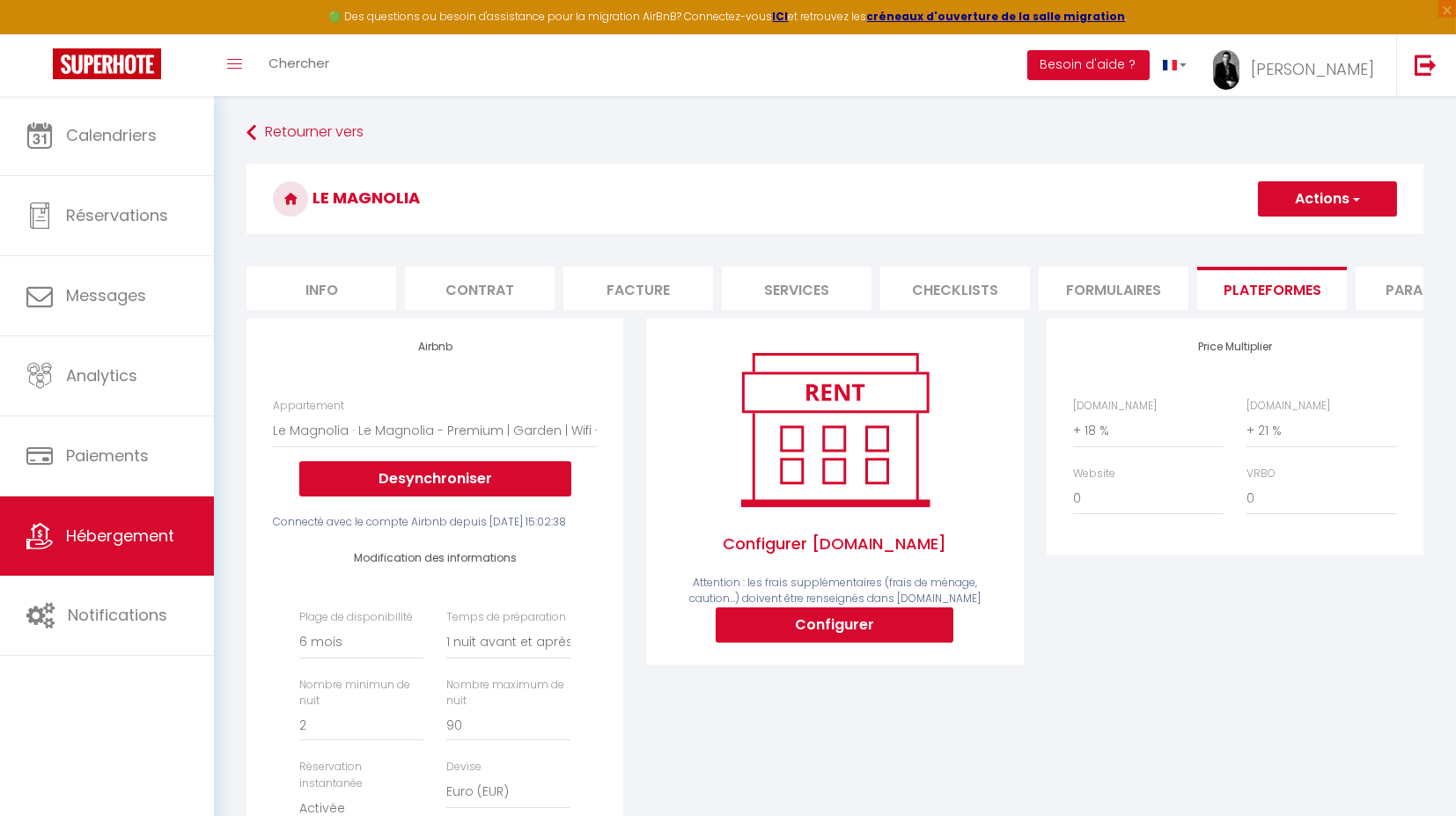
click at [1347, 192] on button "Actions" at bounding box center [1328, 199] width 139 height 36
click at [1329, 237] on link "Enregistrer" at bounding box center [1327, 237] width 139 height 22
select select "180"
select select "1"
select select "EUR"
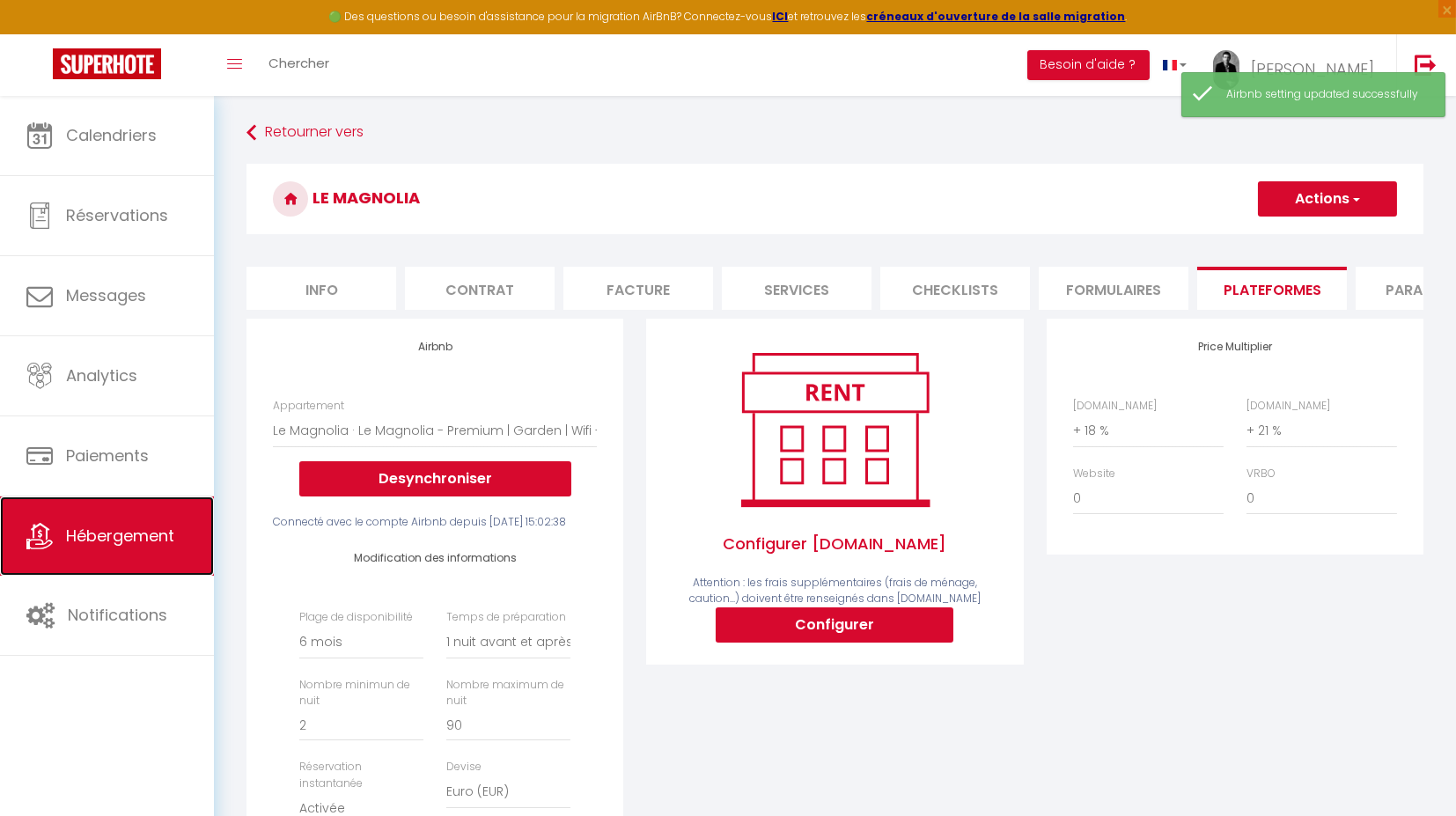
click at [108, 528] on span "Hébergement" at bounding box center [121, 536] width 108 height 22
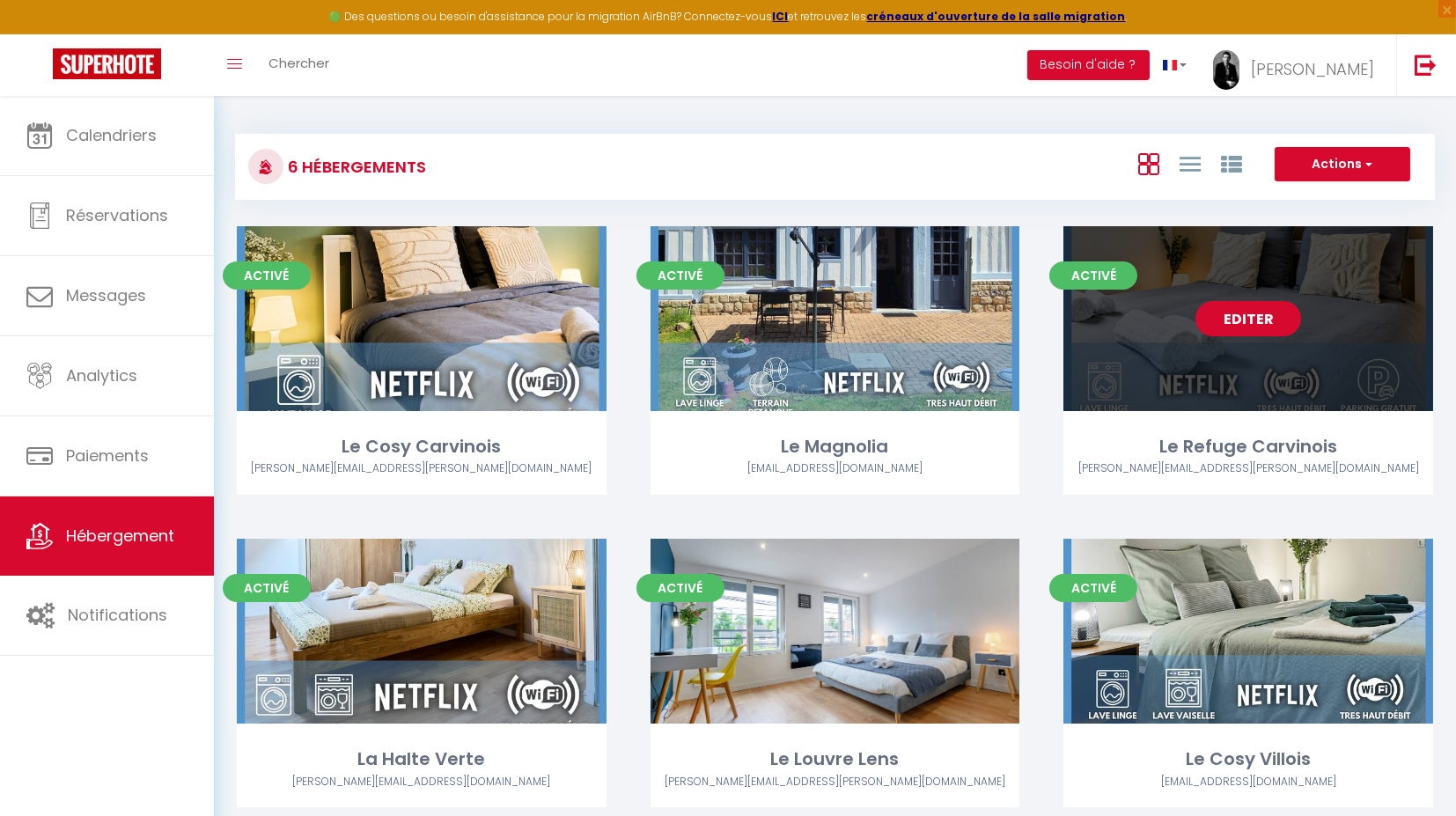
click at [1245, 317] on link "Editer" at bounding box center [1248, 319] width 106 height 36
select select "3"
select select "2"
select select "1"
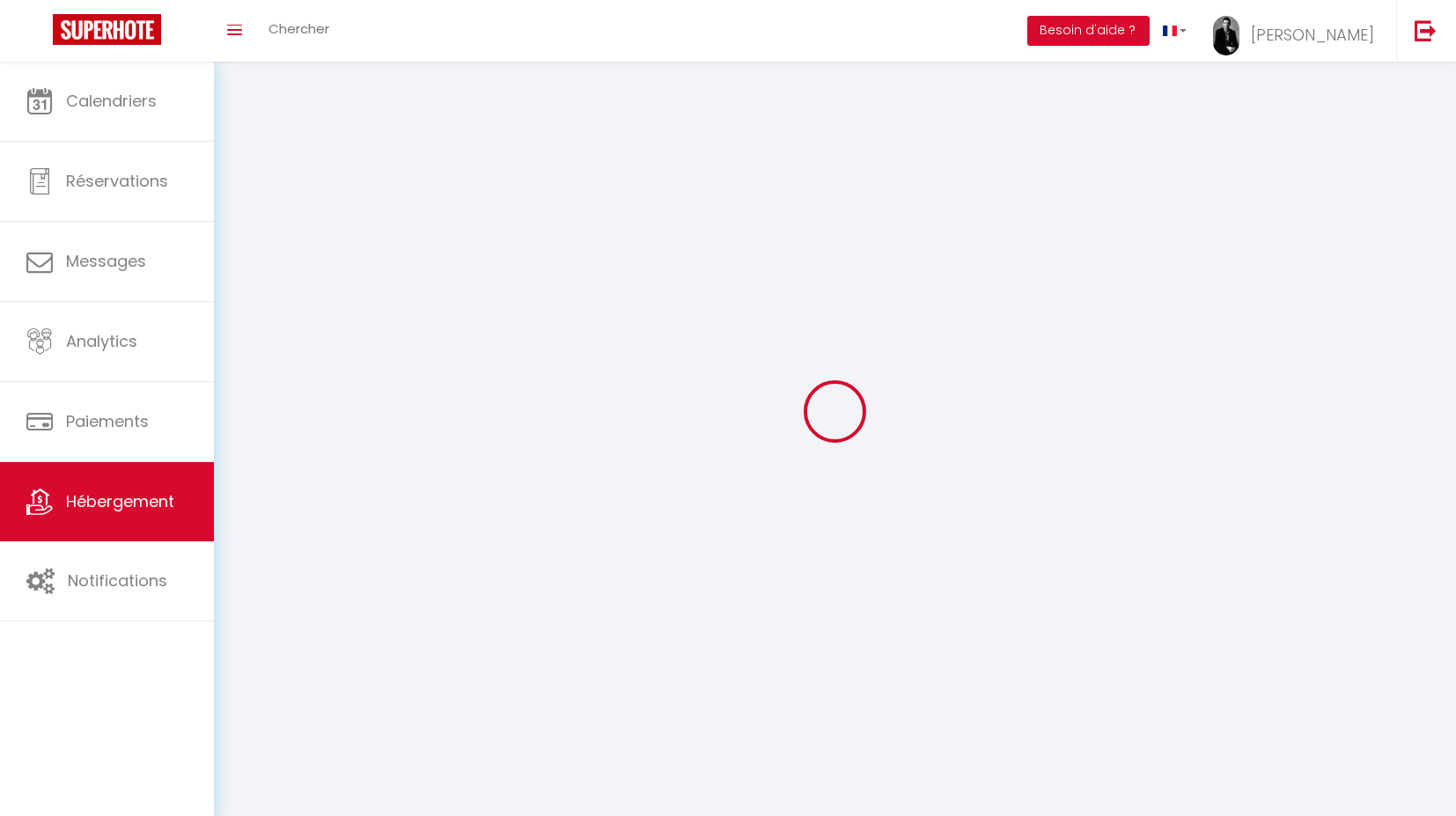
select select
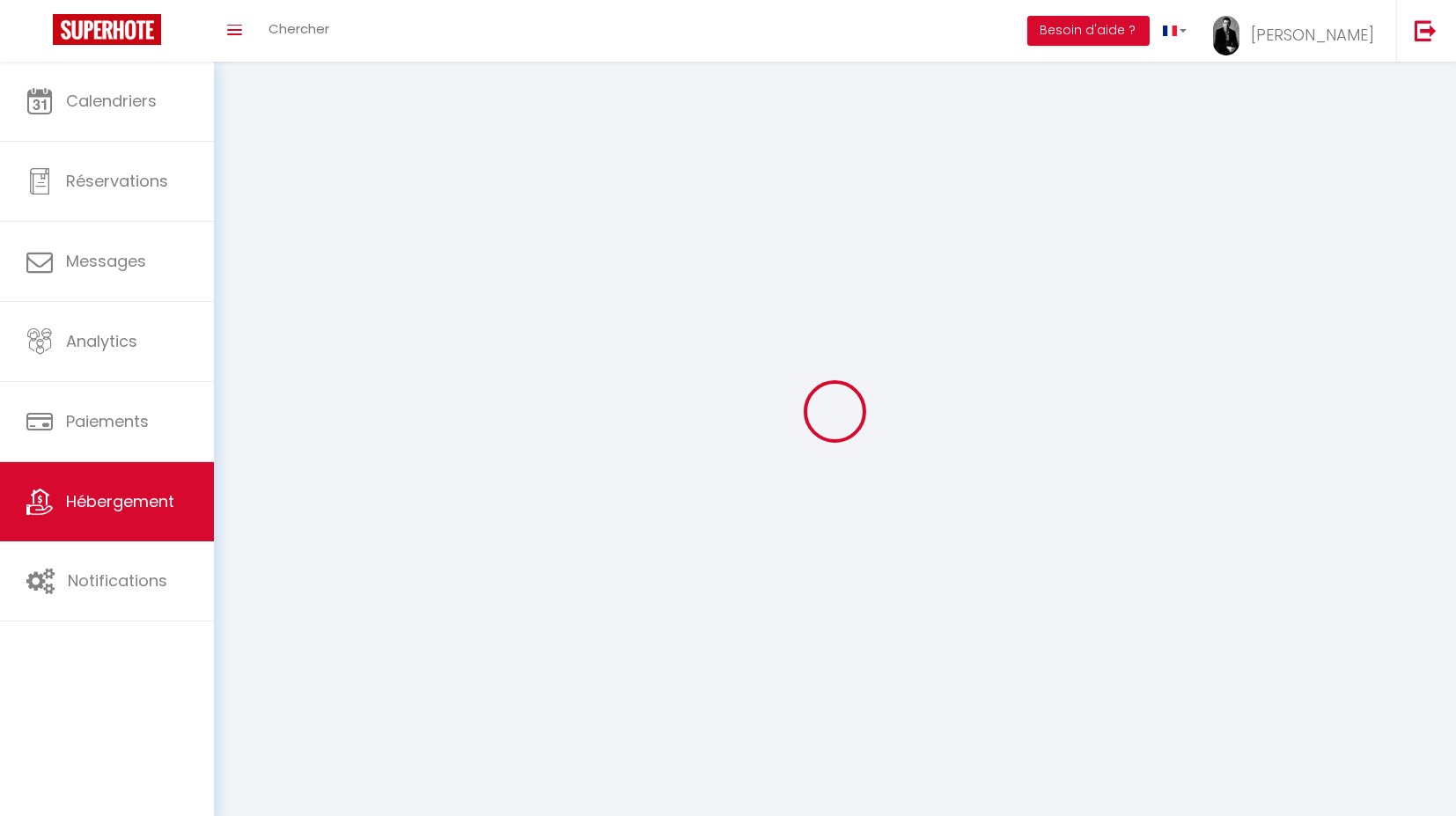
checkbox input "false"
select select
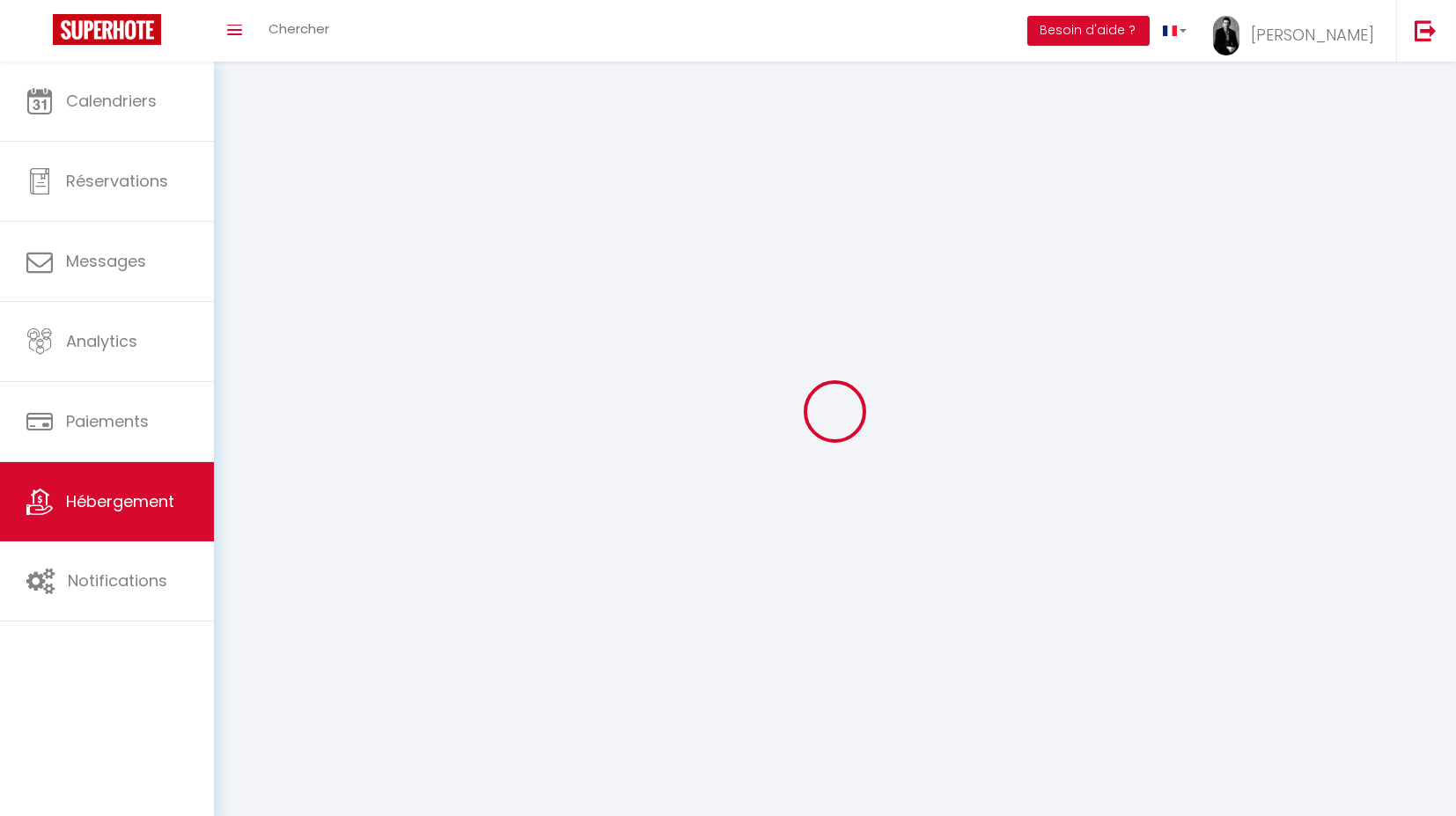
select select
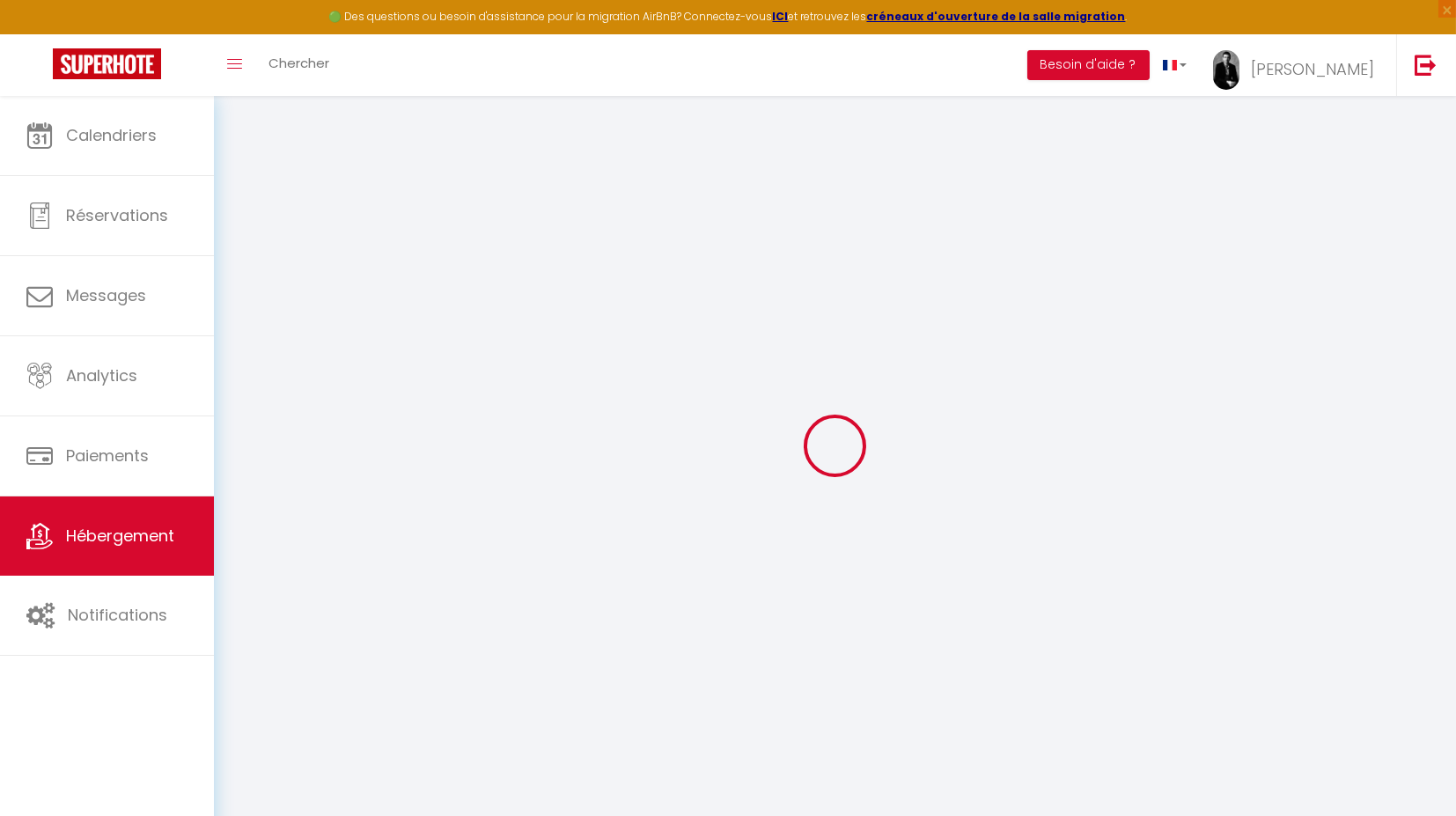
select select "+ 18 %"
select select "+ 21 %"
select select
checkbox input "false"
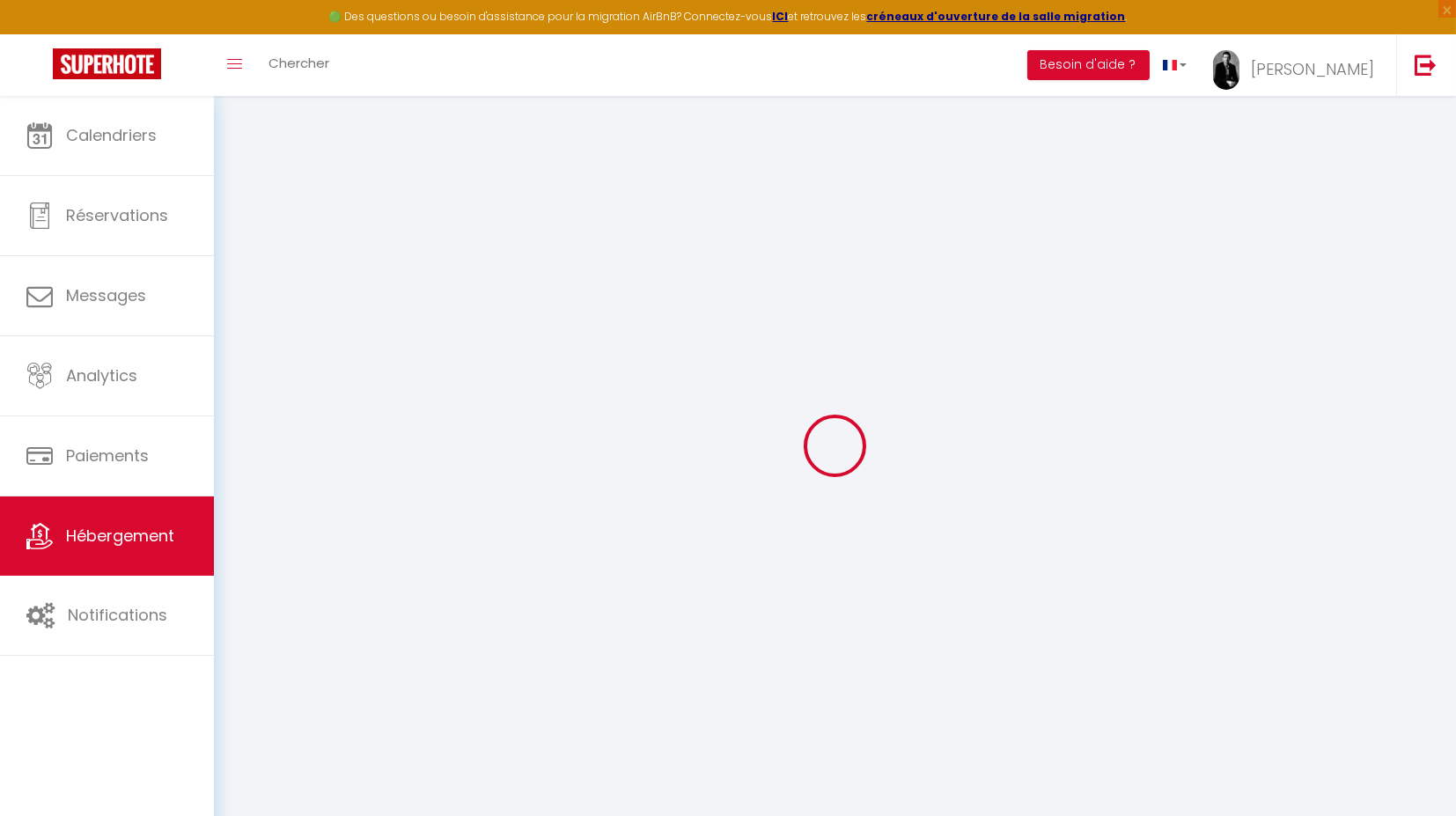
checkbox input "false"
select select "16:00"
select select
select select "11:00"
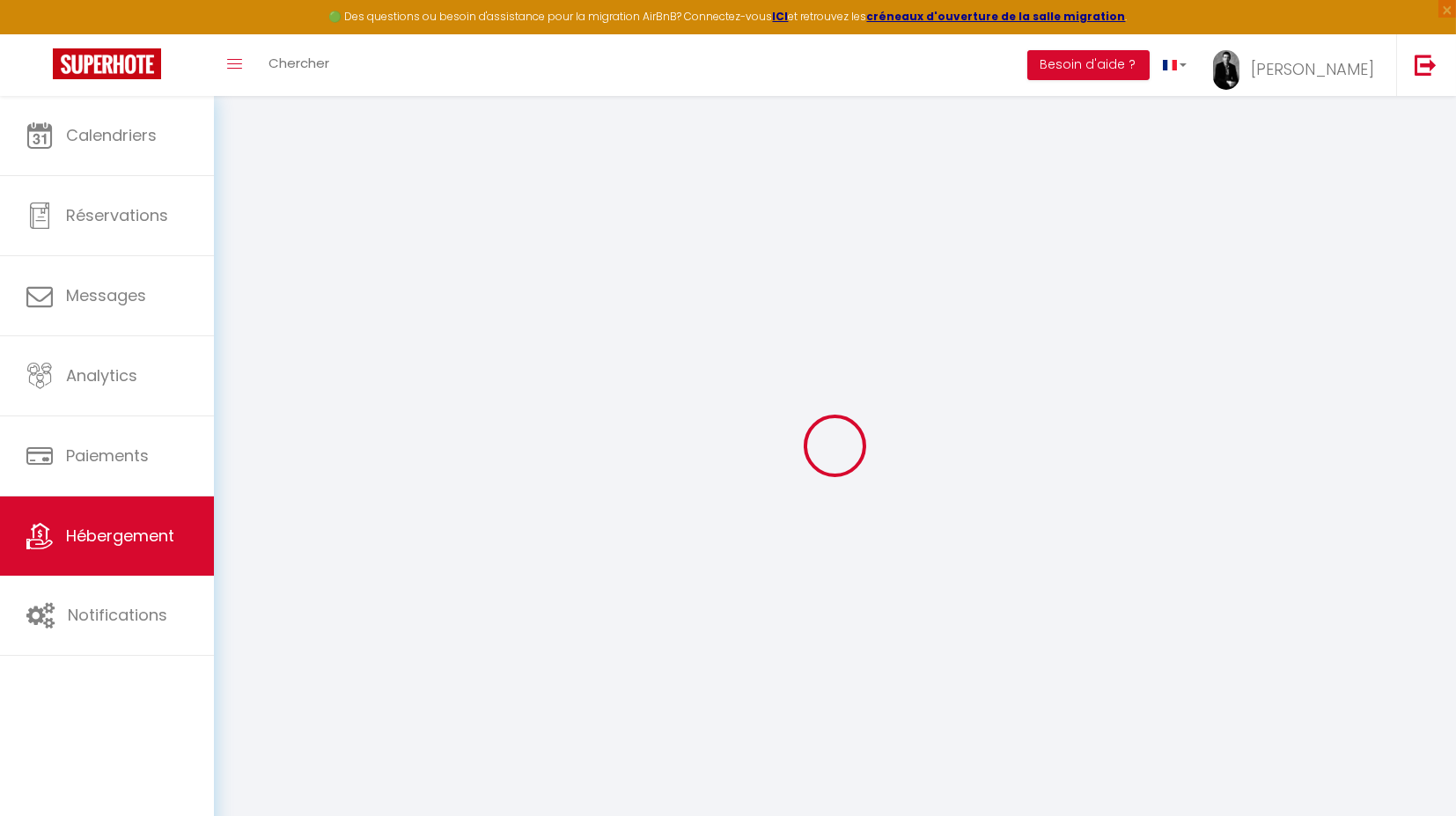
select select "30"
select select "120"
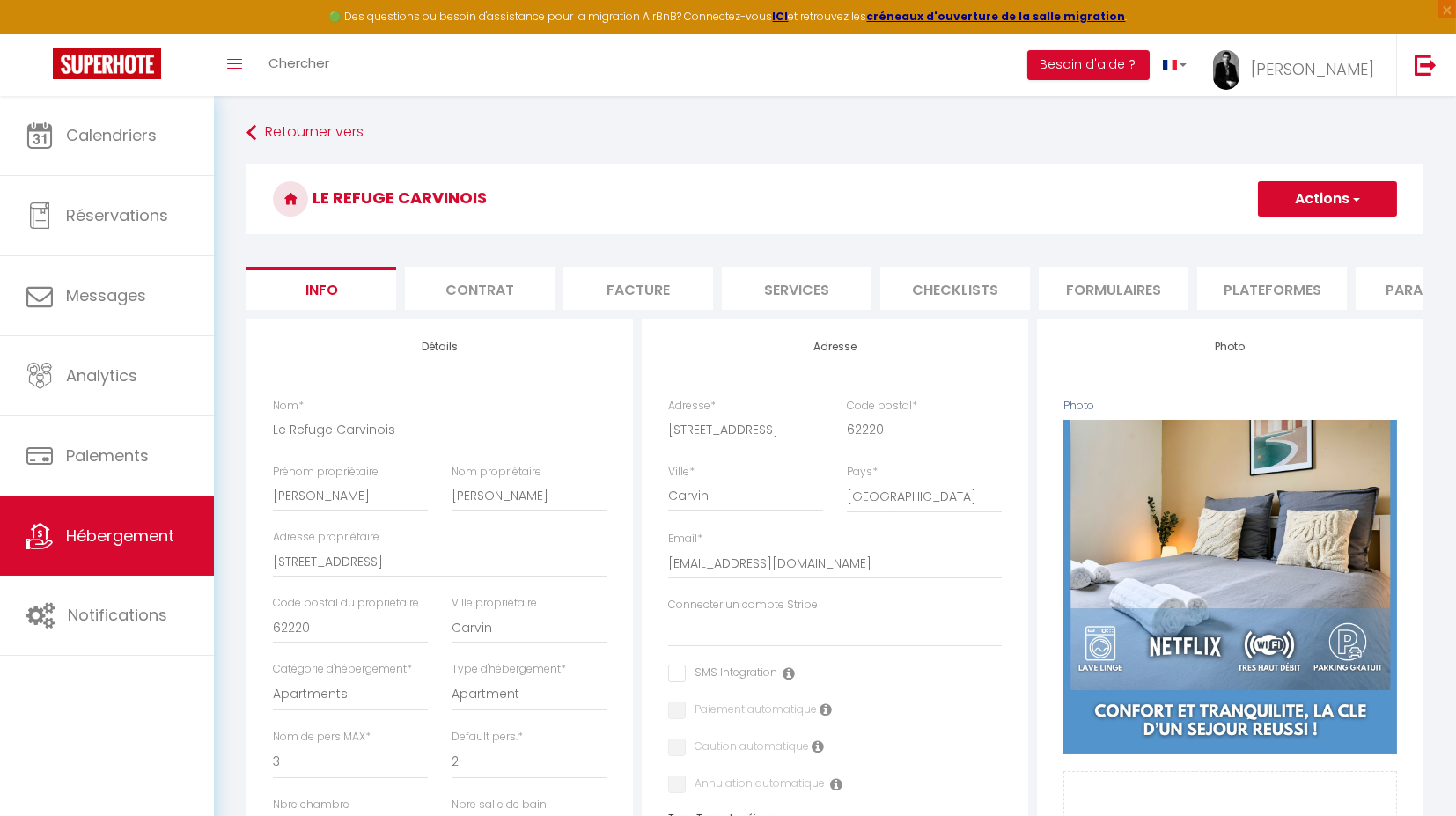
click at [1297, 300] on li "Plateformes" at bounding box center [1273, 288] width 150 height 43
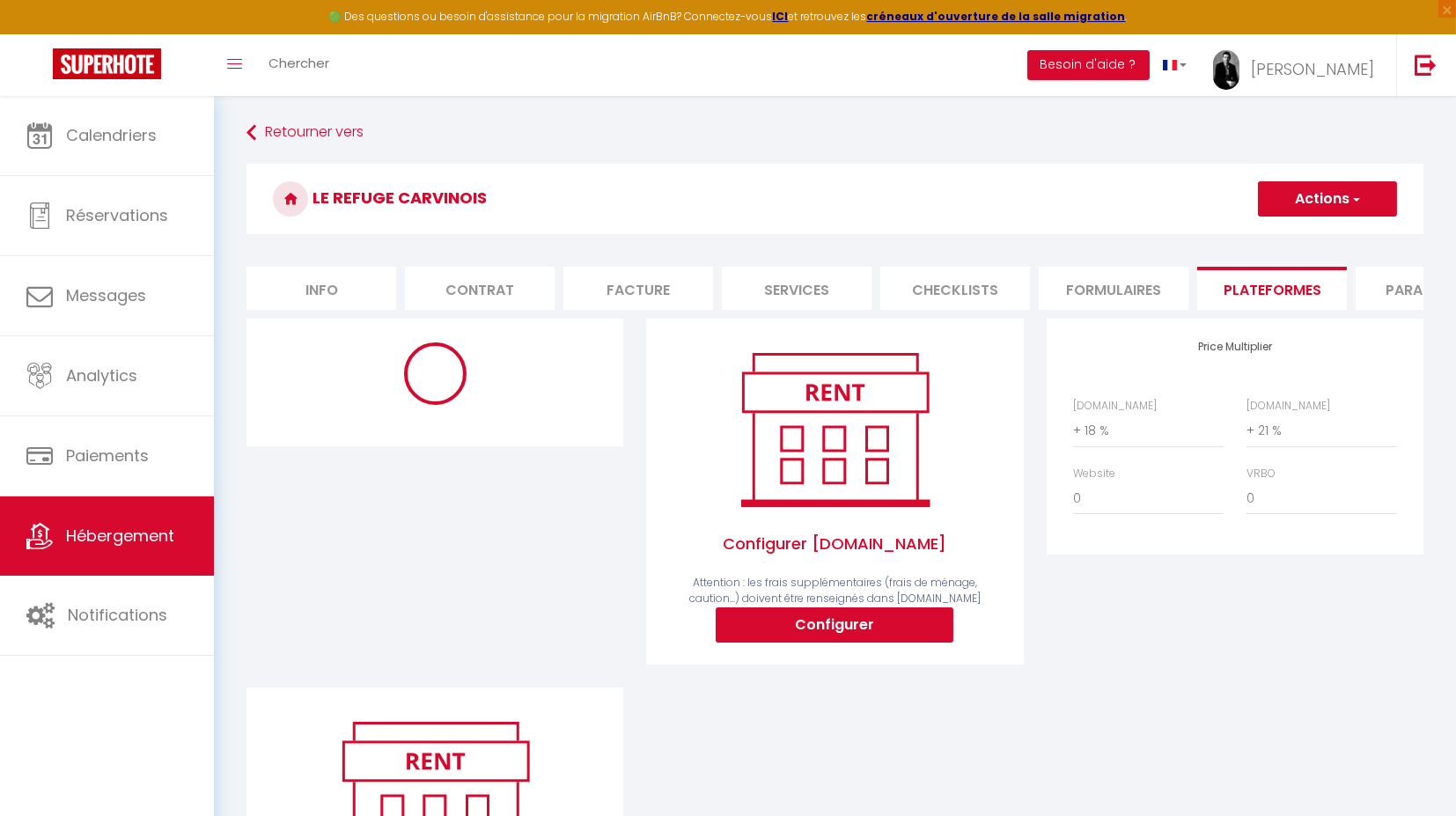
select select "365"
select select "EUR"
select select "13788"
select select "13788-1474639726760678940"
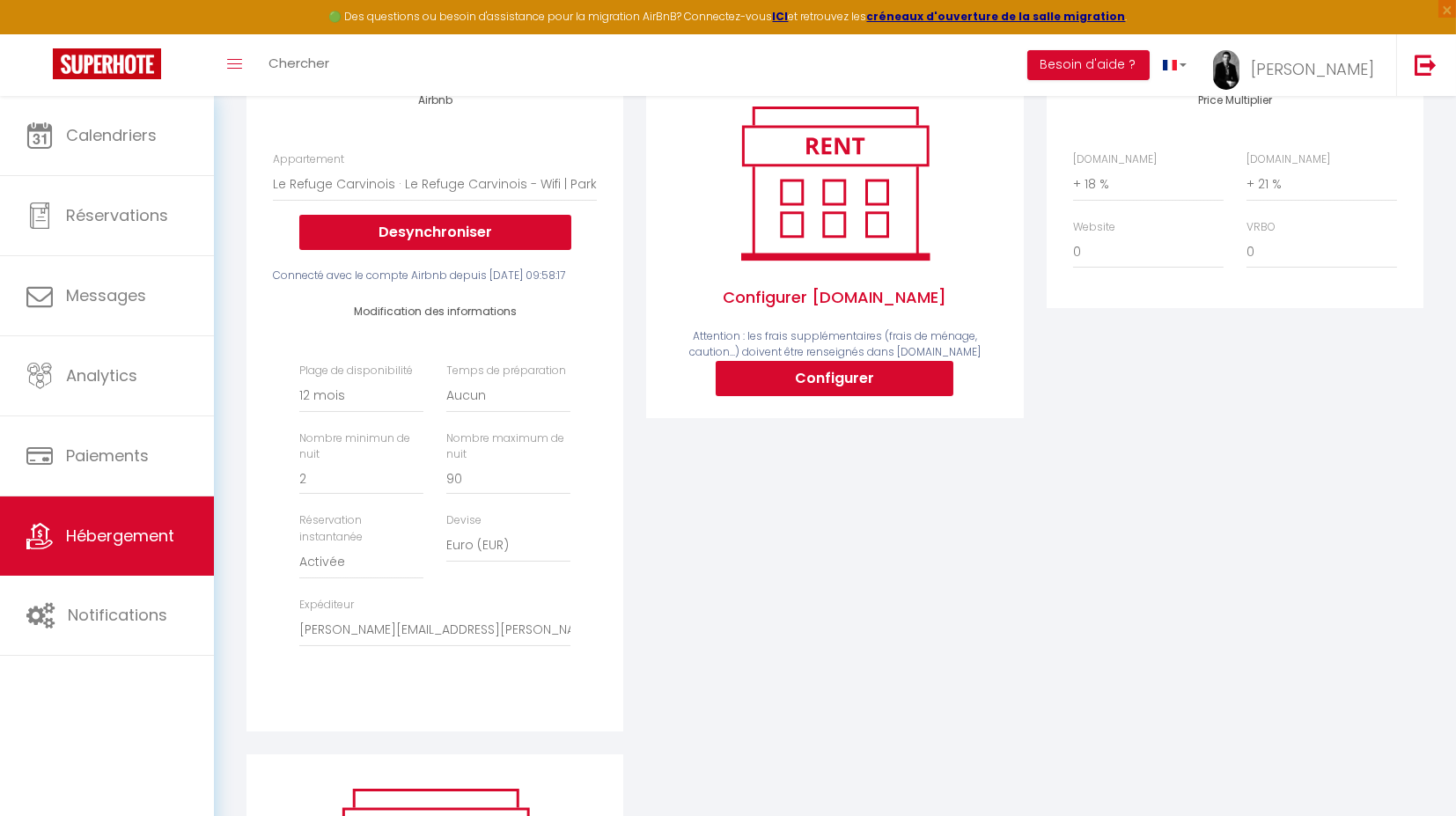
scroll to position [253, 0]
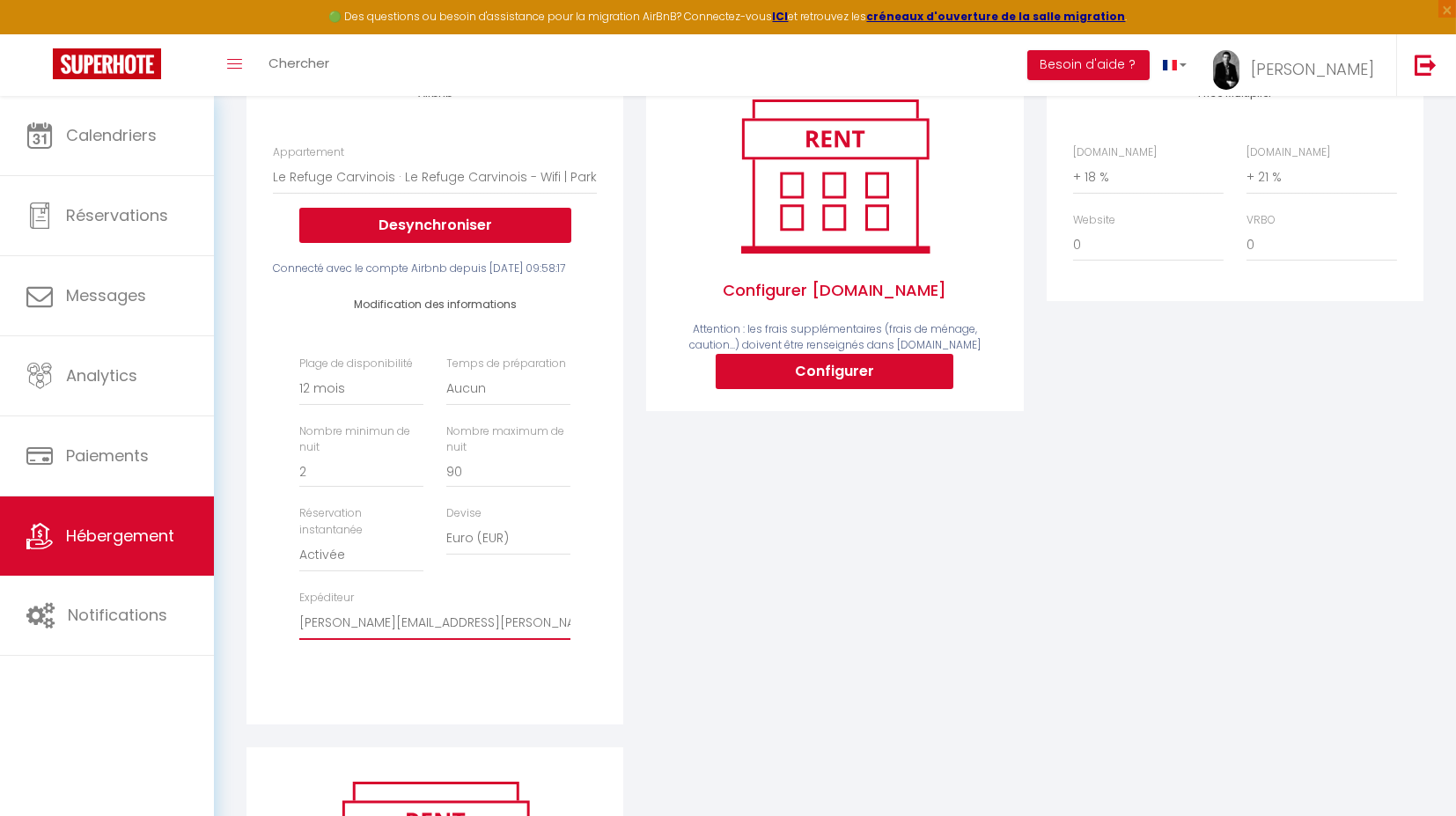
click at [497, 640] on select "[EMAIL_ADDRESS][DOMAIN_NAME] [PERSON_NAME][EMAIL_ADDRESS][PERSON_NAME][DOMAIN_N…" at bounding box center [435, 623] width 271 height 34
select select "4885"
click at [299, 637] on select "[EMAIL_ADDRESS][DOMAIN_NAME] [PERSON_NAME][EMAIL_ADDRESS][PERSON_NAME][DOMAIN_N…" at bounding box center [435, 623] width 271 height 34
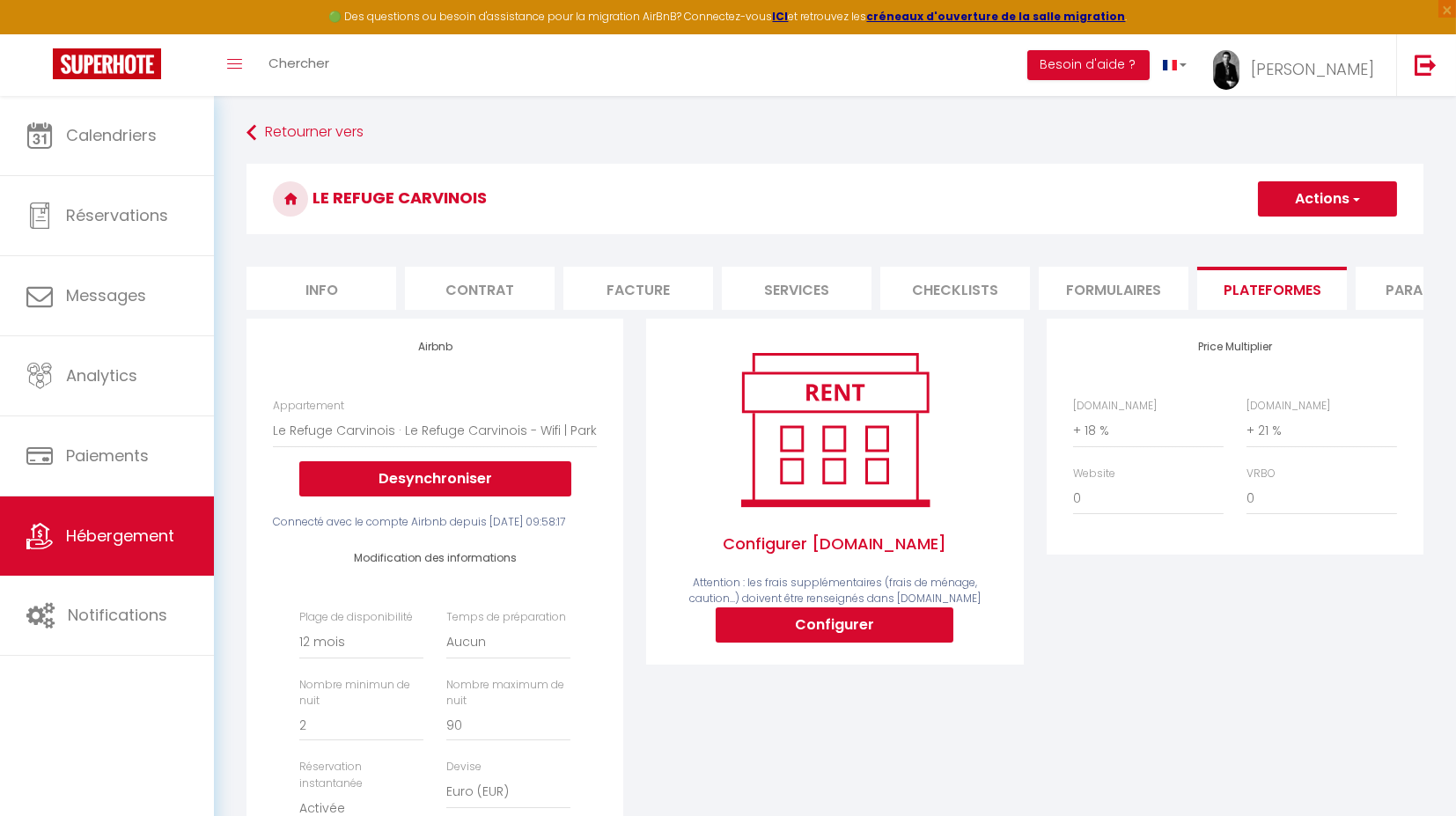
click at [1338, 193] on button "Actions" at bounding box center [1328, 199] width 139 height 36
click at [1304, 235] on link "Enregistrer" at bounding box center [1327, 237] width 139 height 22
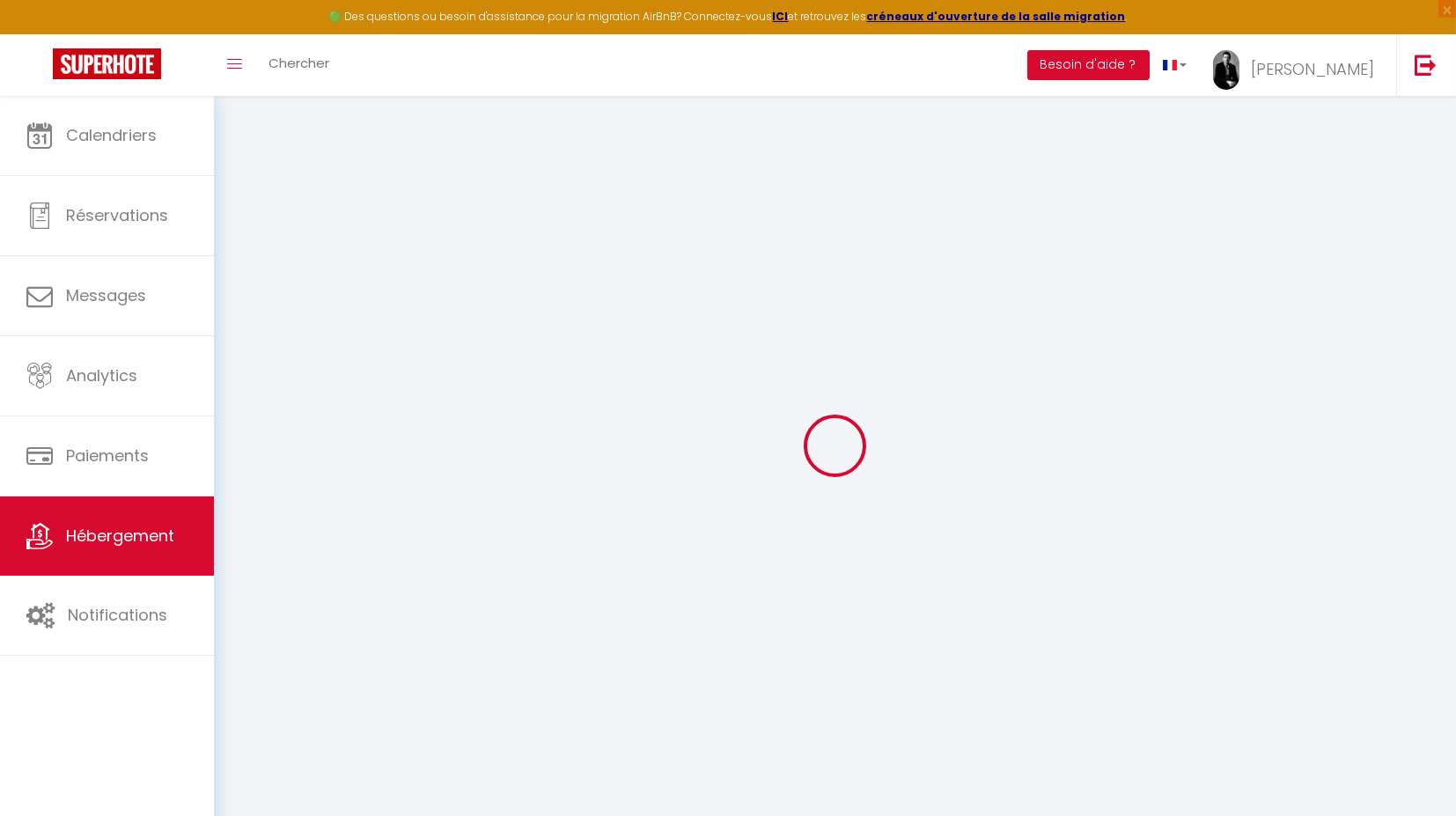
select select "365"
select select "EUR"
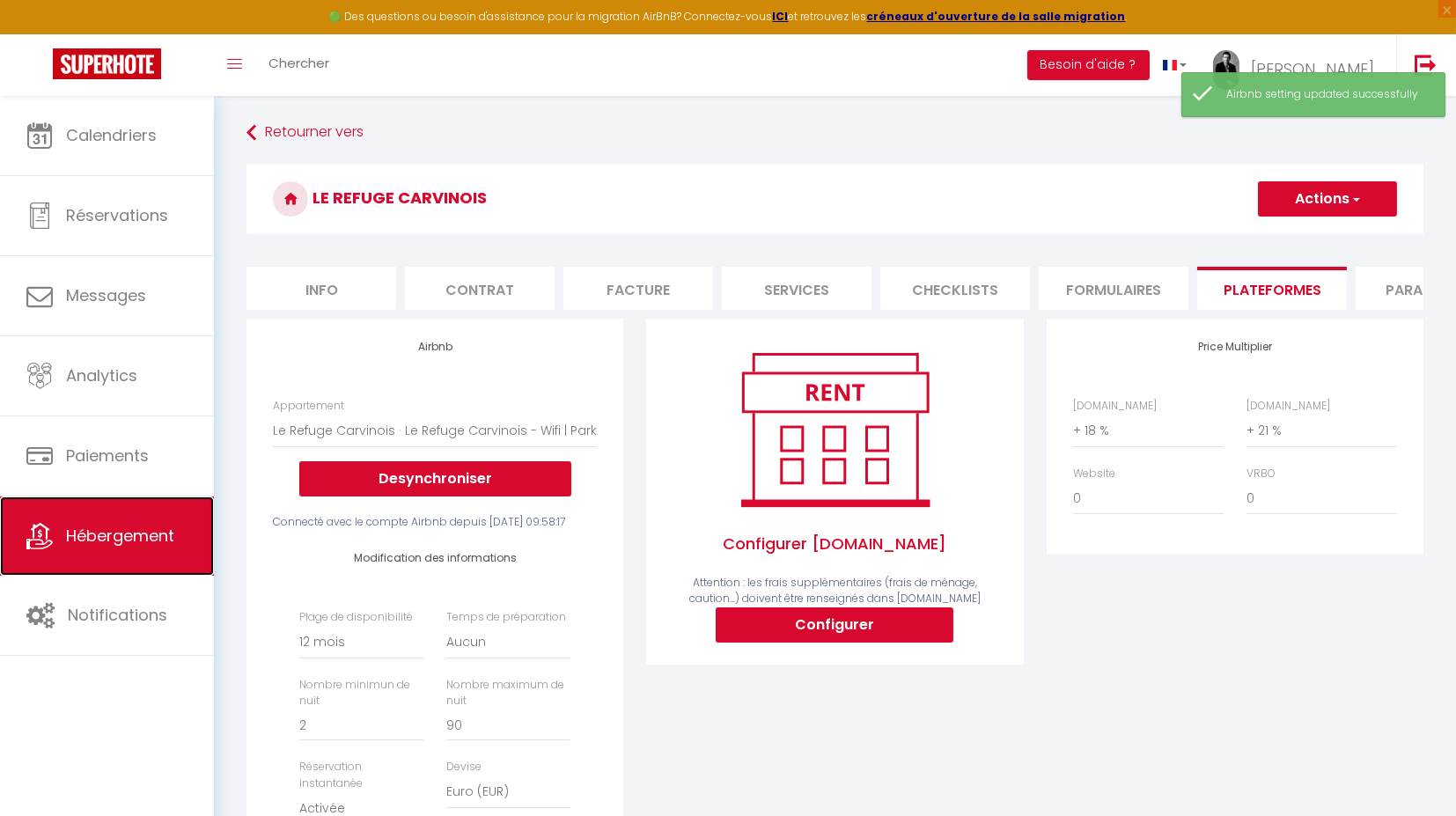
click at [94, 530] on span "Hébergement" at bounding box center [121, 536] width 108 height 22
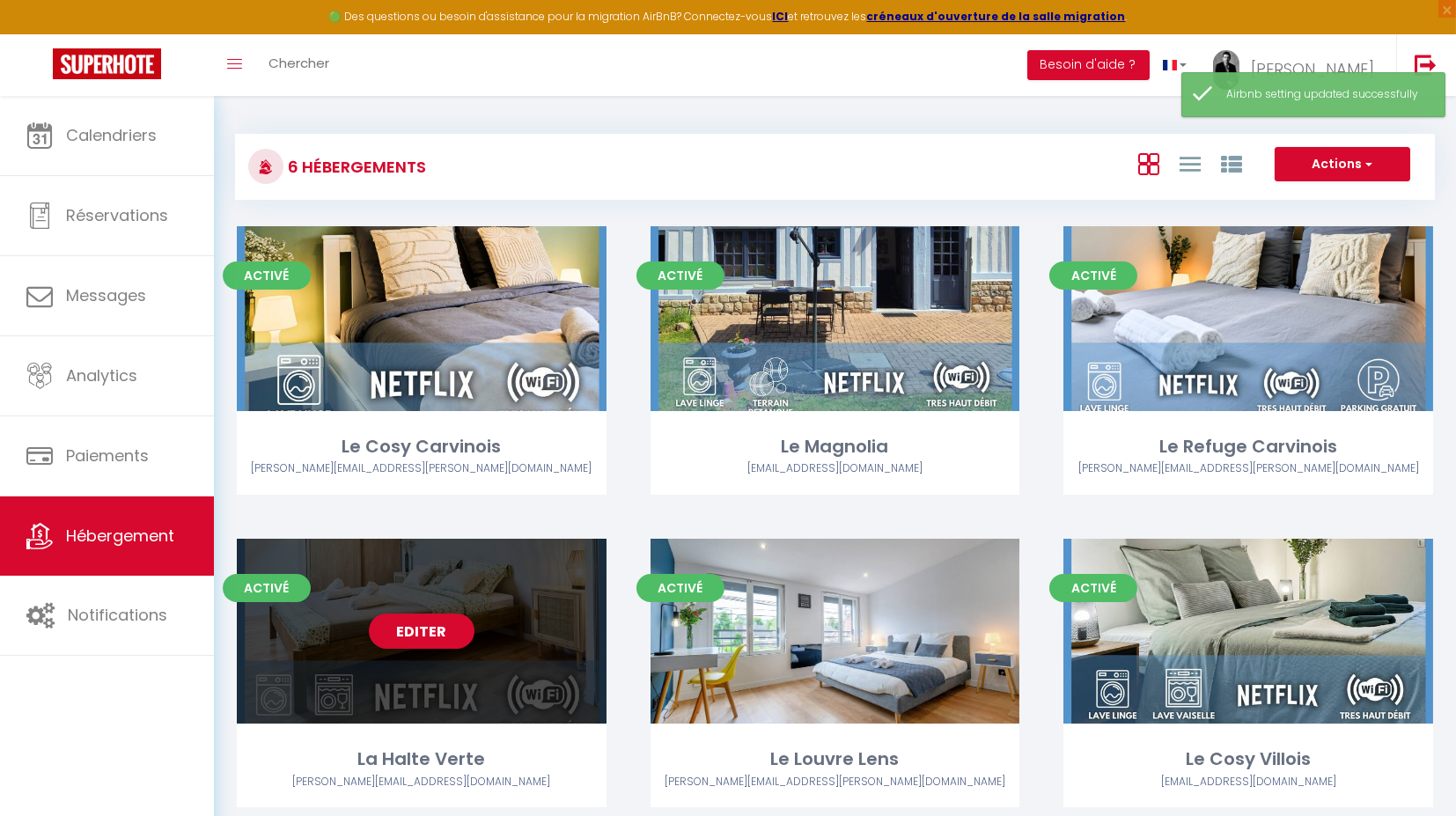
scroll to position [95, 0]
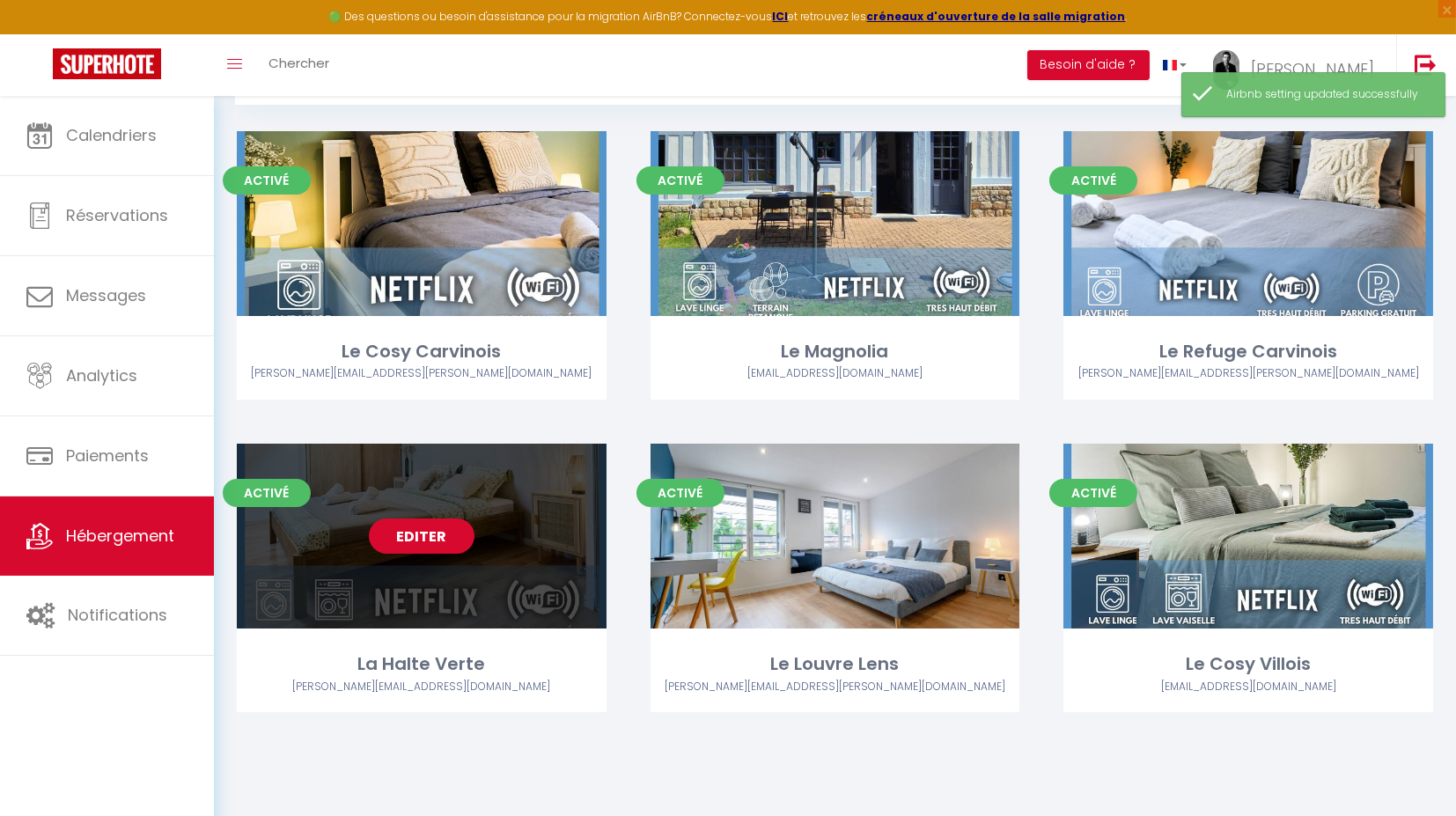
click at [436, 536] on link "Editer" at bounding box center [422, 537] width 106 height 36
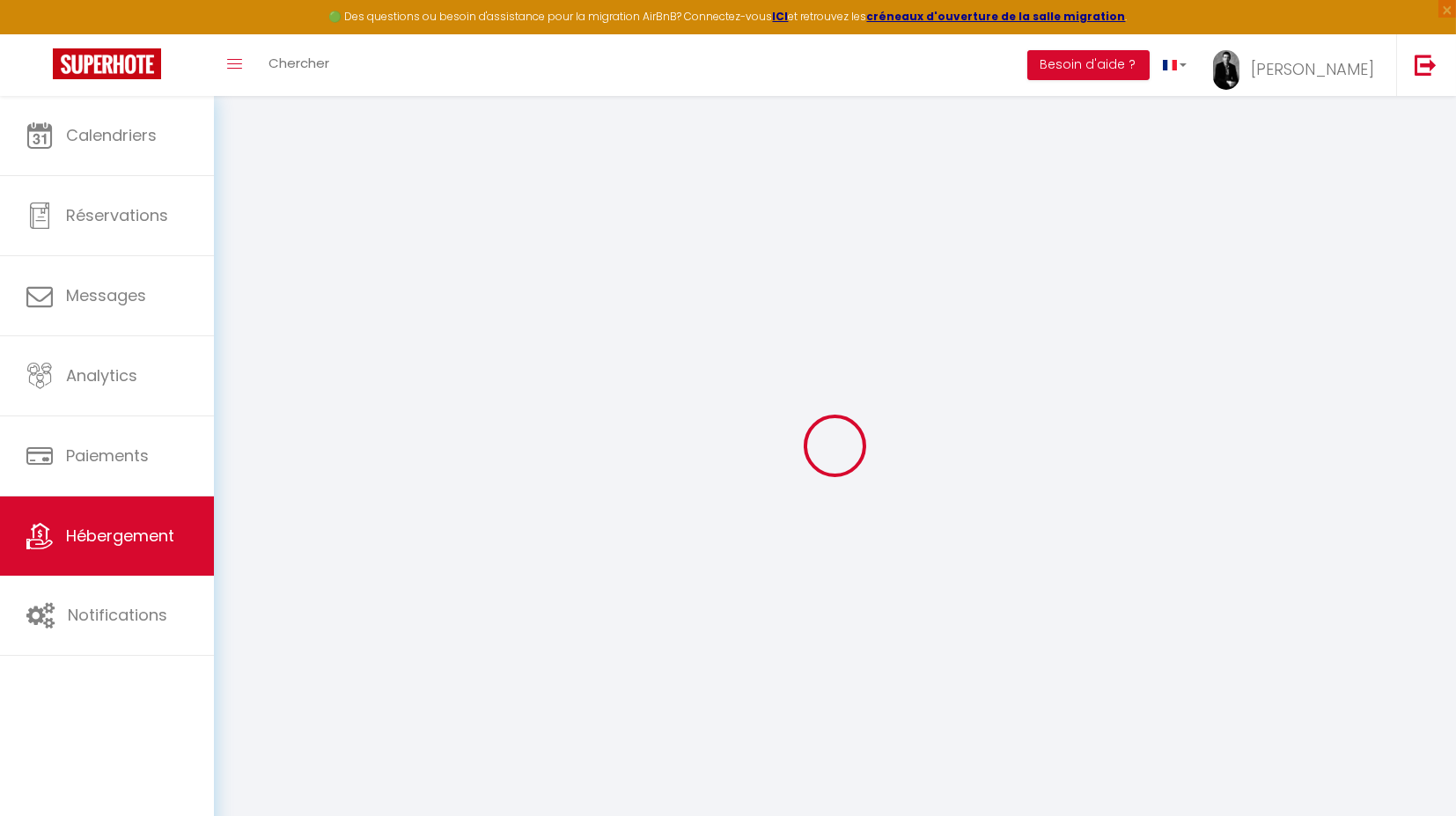
select select "+ 18 %"
select select "+ 21 %"
select select
checkbox input "false"
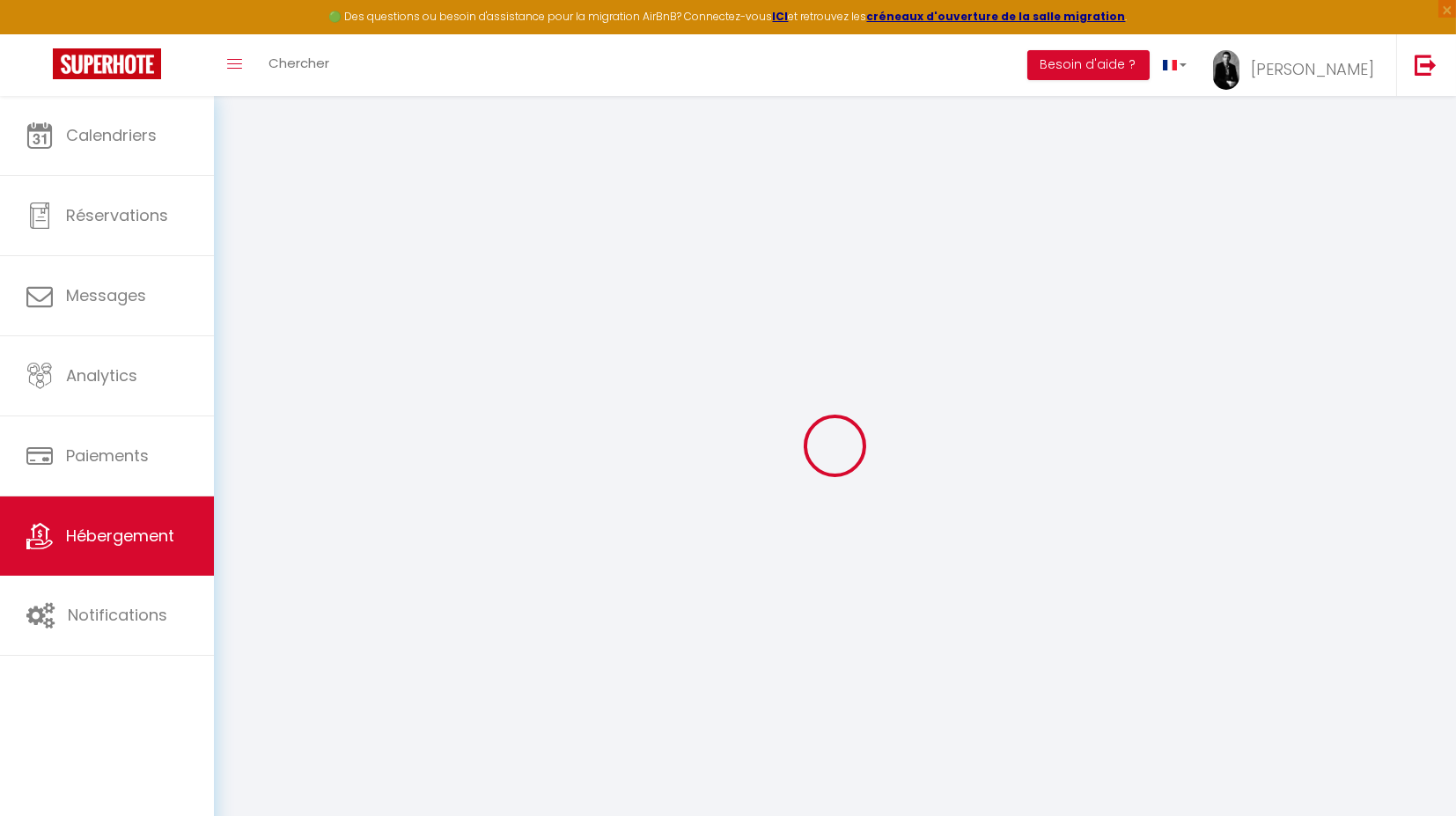
checkbox input "false"
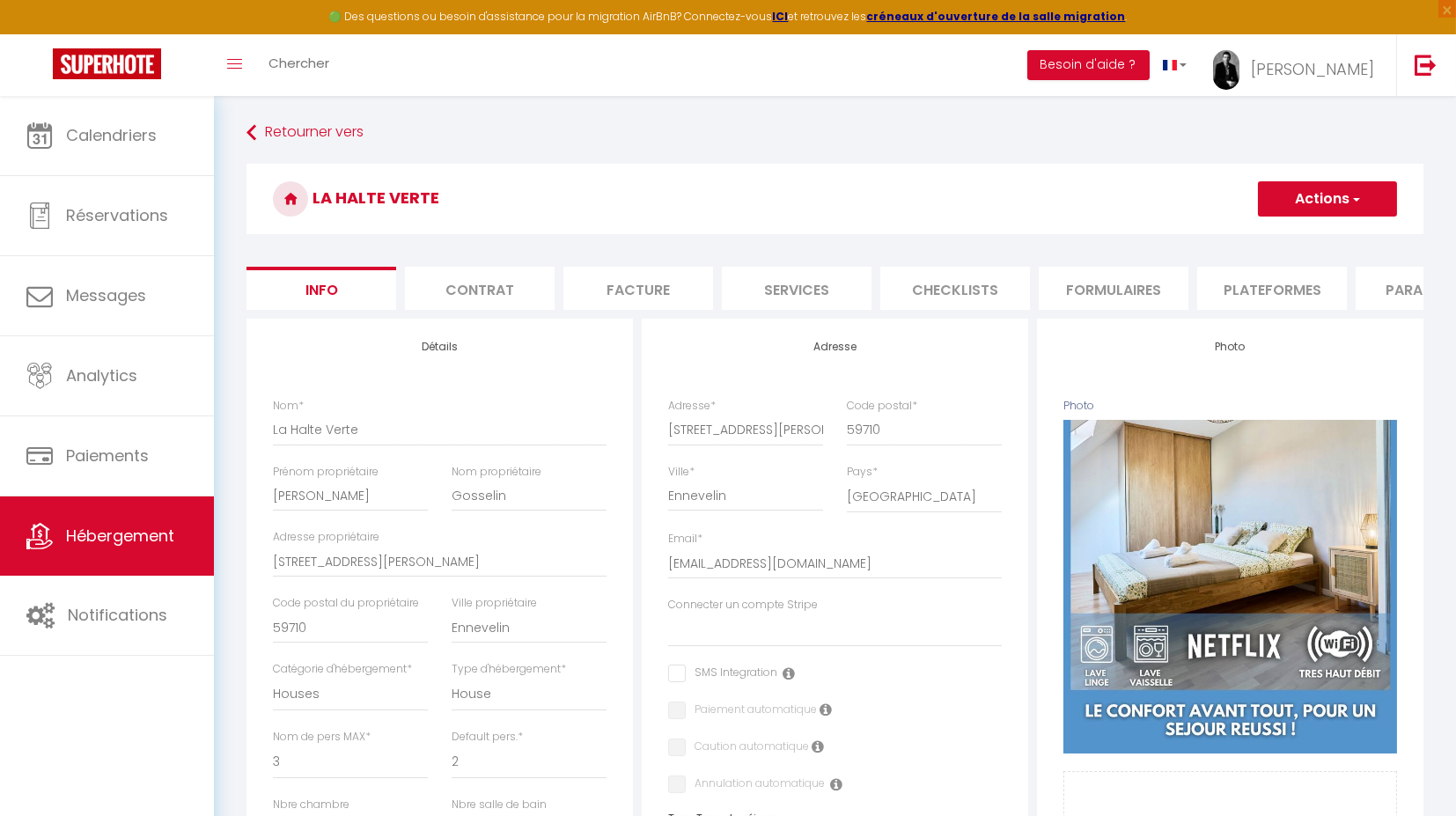
click at [1273, 280] on li "Plateformes" at bounding box center [1273, 288] width 150 height 43
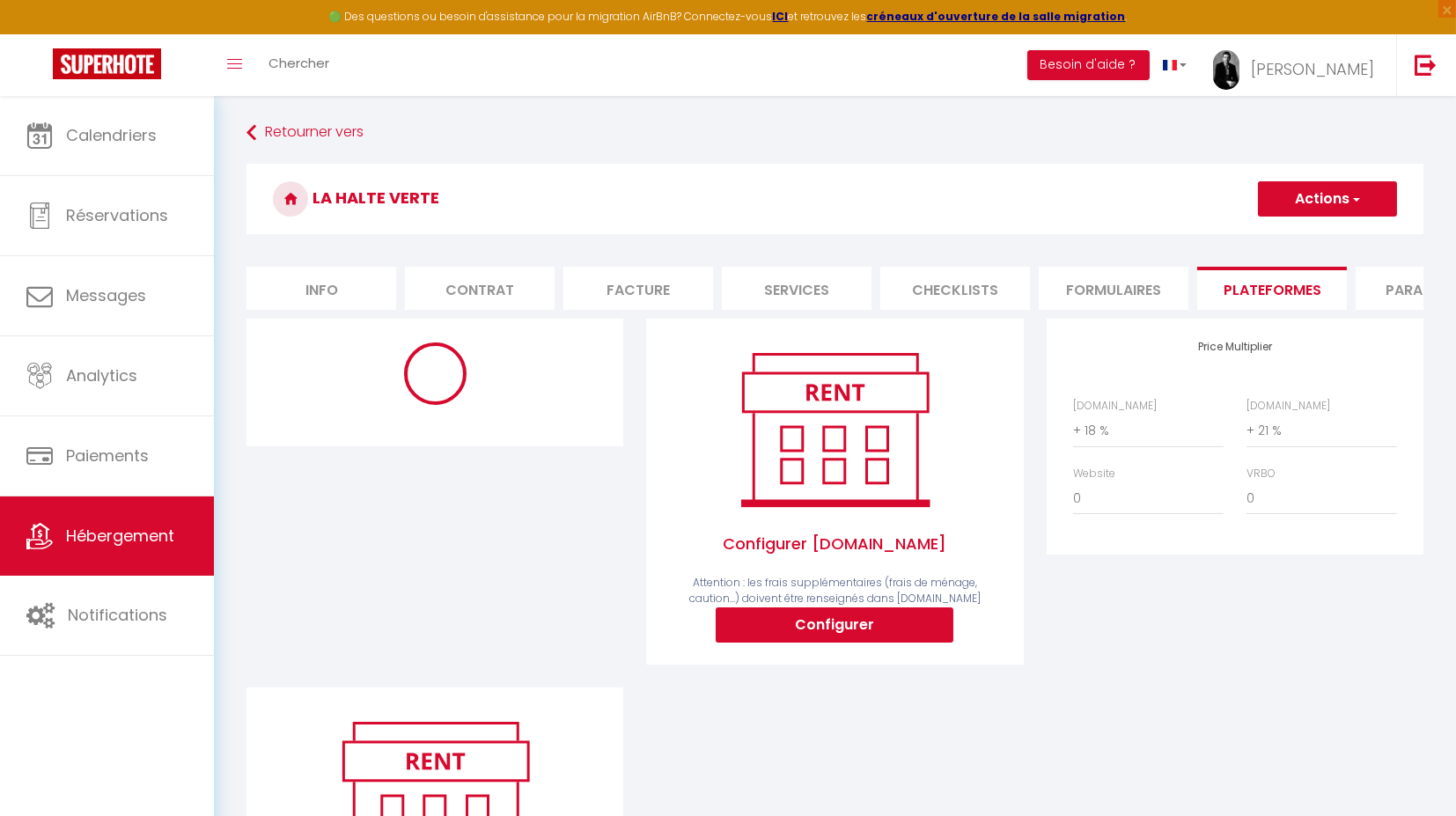
scroll to position [243, 0]
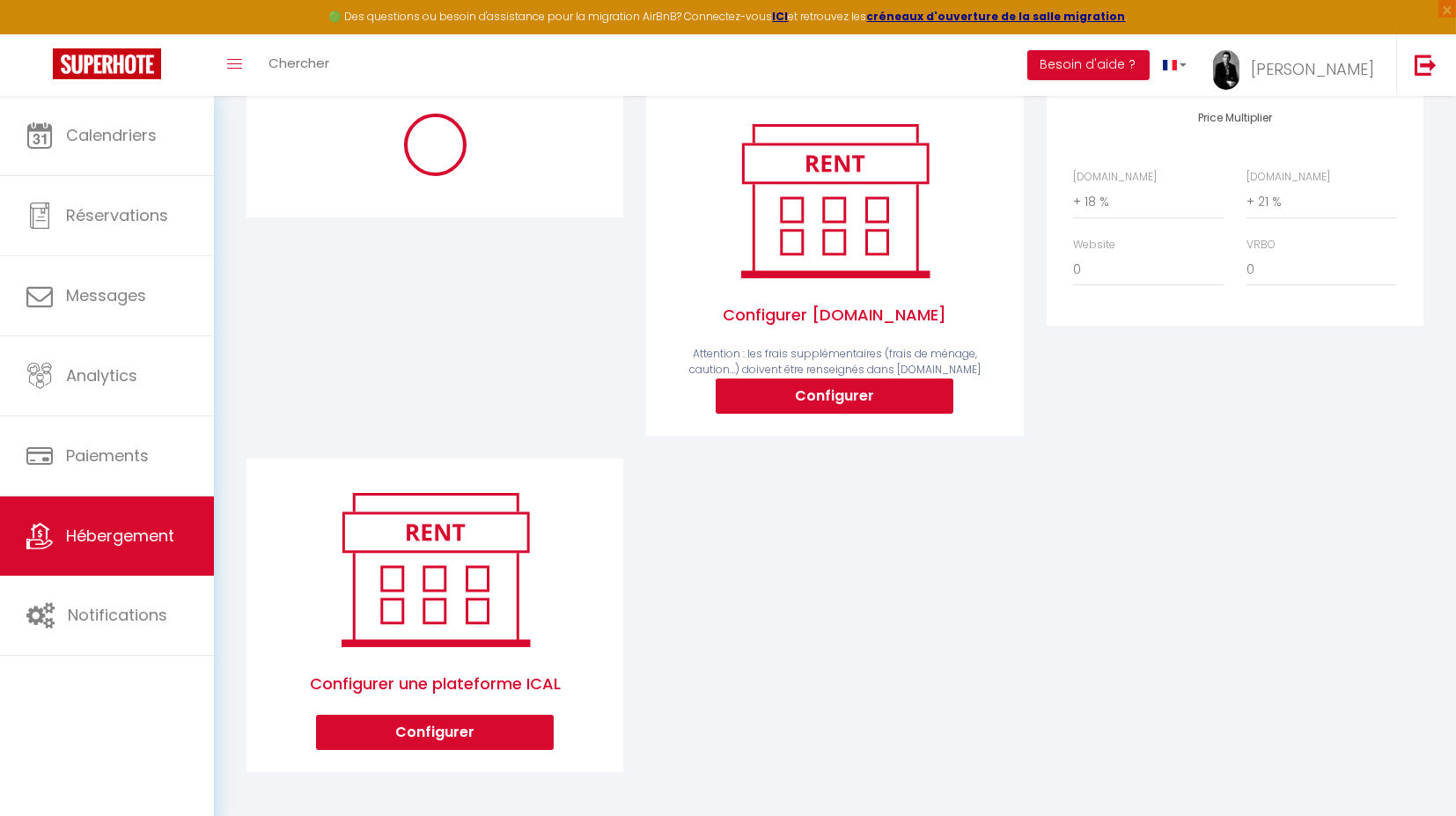
select select "365"
select select "EUR"
select select "13789"
select select "13789-1450788136164713804"
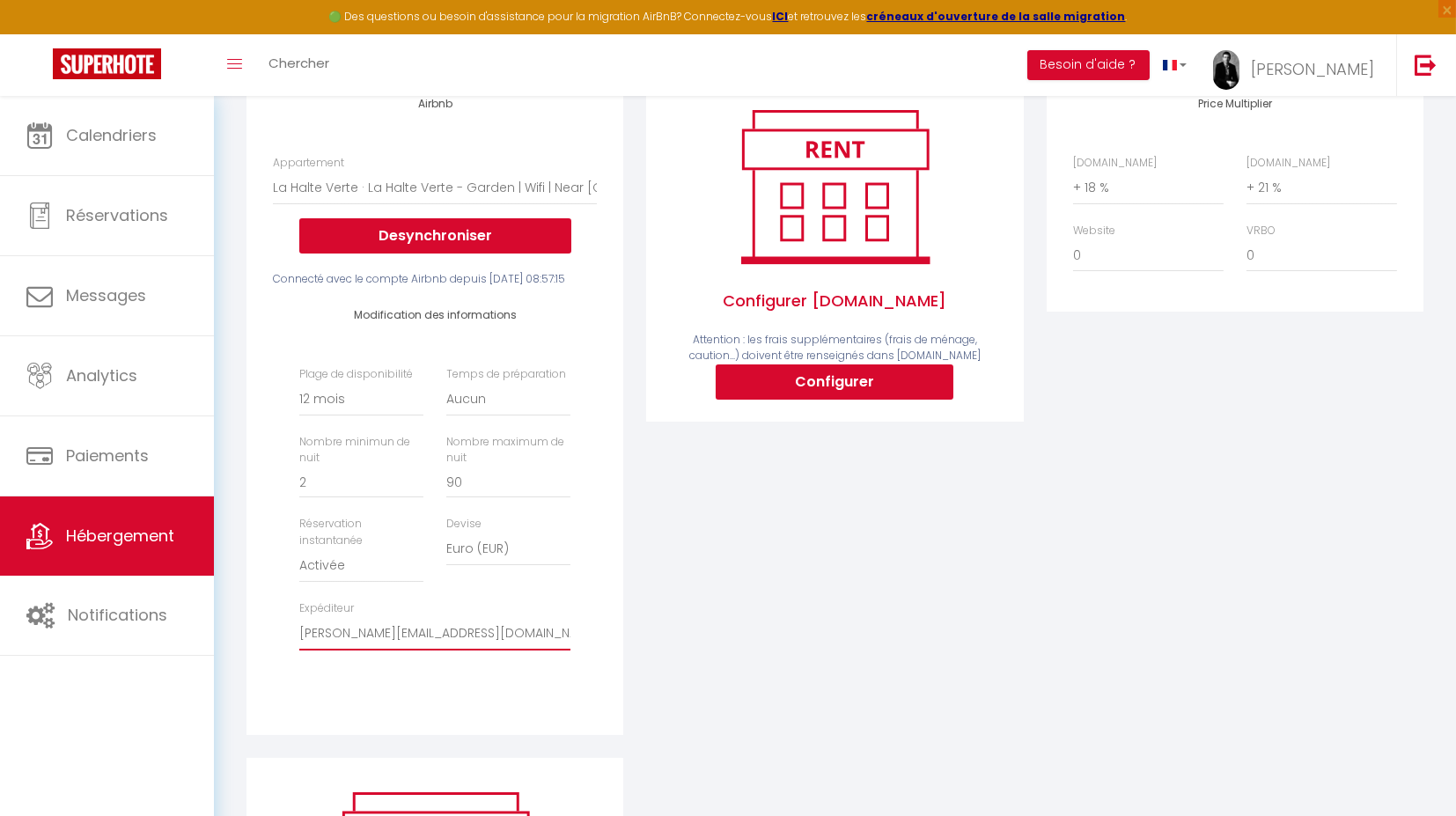
click at [511, 651] on select "[EMAIL_ADDRESS][DOMAIN_NAME] [PERSON_NAME][EMAIL_ADDRESS][PERSON_NAME][DOMAIN_N…" at bounding box center [435, 634] width 271 height 34
select select "4885"
click at [299, 647] on select "[EMAIL_ADDRESS][DOMAIN_NAME] [PERSON_NAME][EMAIL_ADDRESS][PERSON_NAME][DOMAIN_N…" at bounding box center [435, 634] width 271 height 34
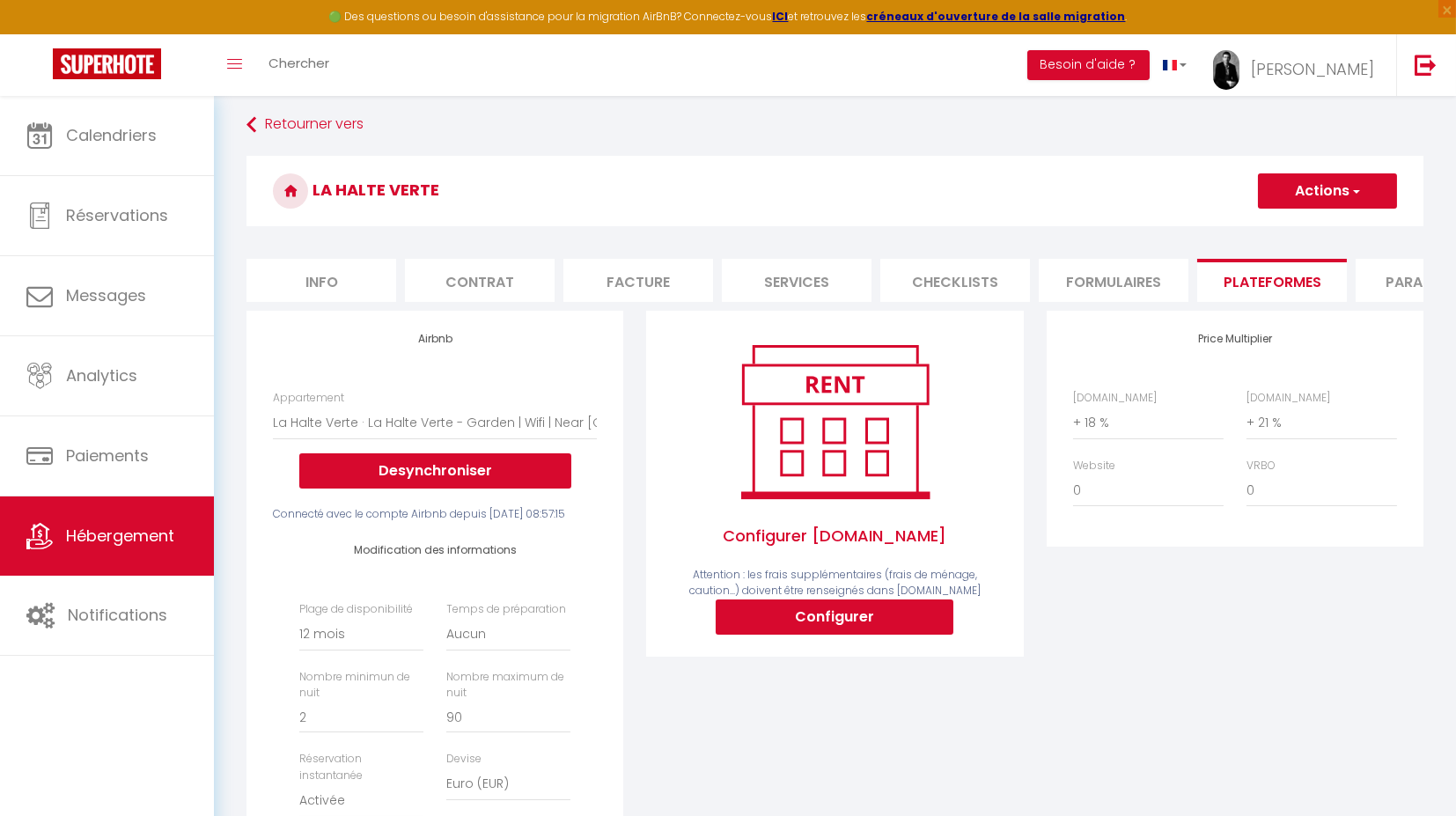
scroll to position [0, 0]
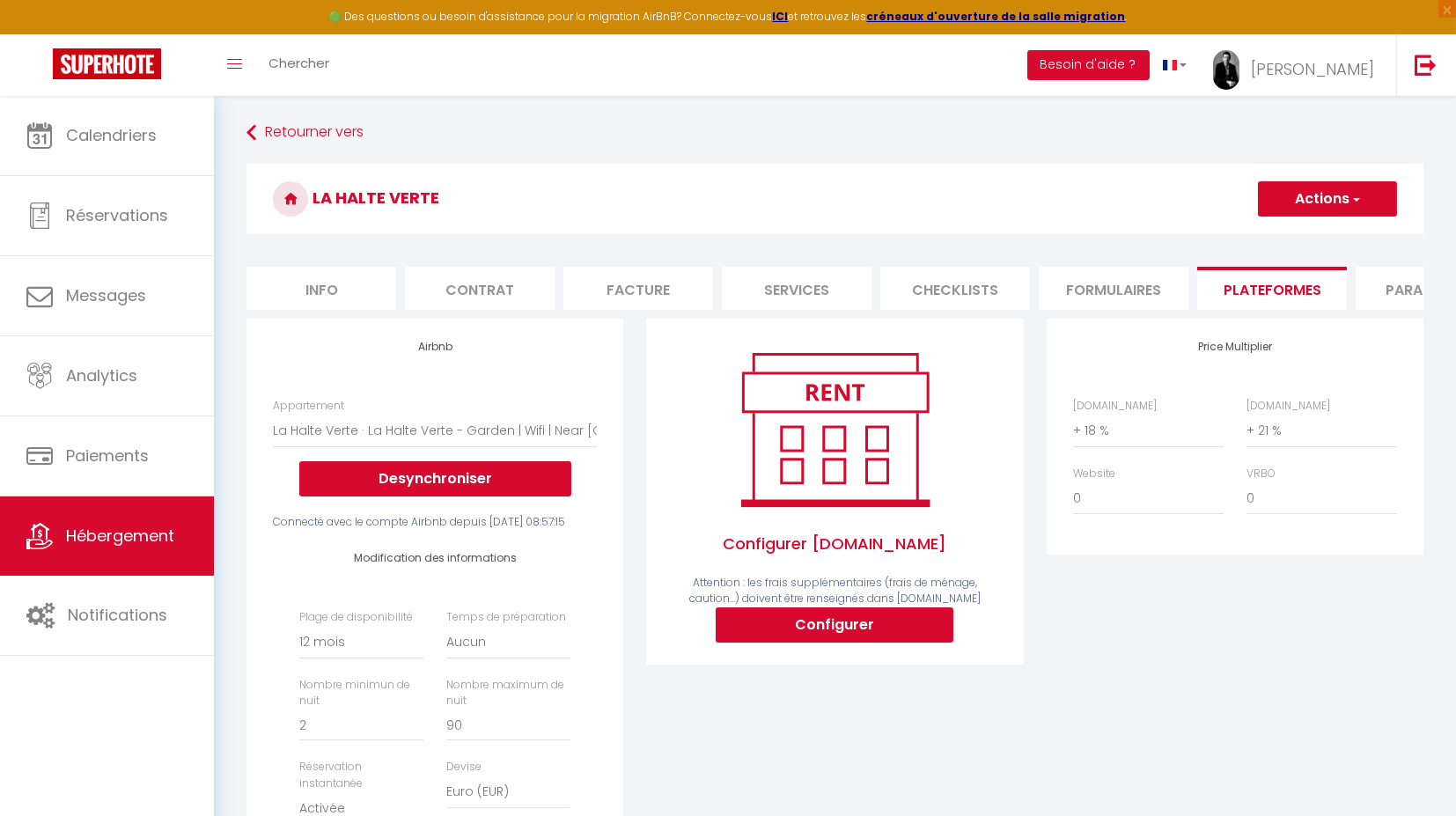
click at [1346, 198] on button "Actions" at bounding box center [1328, 199] width 139 height 36
click at [1304, 237] on link "Enregistrer" at bounding box center [1327, 237] width 139 height 22
select select "365"
select select "EUR"
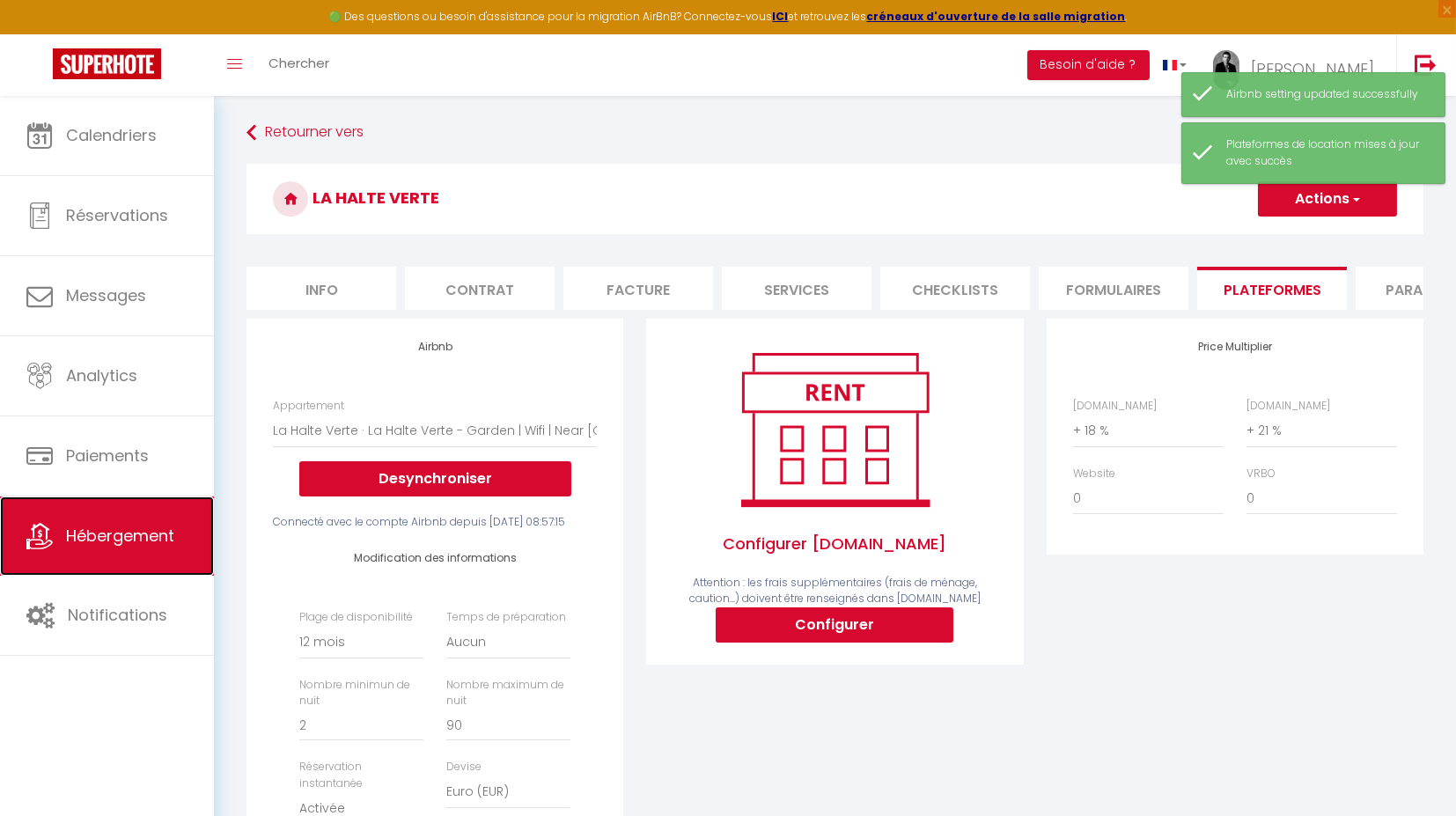
click at [130, 537] on span "Hébergement" at bounding box center [121, 536] width 108 height 22
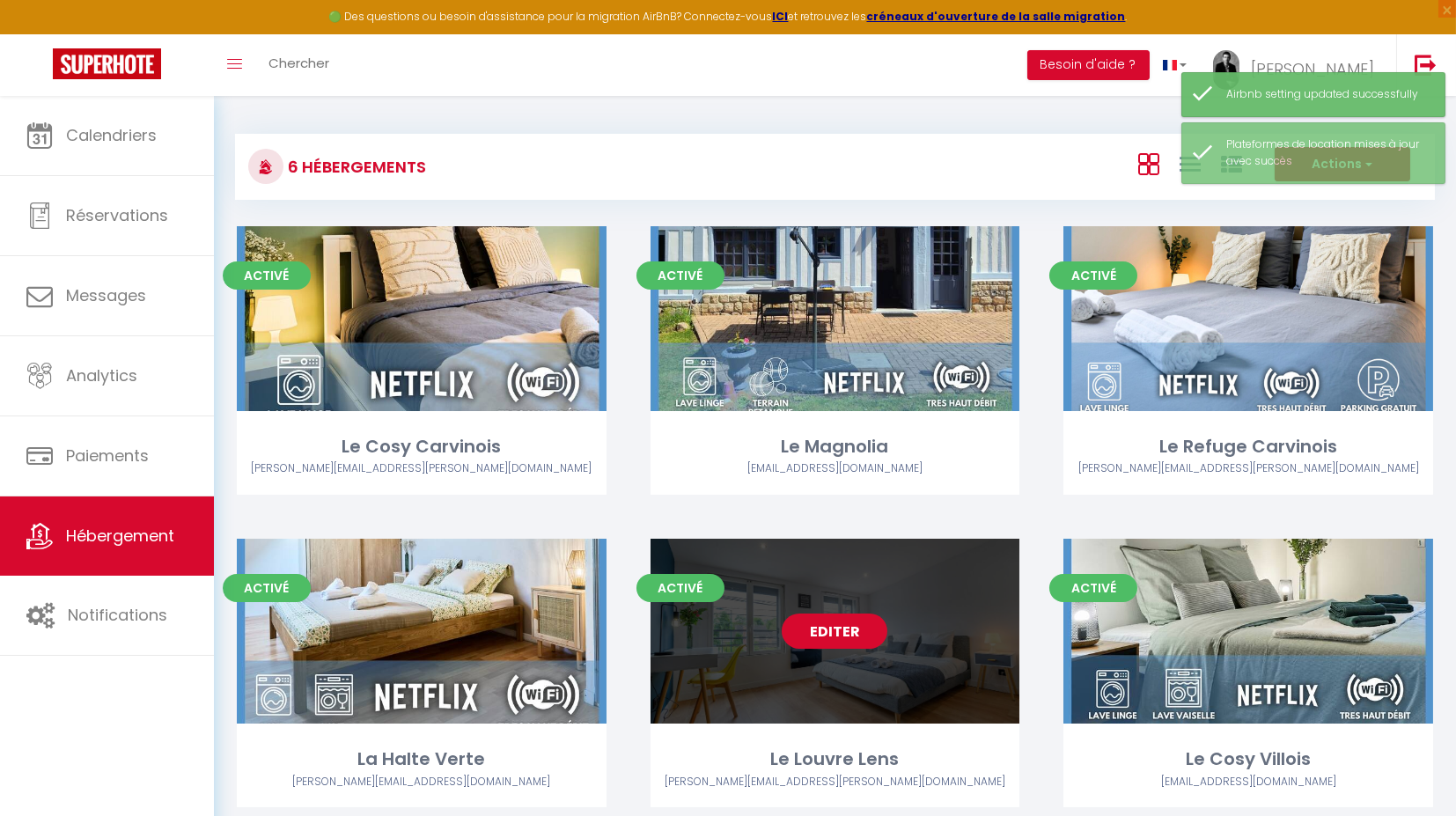
click at [852, 640] on link "Editer" at bounding box center [834, 631] width 106 height 36
select select "3"
select select "2"
select select "1"
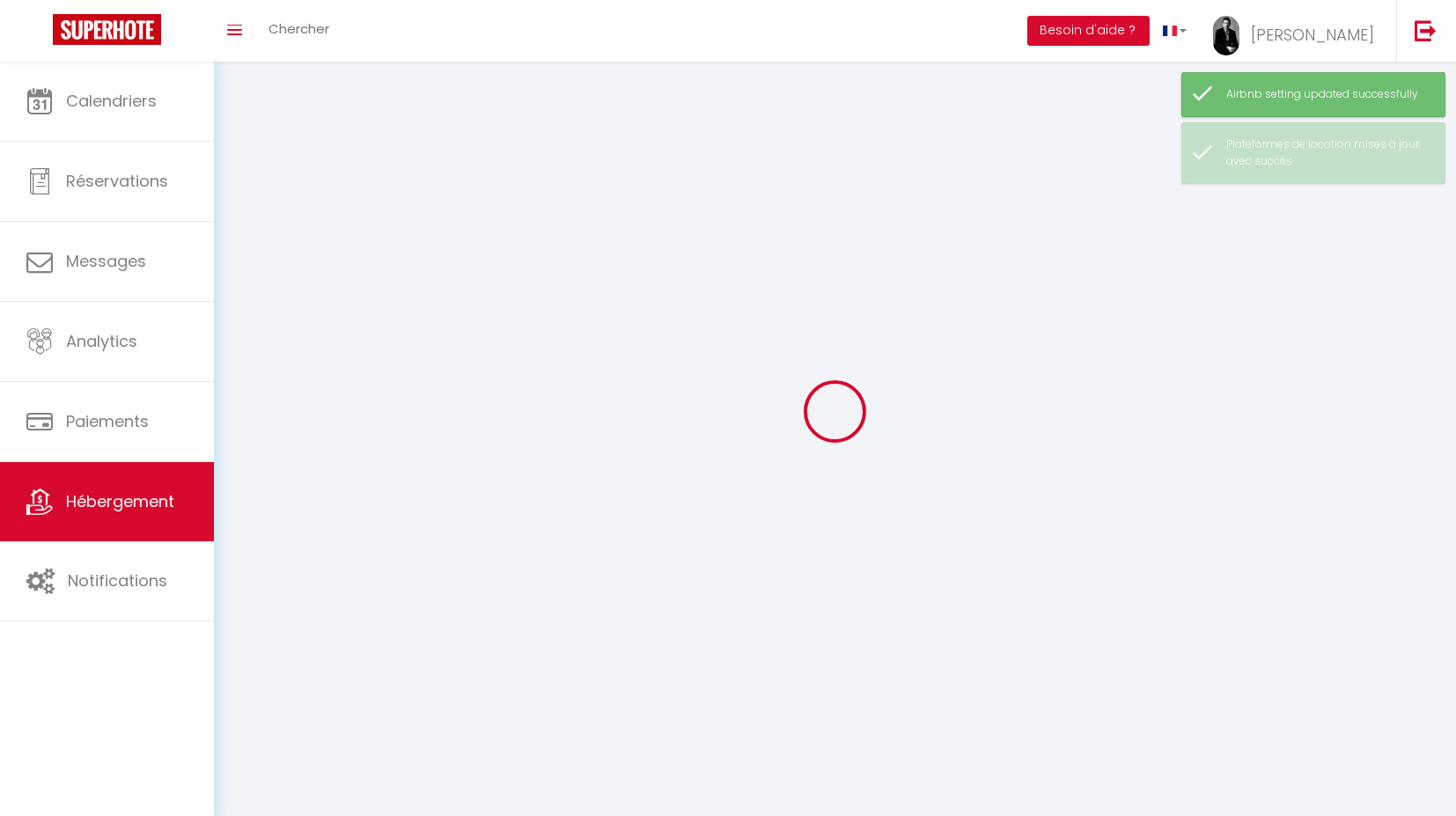
select select
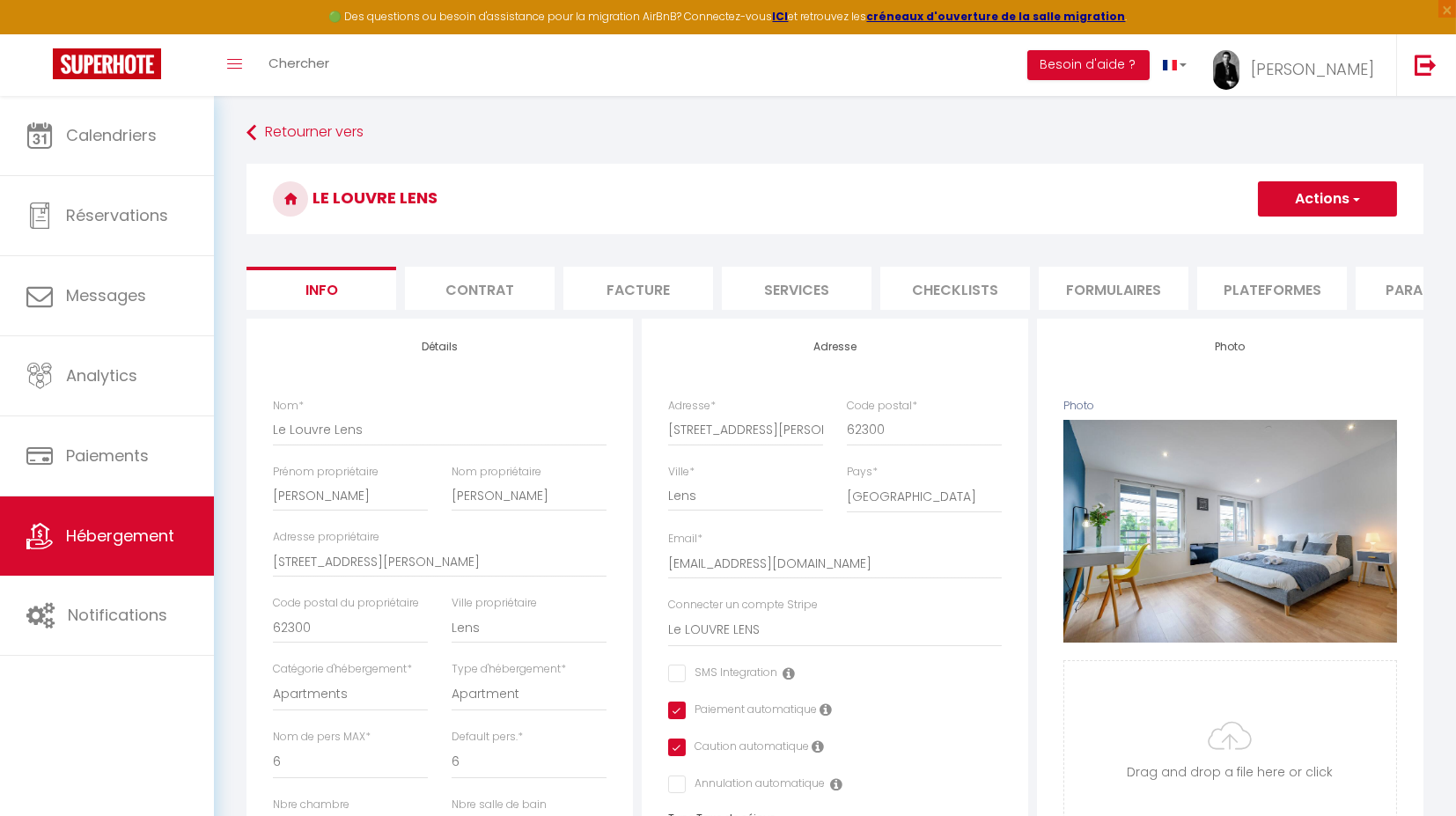
click at [1217, 295] on li "Plateformes" at bounding box center [1273, 288] width 150 height 43
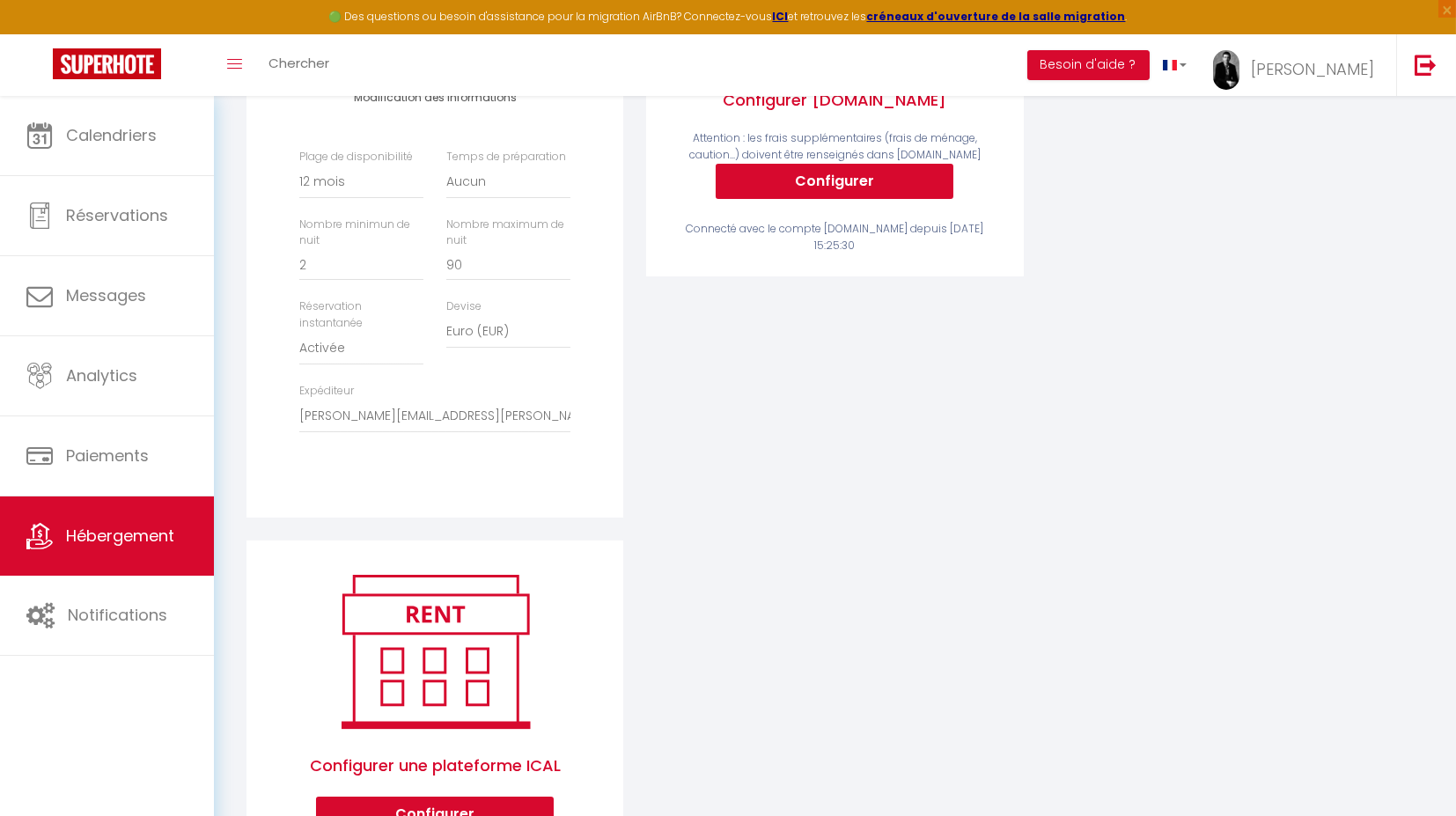
scroll to position [505, 0]
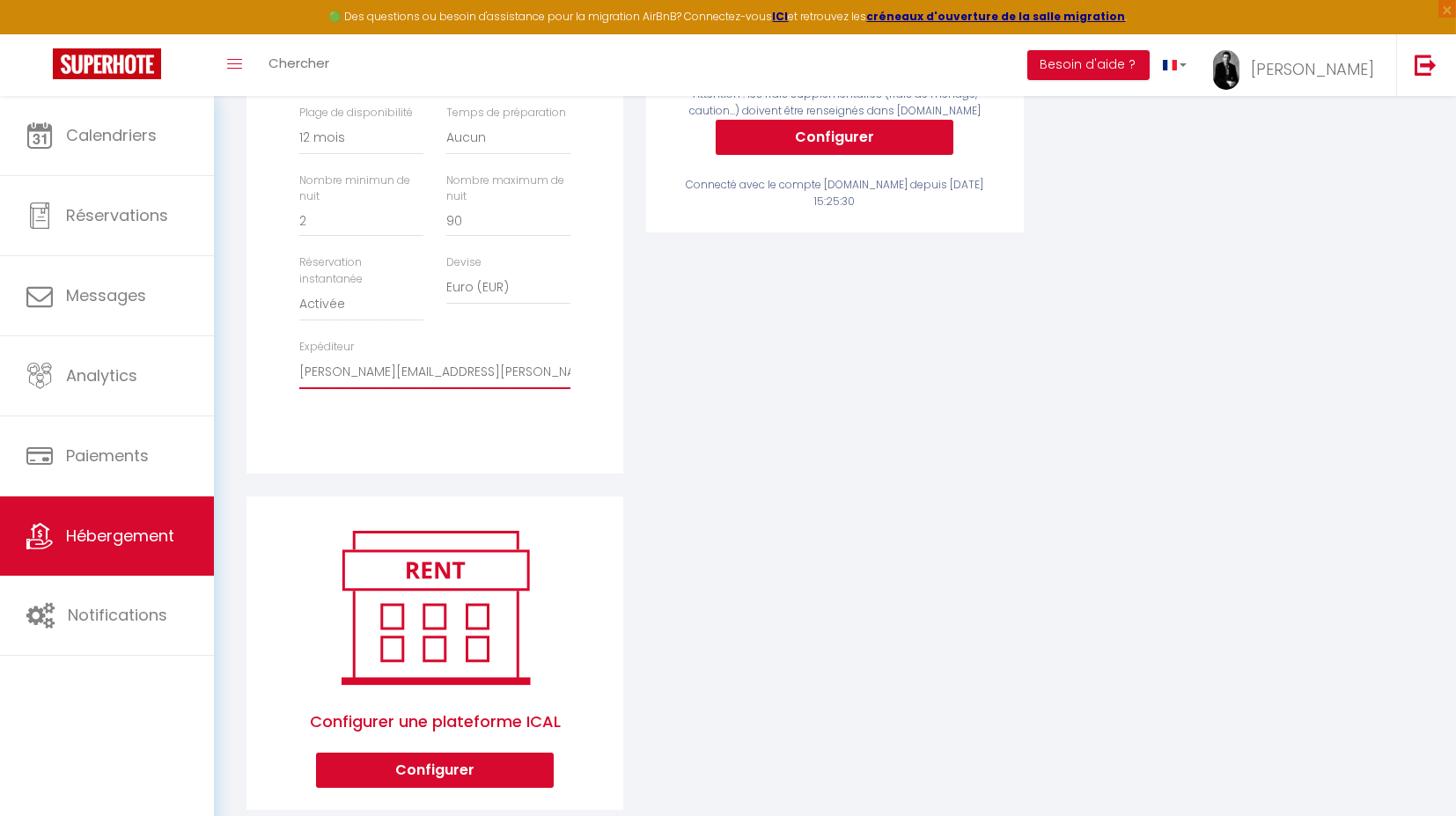
click at [551, 389] on select "[EMAIL_ADDRESS][DOMAIN_NAME] [PERSON_NAME][EMAIL_ADDRESS][PERSON_NAME][DOMAIN_N…" at bounding box center [435, 372] width 271 height 34
click at [299, 385] on select "[EMAIL_ADDRESS][DOMAIN_NAME] [PERSON_NAME][EMAIL_ADDRESS][PERSON_NAME][DOMAIN_N…" at bounding box center [435, 372] width 271 height 34
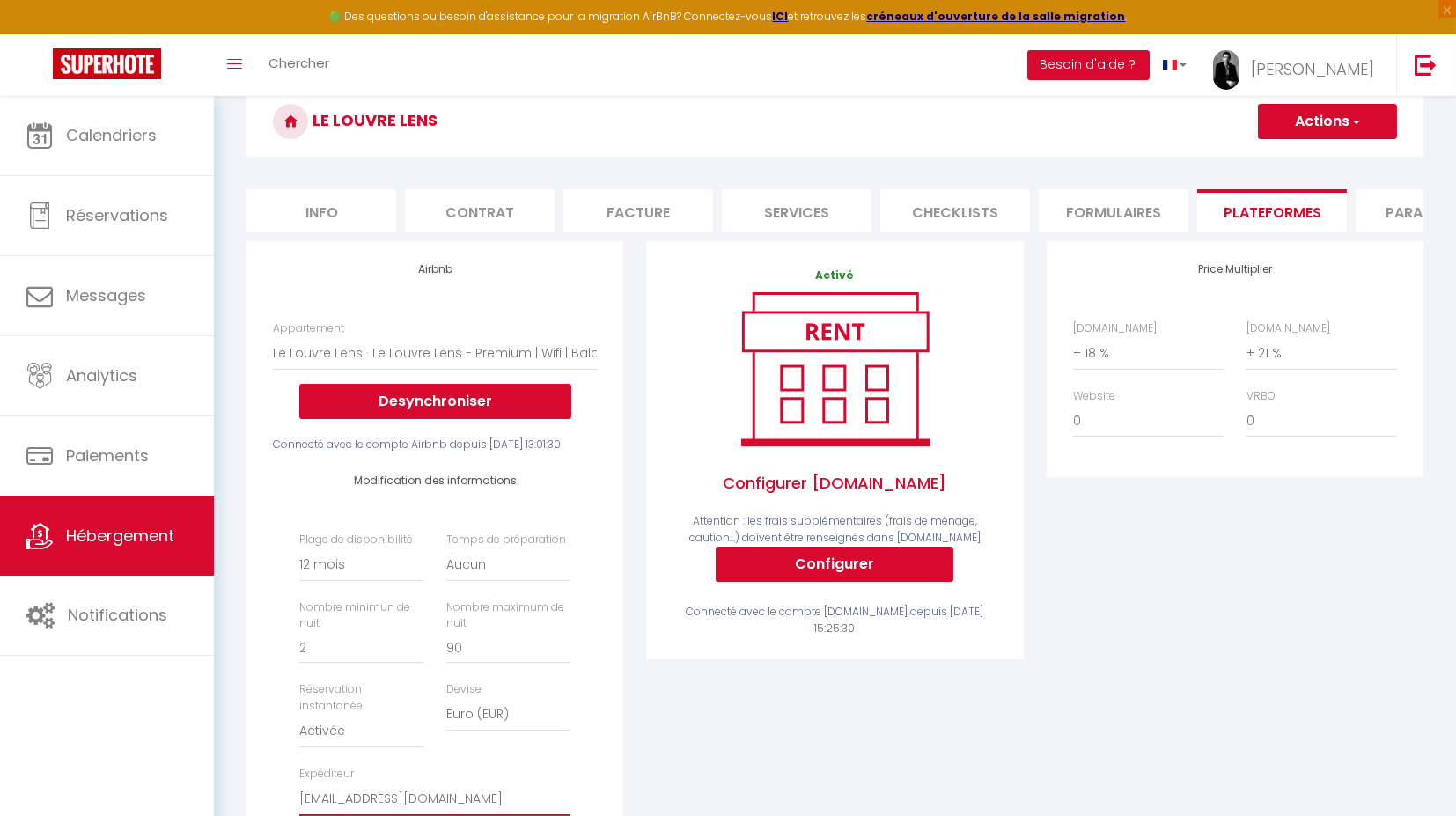
scroll to position [78, 0]
click at [1343, 124] on button "Actions" at bounding box center [1328, 122] width 139 height 36
click at [1316, 161] on link "Enregistrer" at bounding box center [1327, 160] width 139 height 22
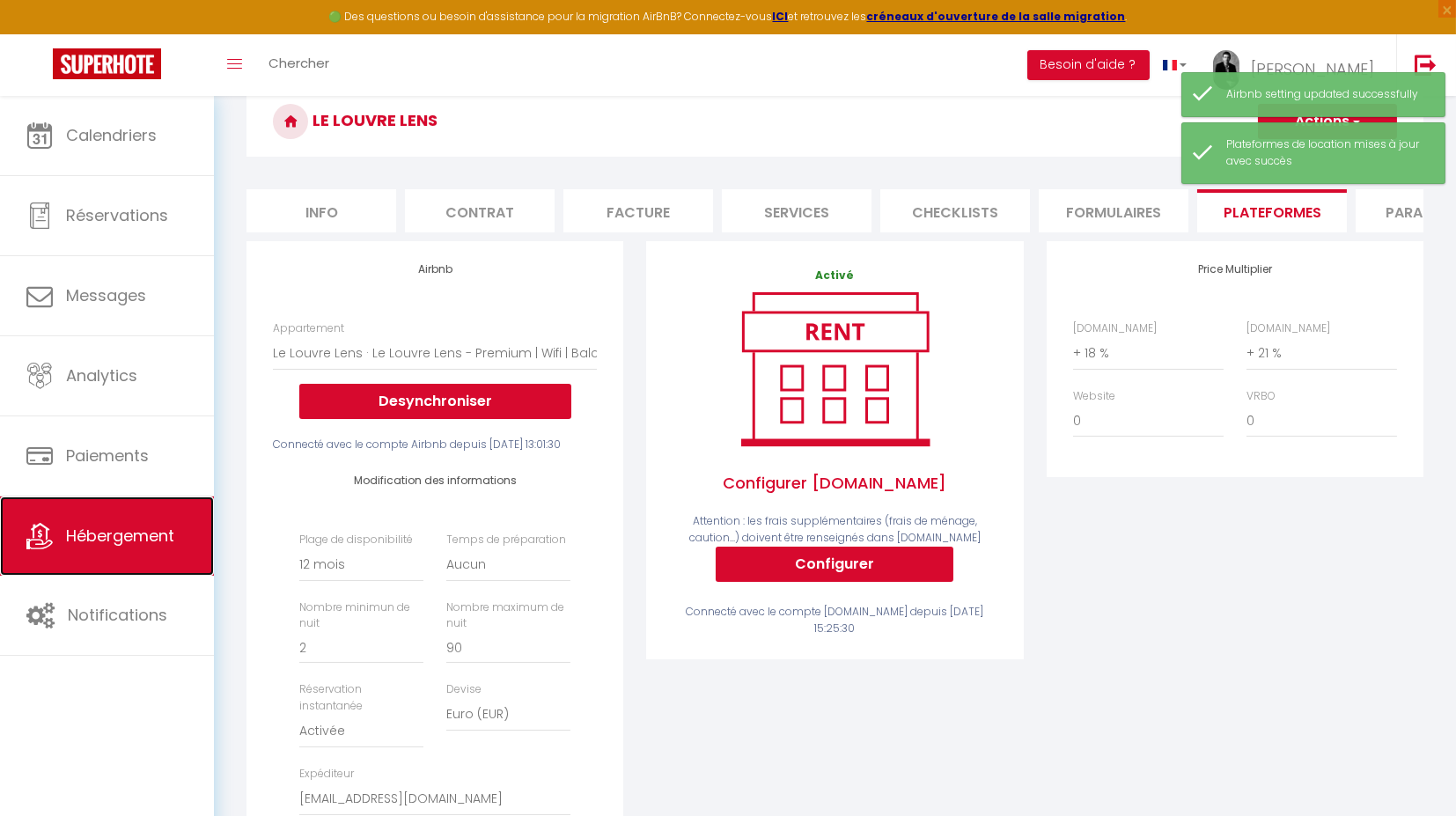
click at [111, 535] on span "Hébergement" at bounding box center [121, 536] width 108 height 22
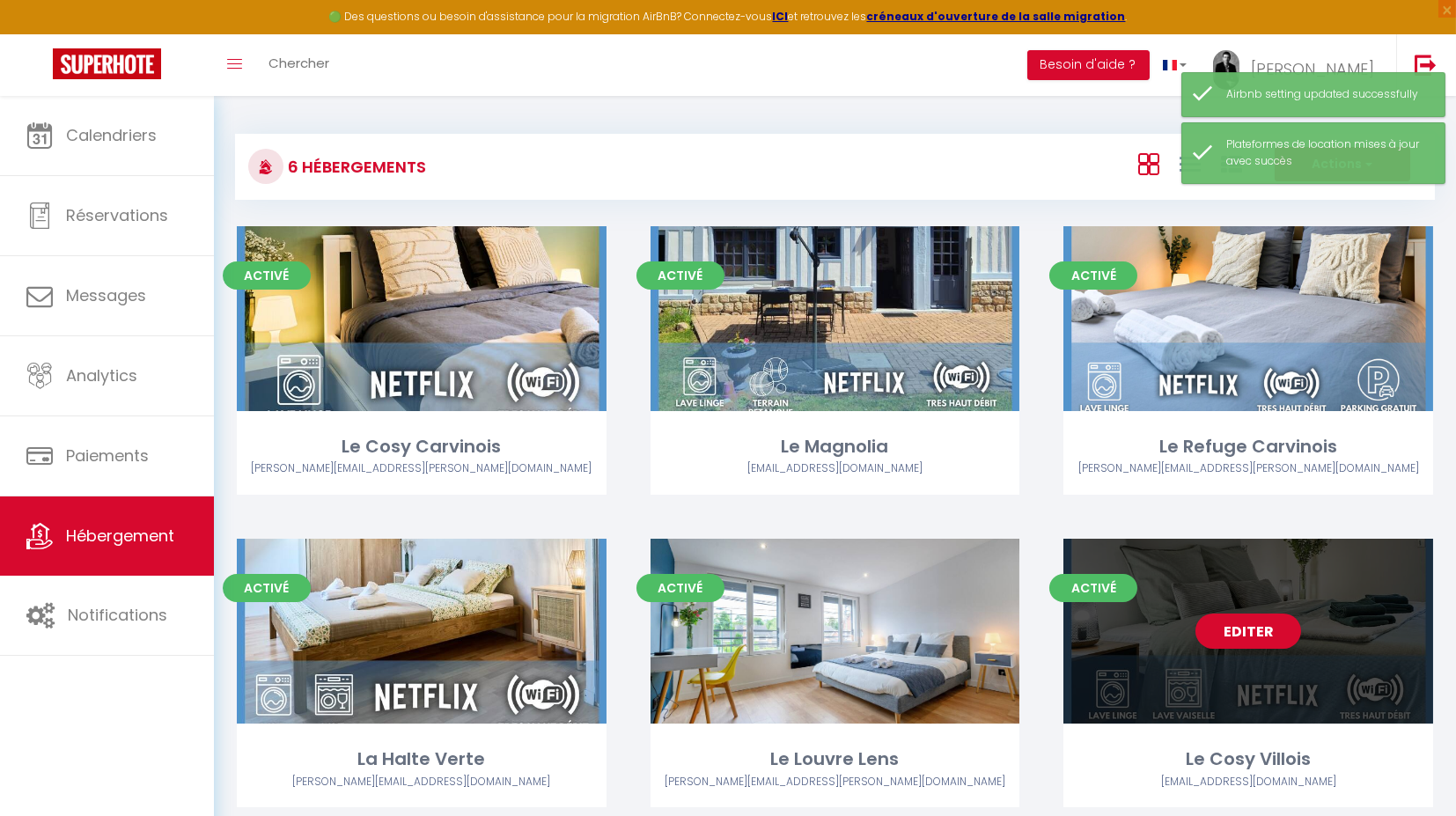
scroll to position [95, 0]
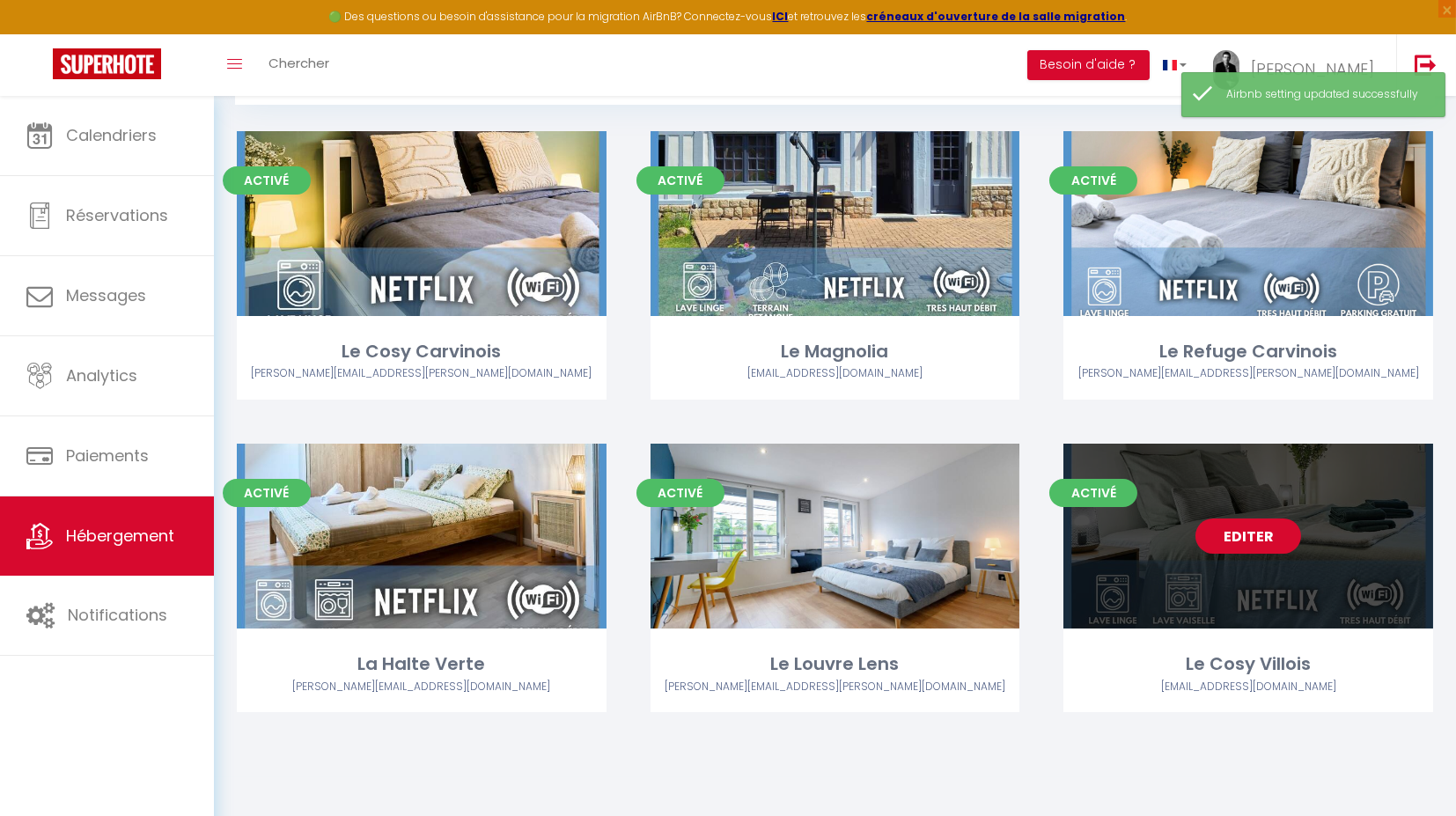
click at [1255, 534] on link "Editer" at bounding box center [1248, 537] width 106 height 36
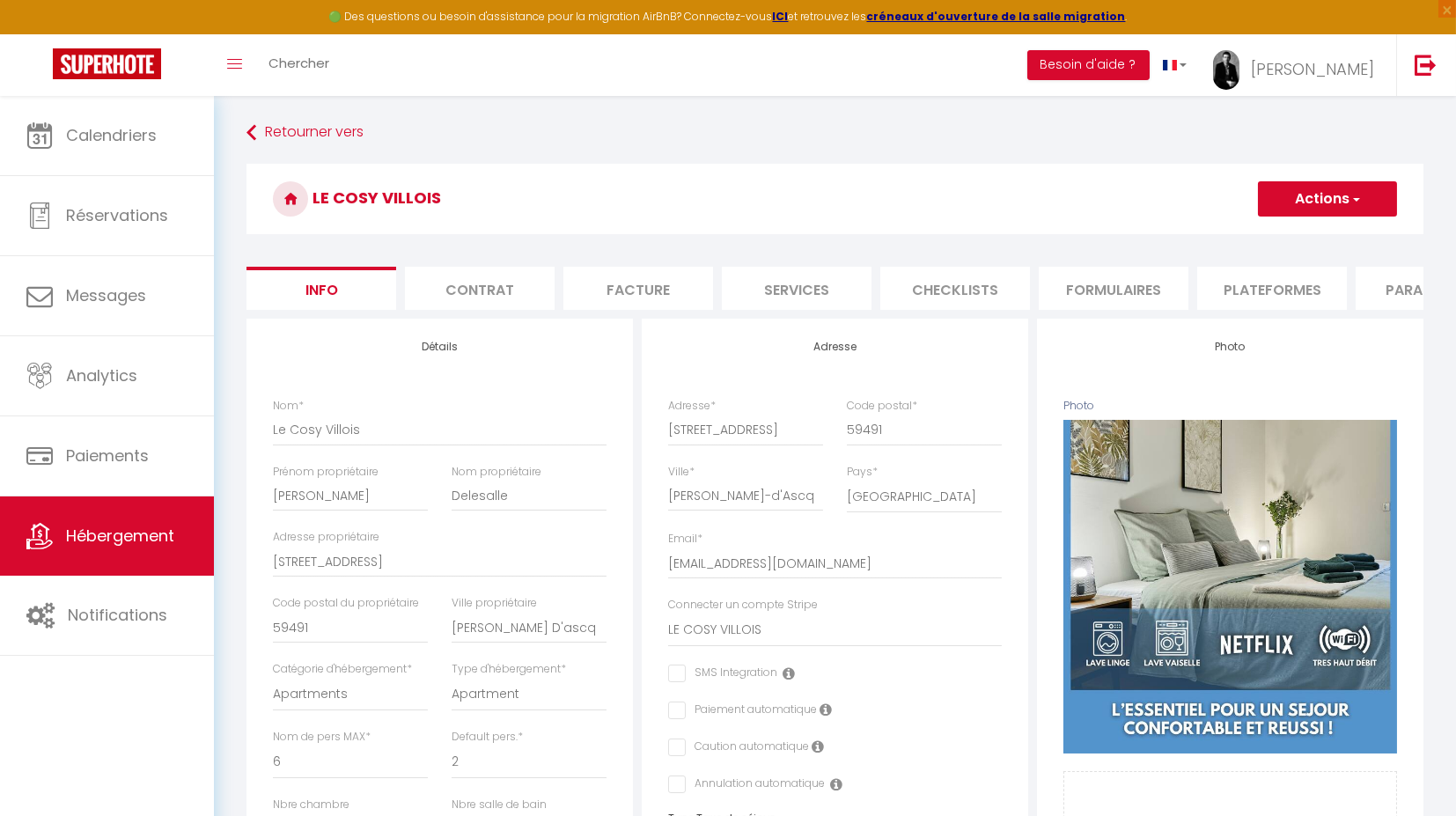
click at [1292, 295] on li "Plateformes" at bounding box center [1273, 288] width 150 height 43
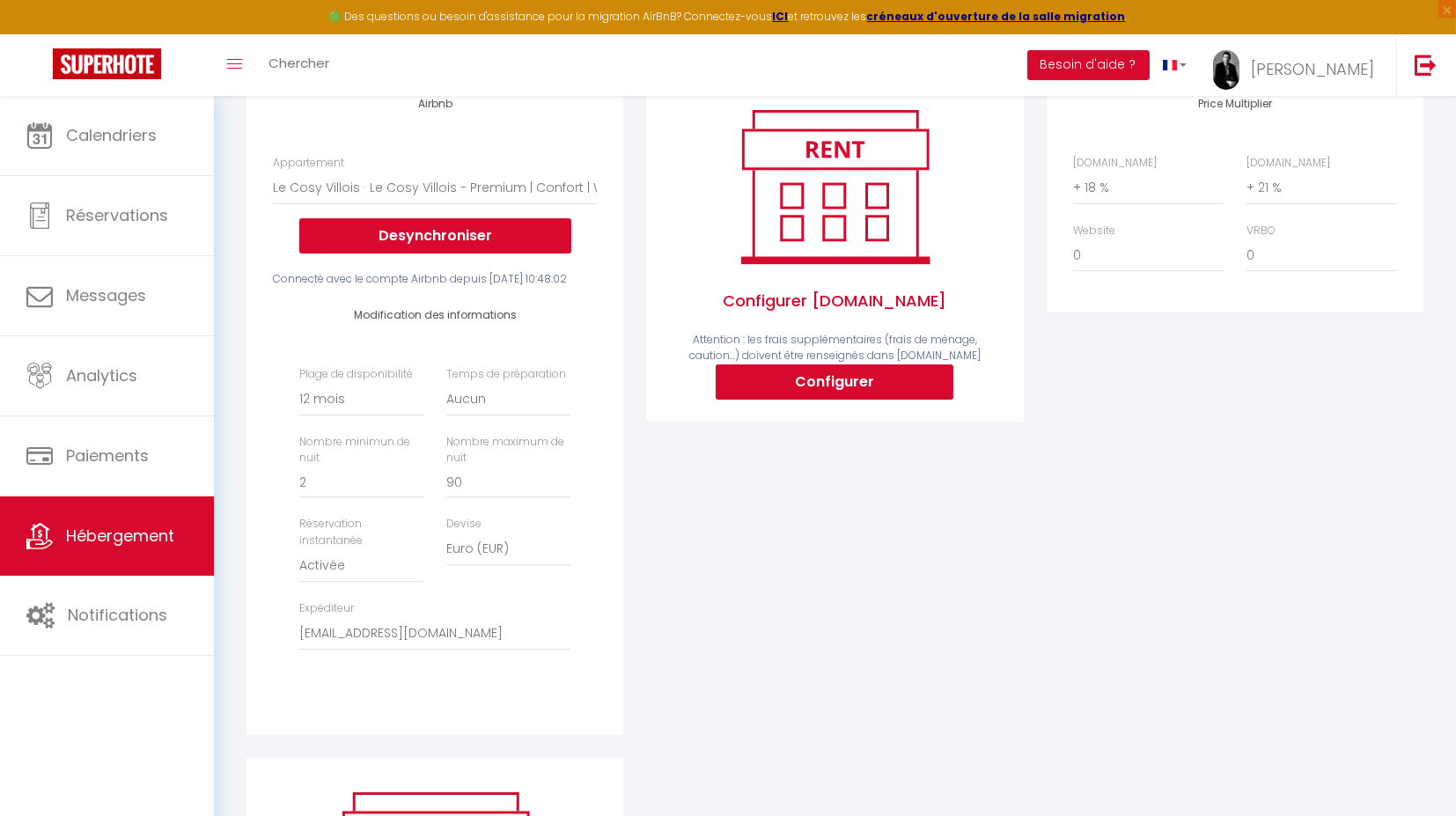
scroll to position [244, 0]
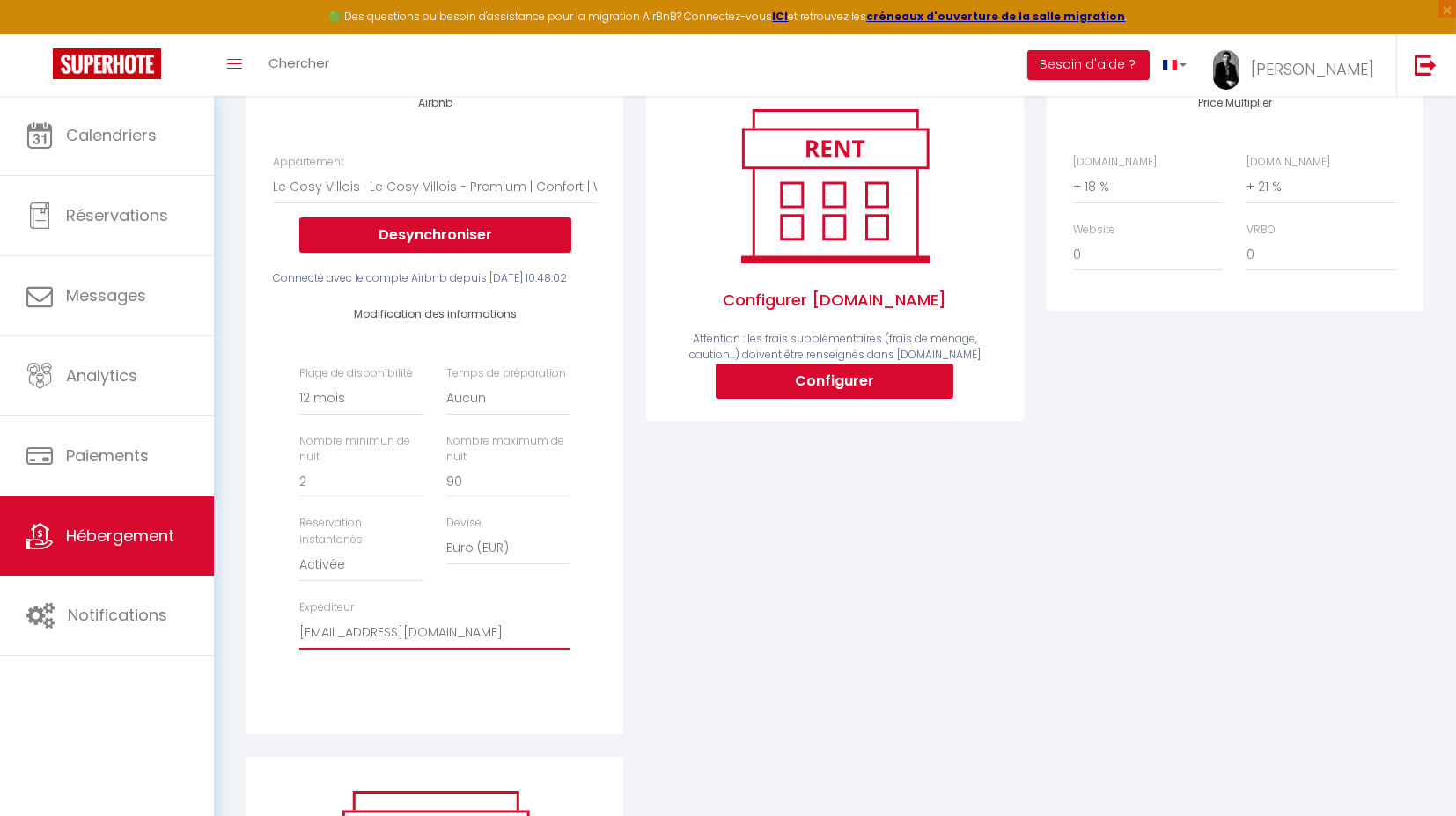
click at [452, 650] on select "[EMAIL_ADDRESS][DOMAIN_NAME] [PERSON_NAME][EMAIL_ADDRESS][PERSON_NAME][DOMAIN_N…" at bounding box center [435, 633] width 271 height 34
click at [299, 646] on select "[EMAIL_ADDRESS][DOMAIN_NAME] [PERSON_NAME][EMAIL_ADDRESS][PERSON_NAME][DOMAIN_N…" at bounding box center [435, 633] width 271 height 34
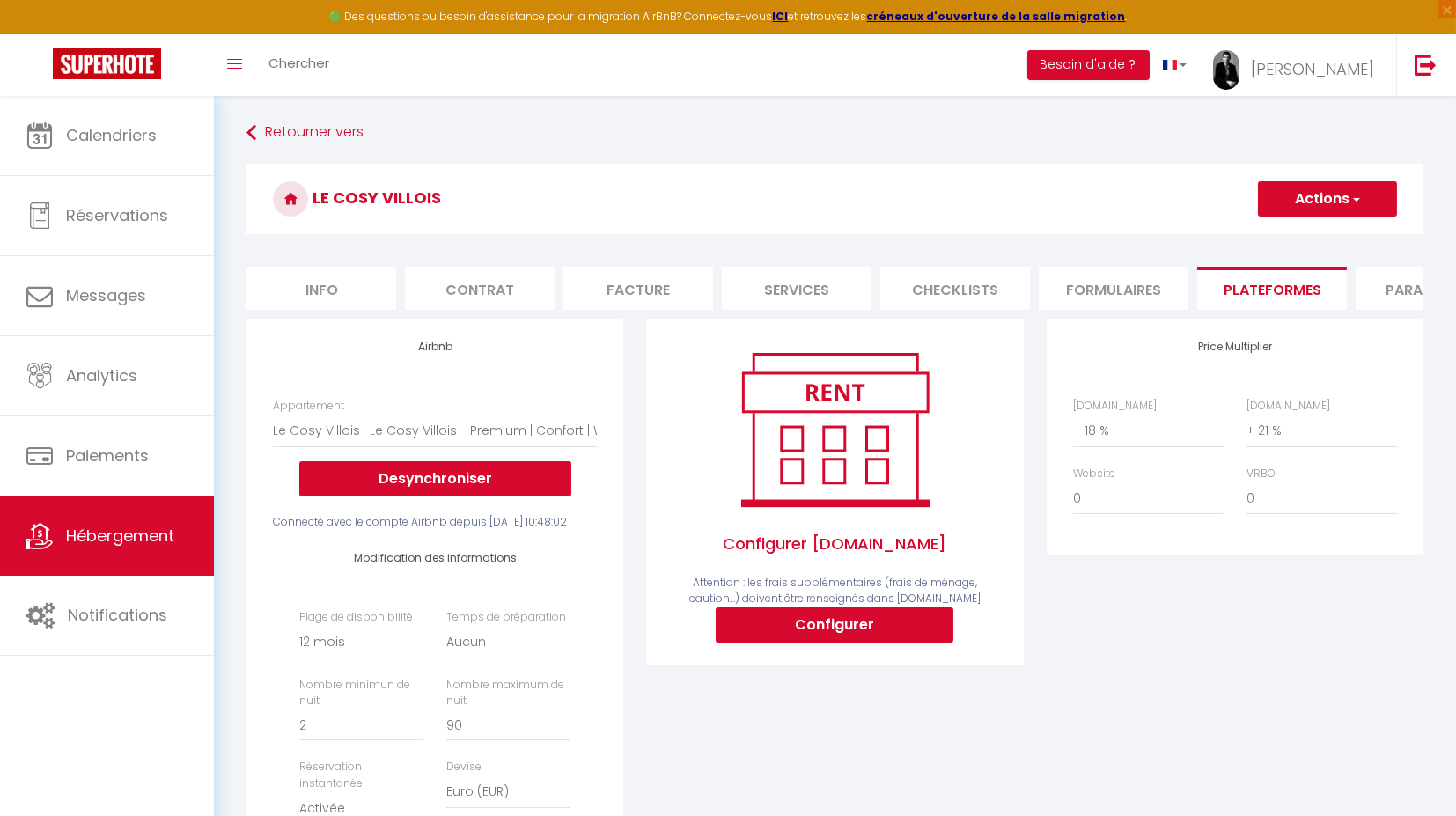
click at [1333, 206] on button "Actions" at bounding box center [1328, 199] width 139 height 36
click at [1313, 240] on link "Enregistrer" at bounding box center [1327, 237] width 139 height 22
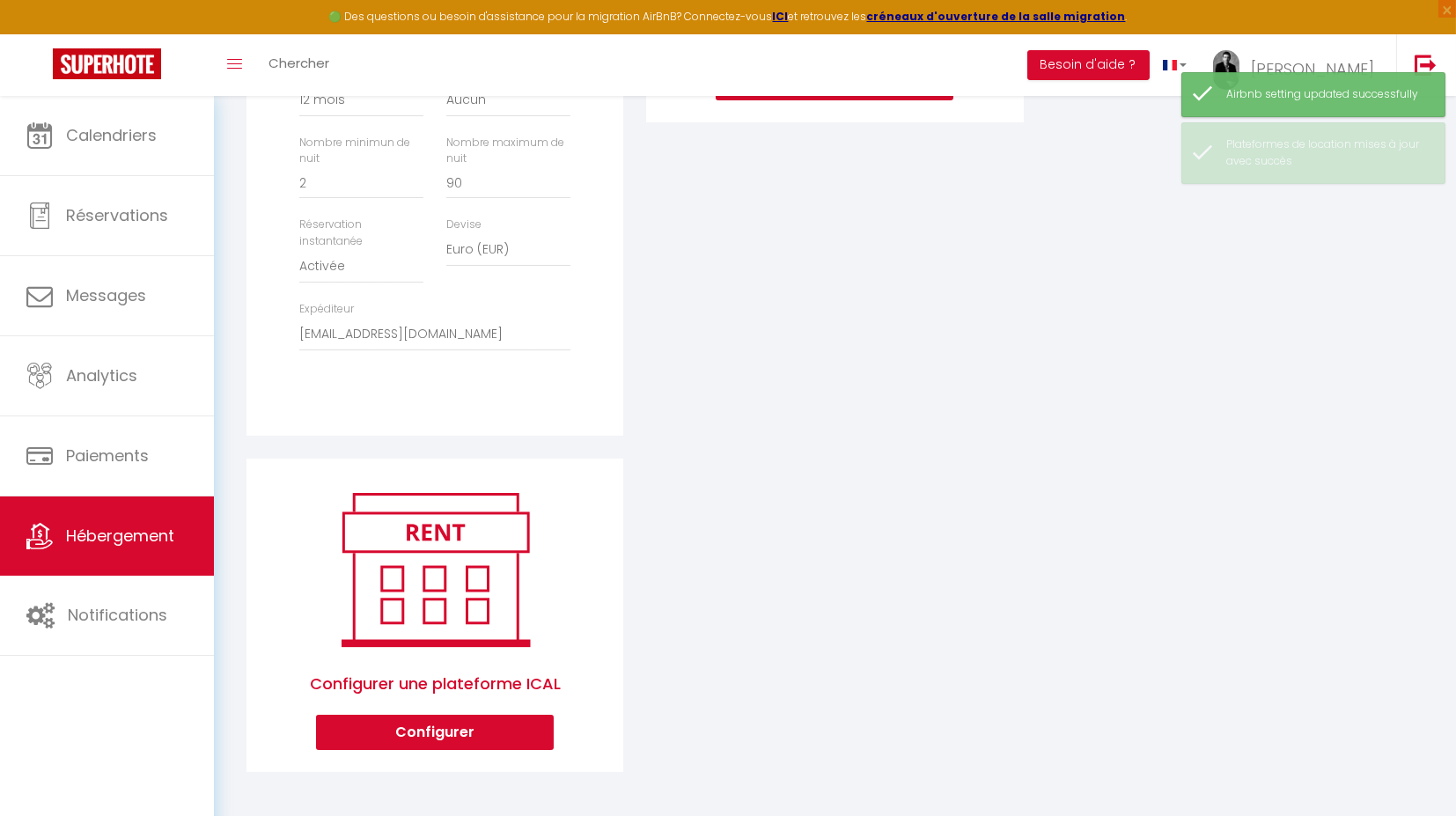
scroll to position [556, 0]
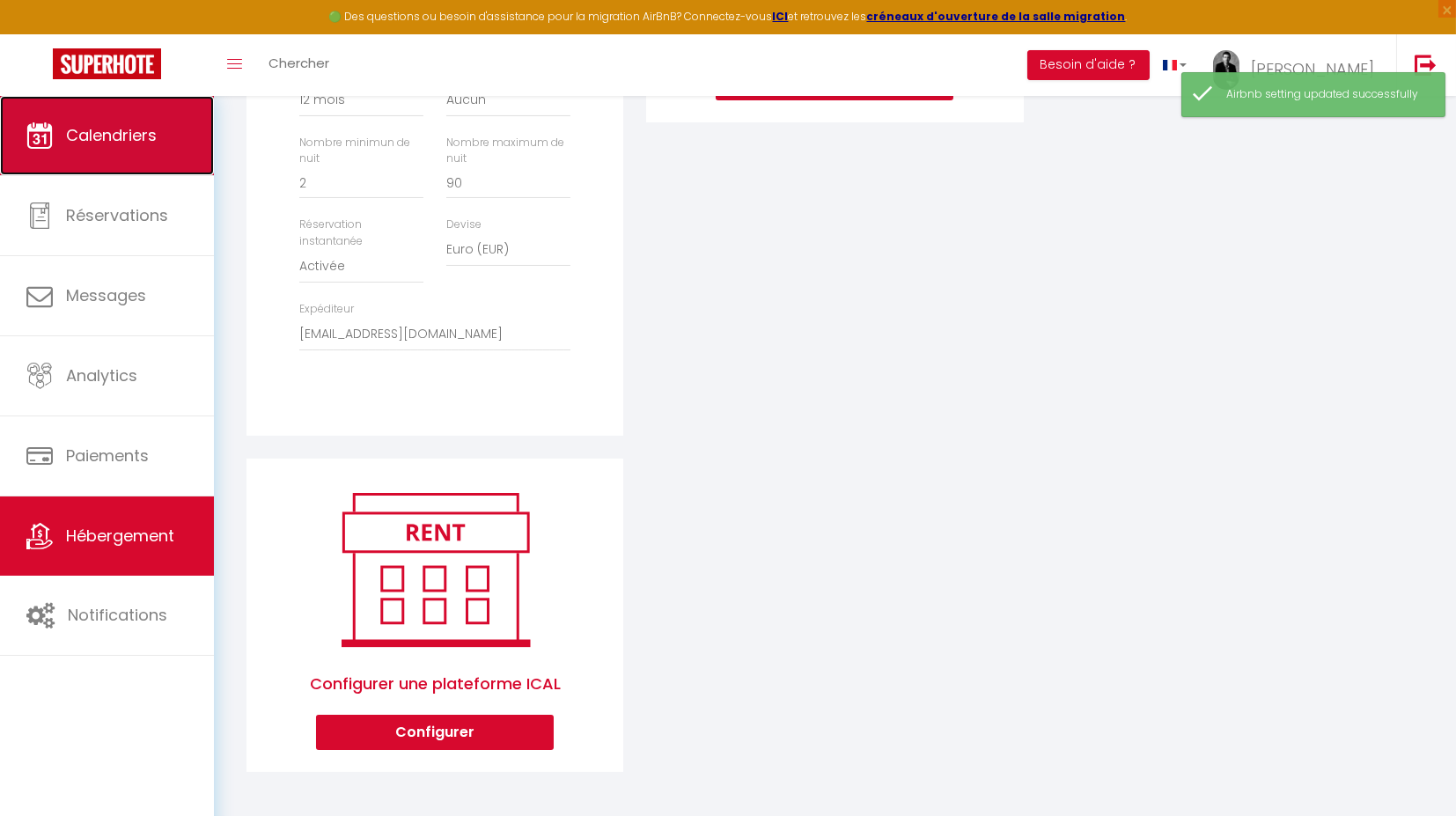
click at [5, 139] on link "Calendriers" at bounding box center [107, 136] width 214 height 79
